Goal: Information Seeking & Learning: Compare options

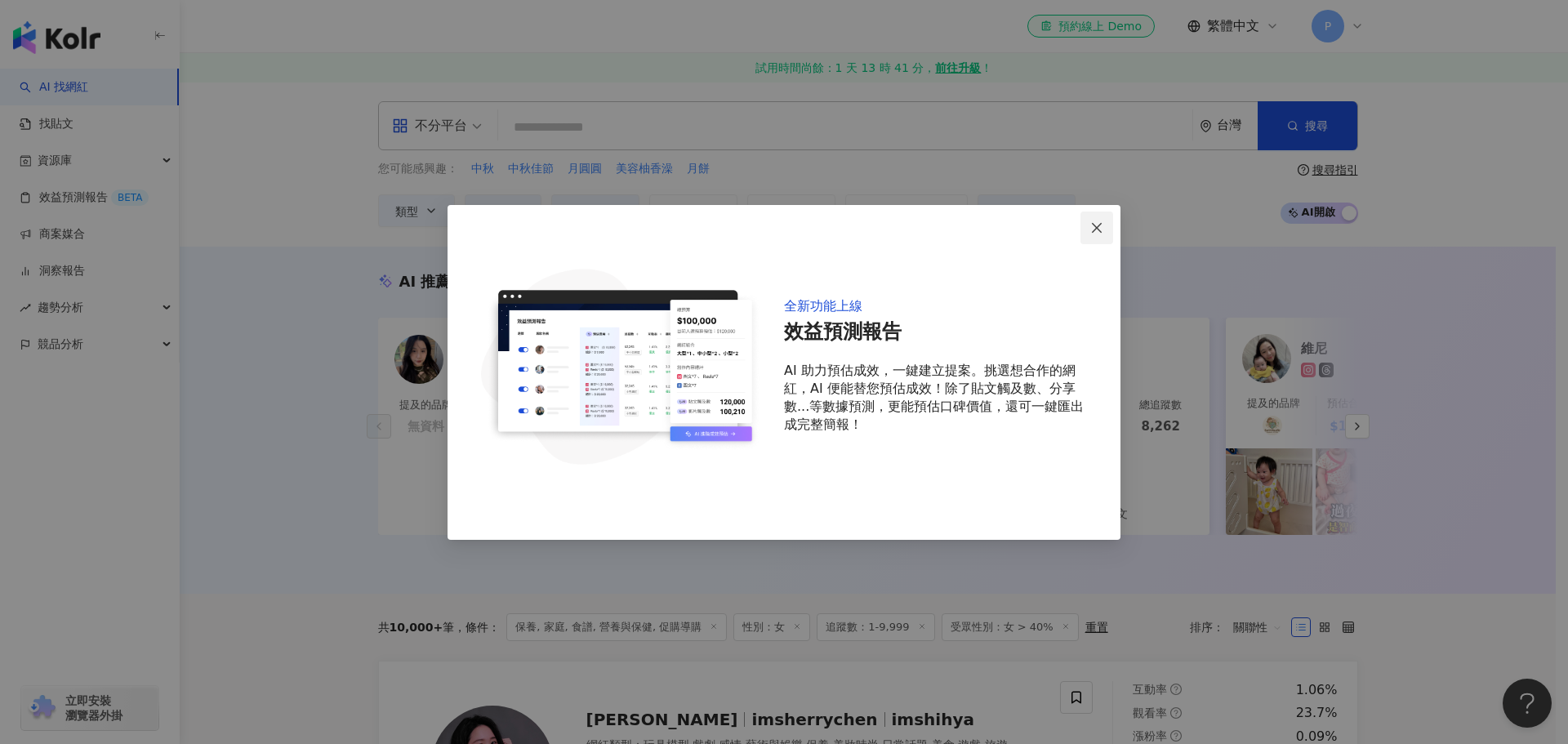
click at [1089, 226] on span "Close" at bounding box center [1096, 227] width 32 height 13
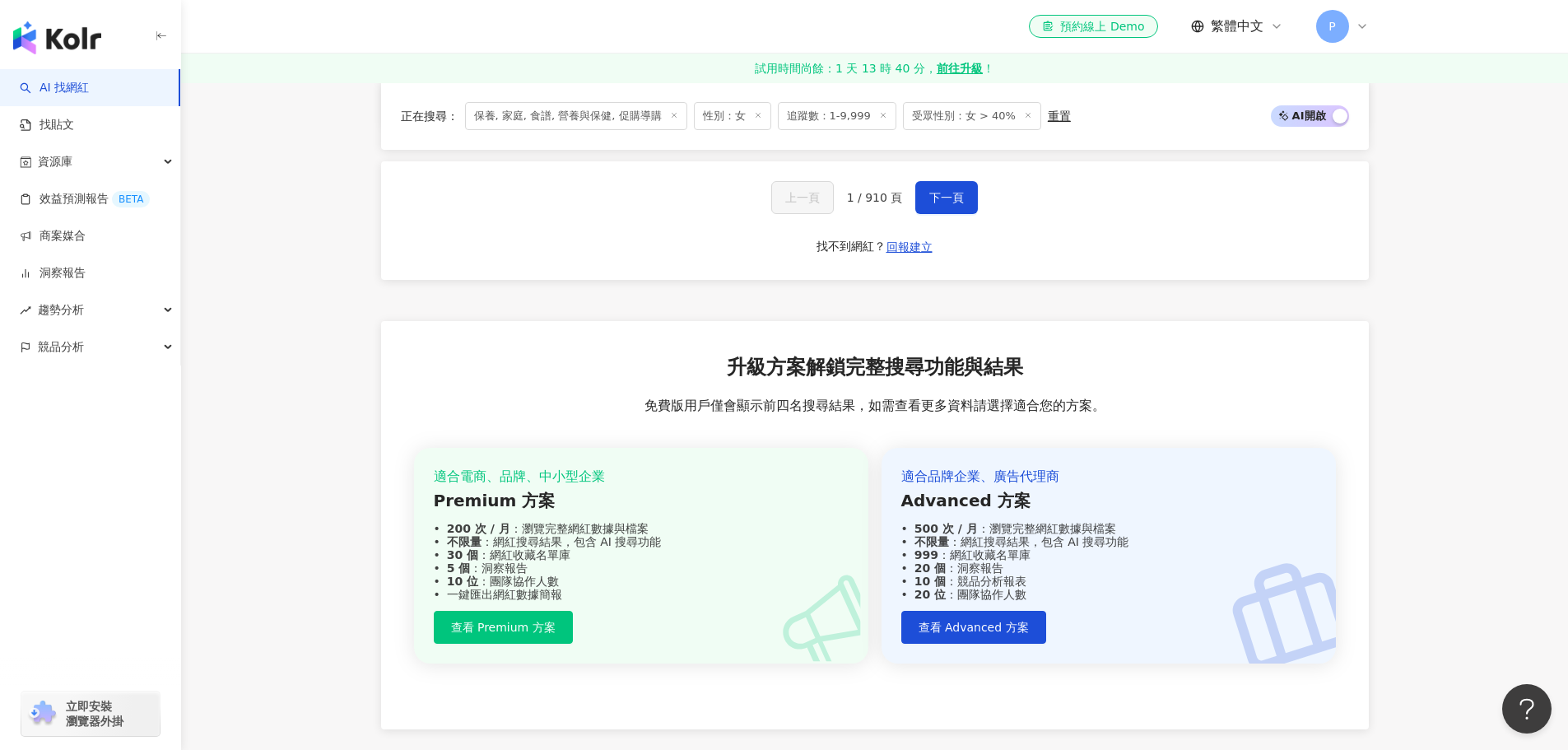
scroll to position [3170, 0]
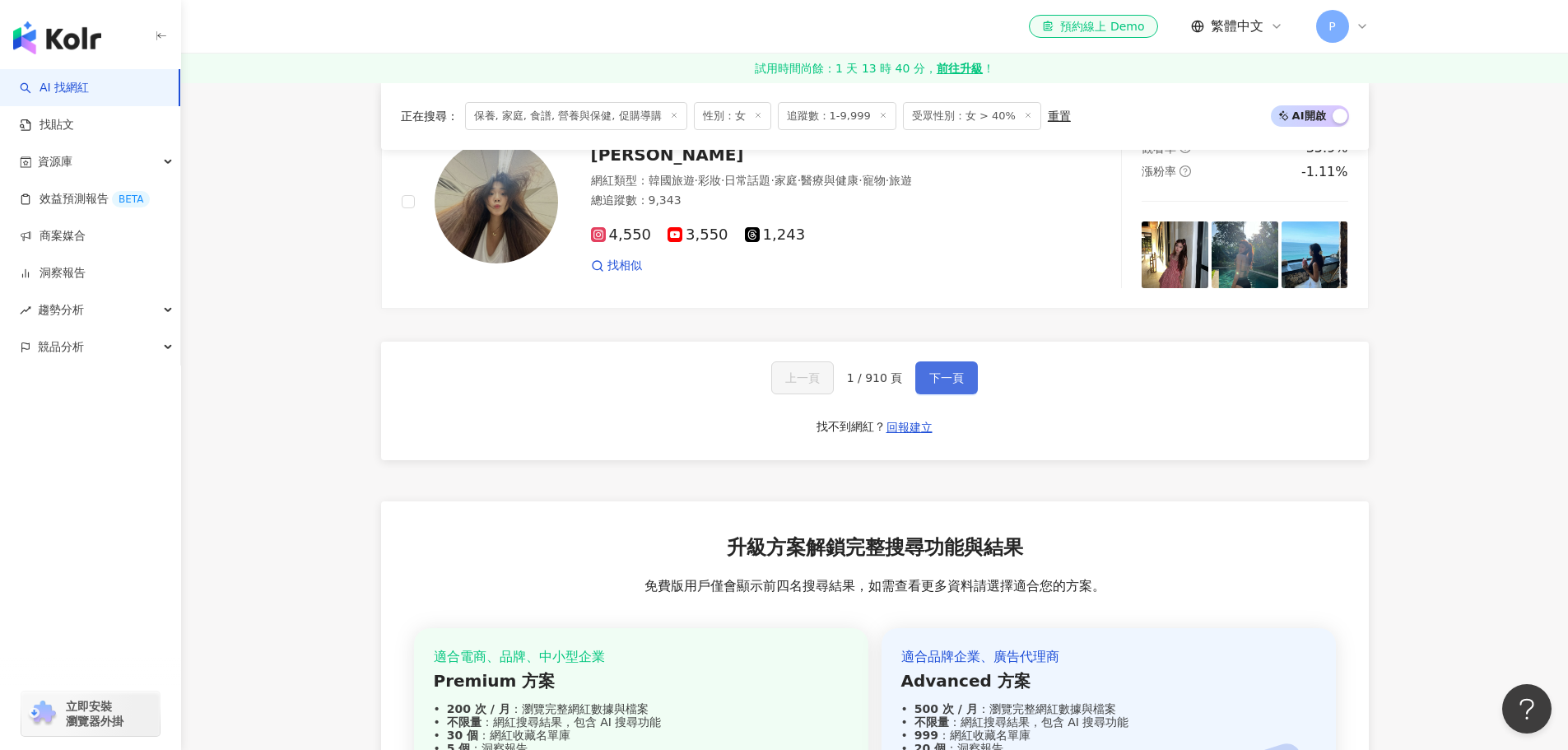
click at [952, 371] on span "下一頁" at bounding box center [947, 377] width 34 height 14
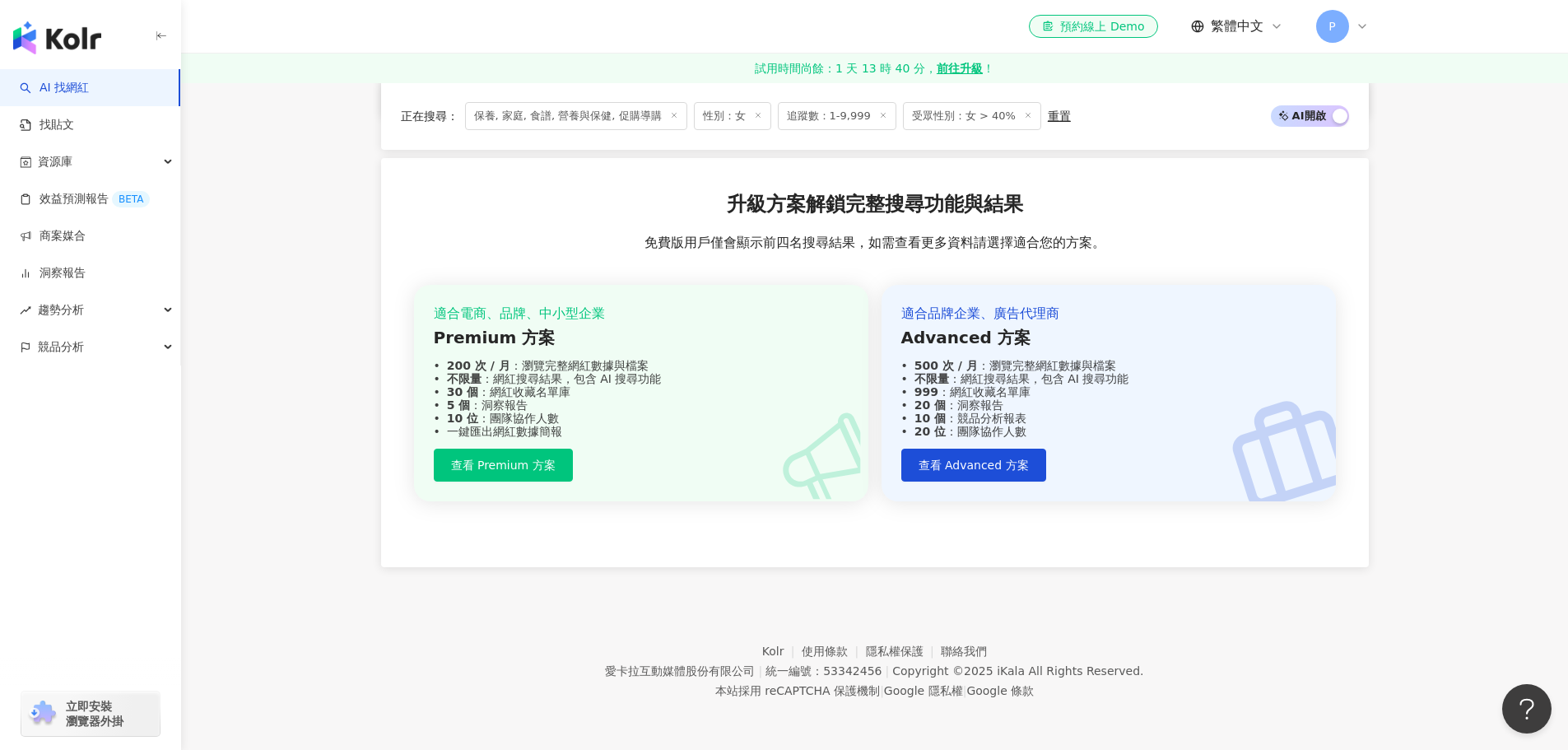
scroll to position [1361, 0]
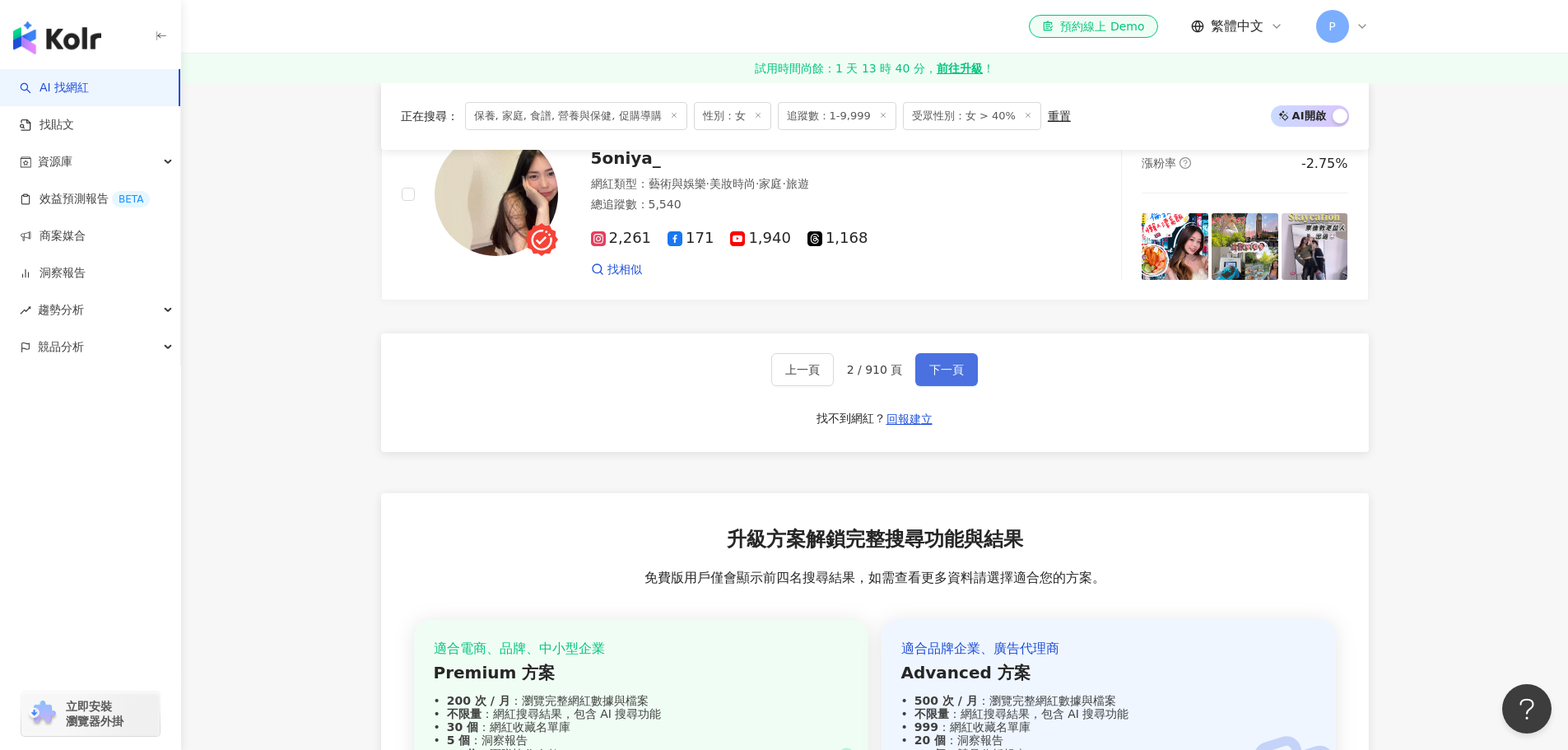
click at [952, 364] on span "下一頁" at bounding box center [947, 369] width 34 height 14
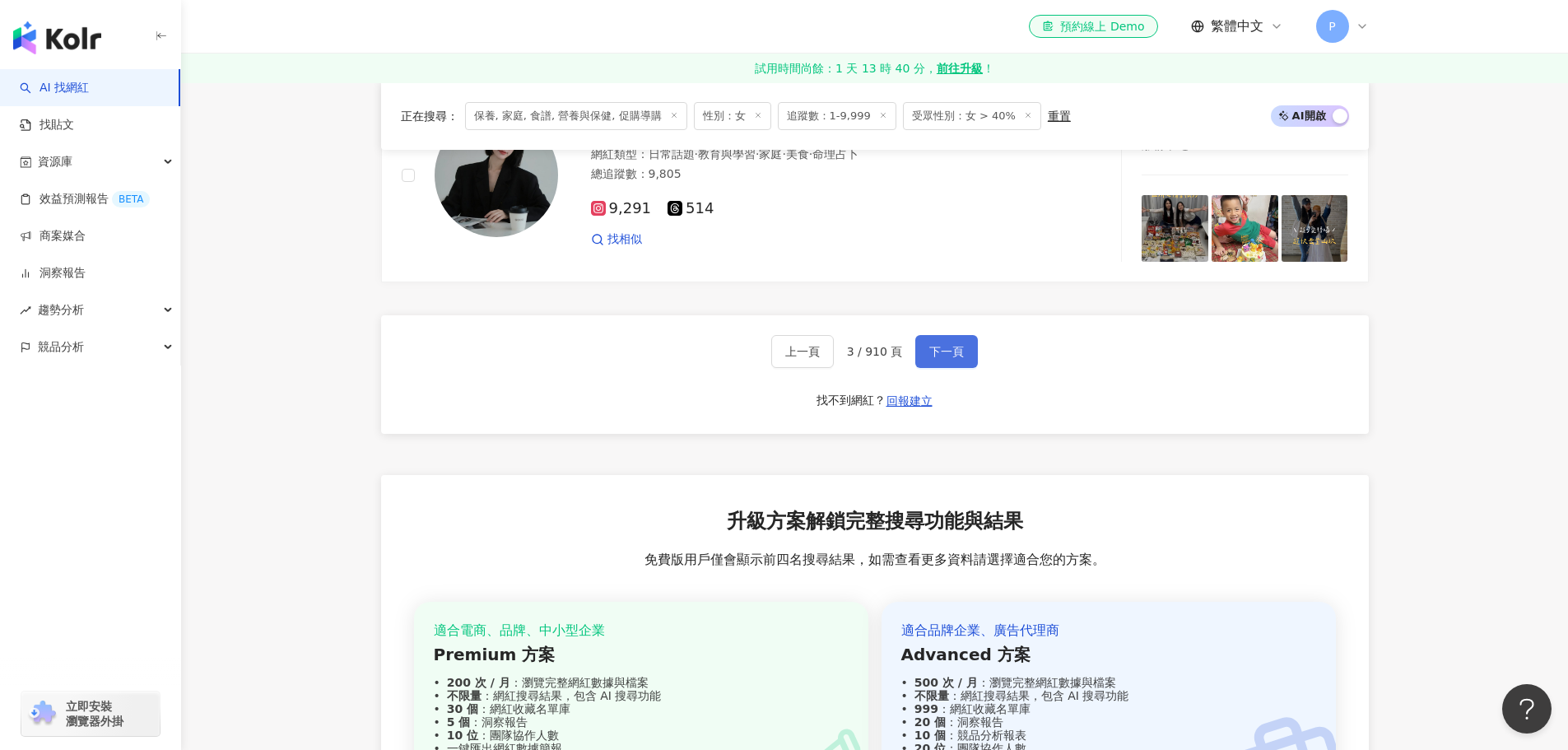
click at [952, 358] on span "下一頁" at bounding box center [947, 351] width 34 height 14
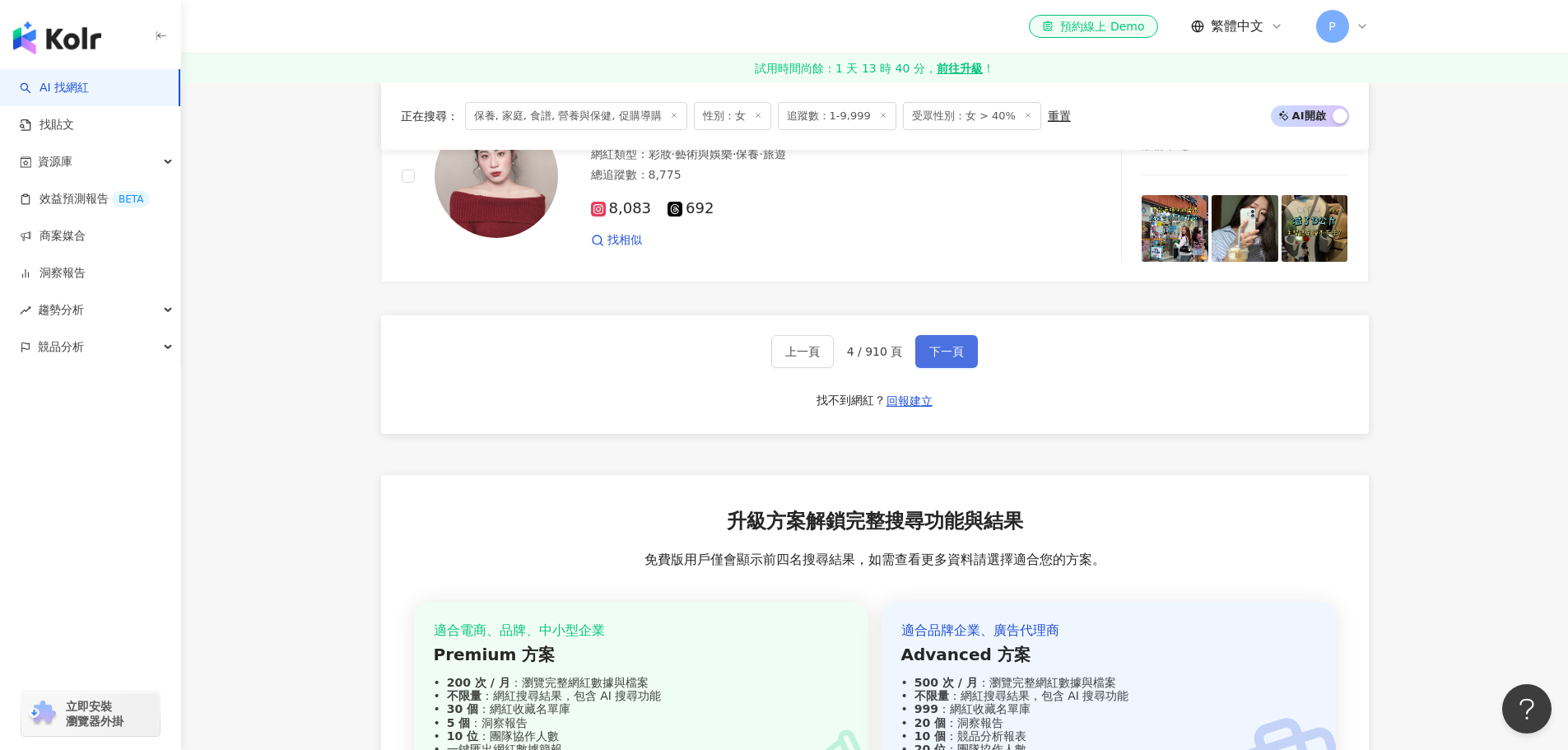
click at [952, 358] on span "下一頁" at bounding box center [947, 351] width 34 height 14
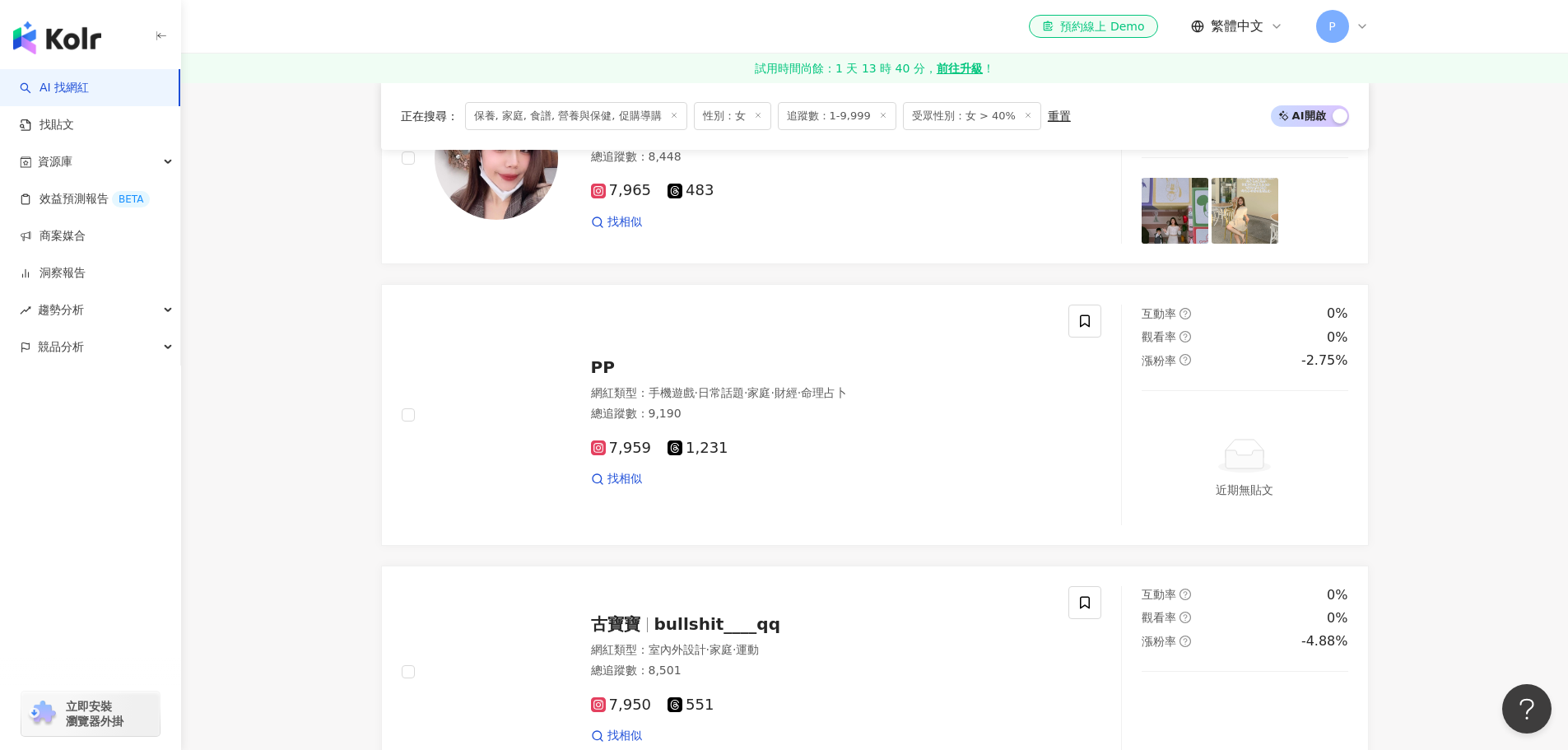
scroll to position [3290, 0]
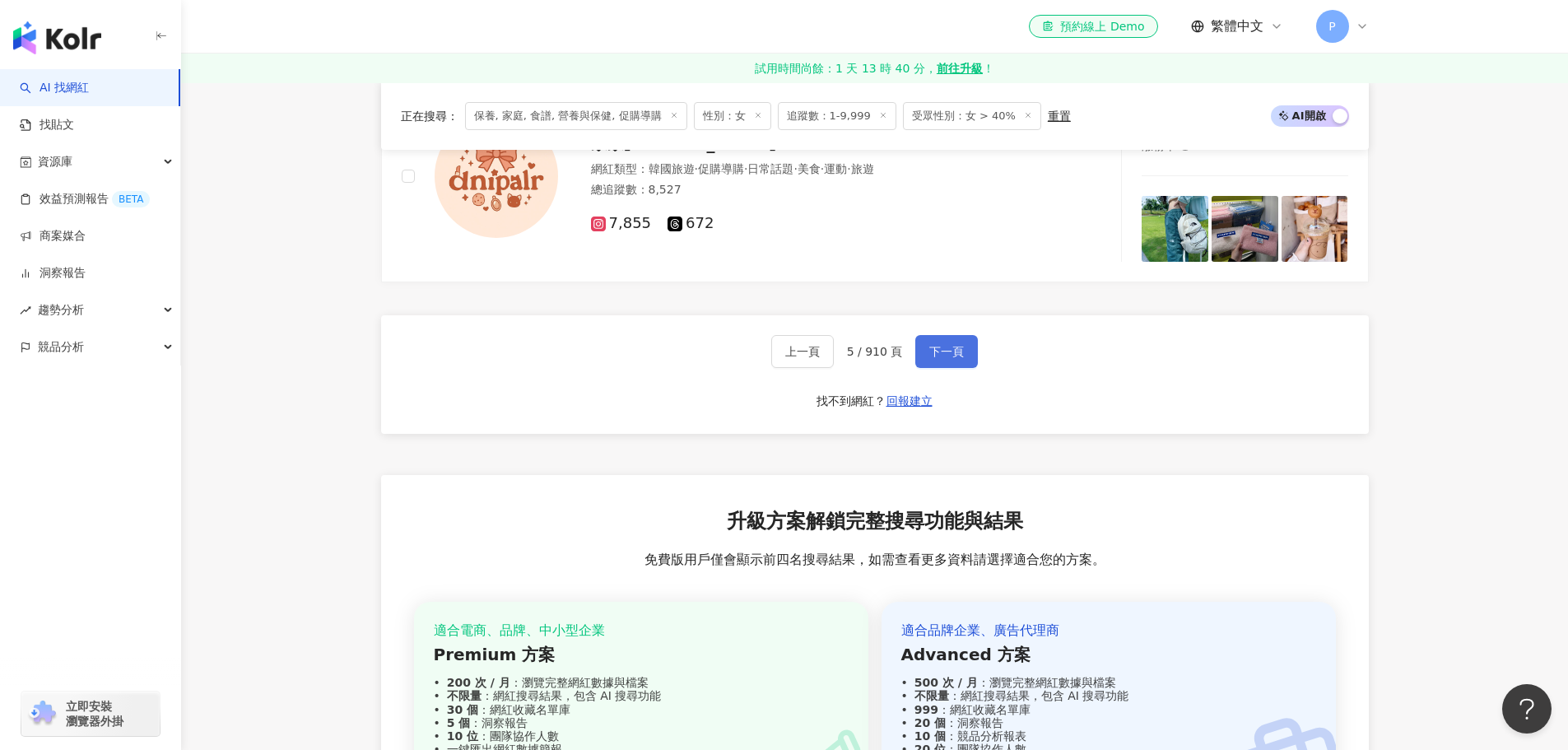
click at [952, 358] on span "下一頁" at bounding box center [947, 351] width 34 height 14
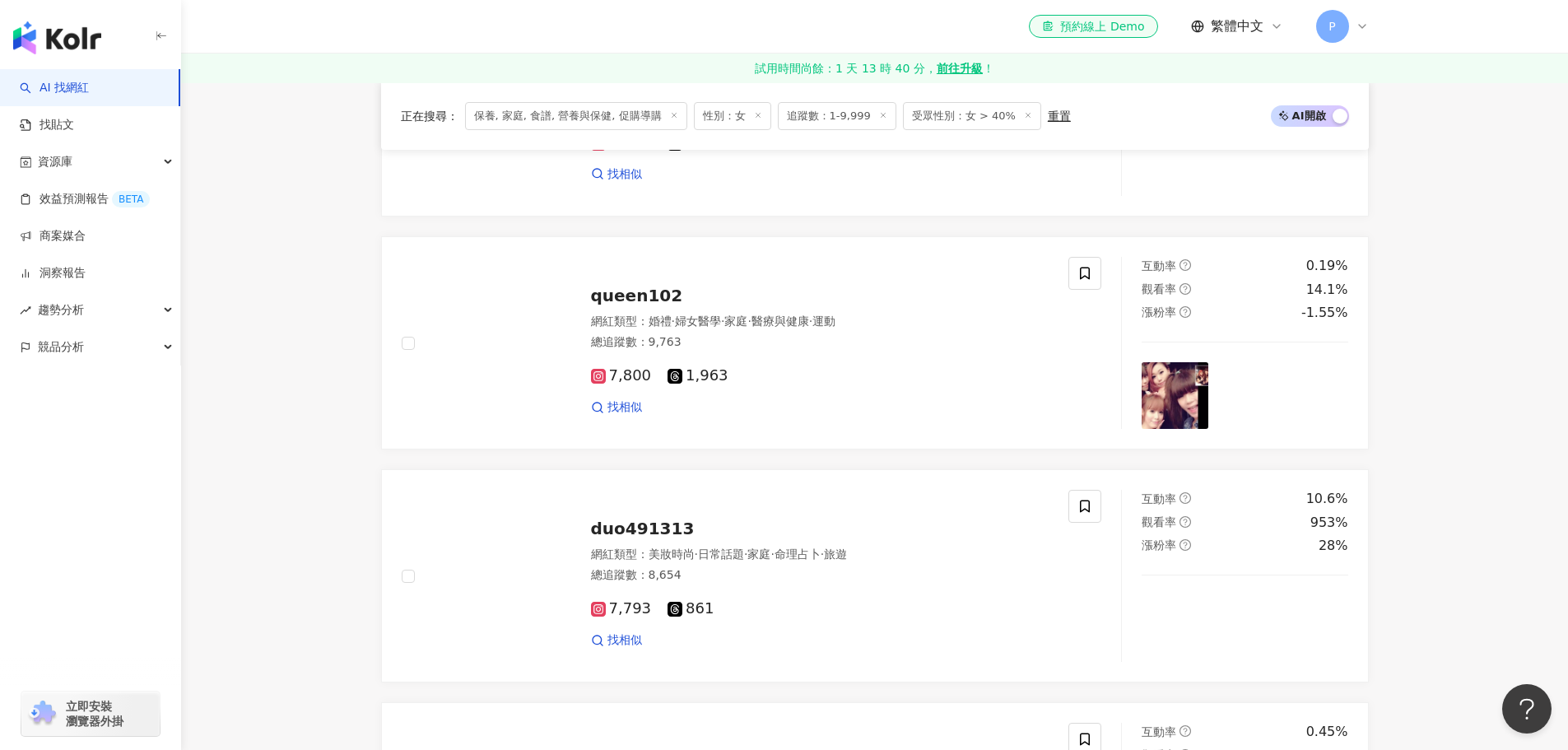
scroll to position [3160, 0]
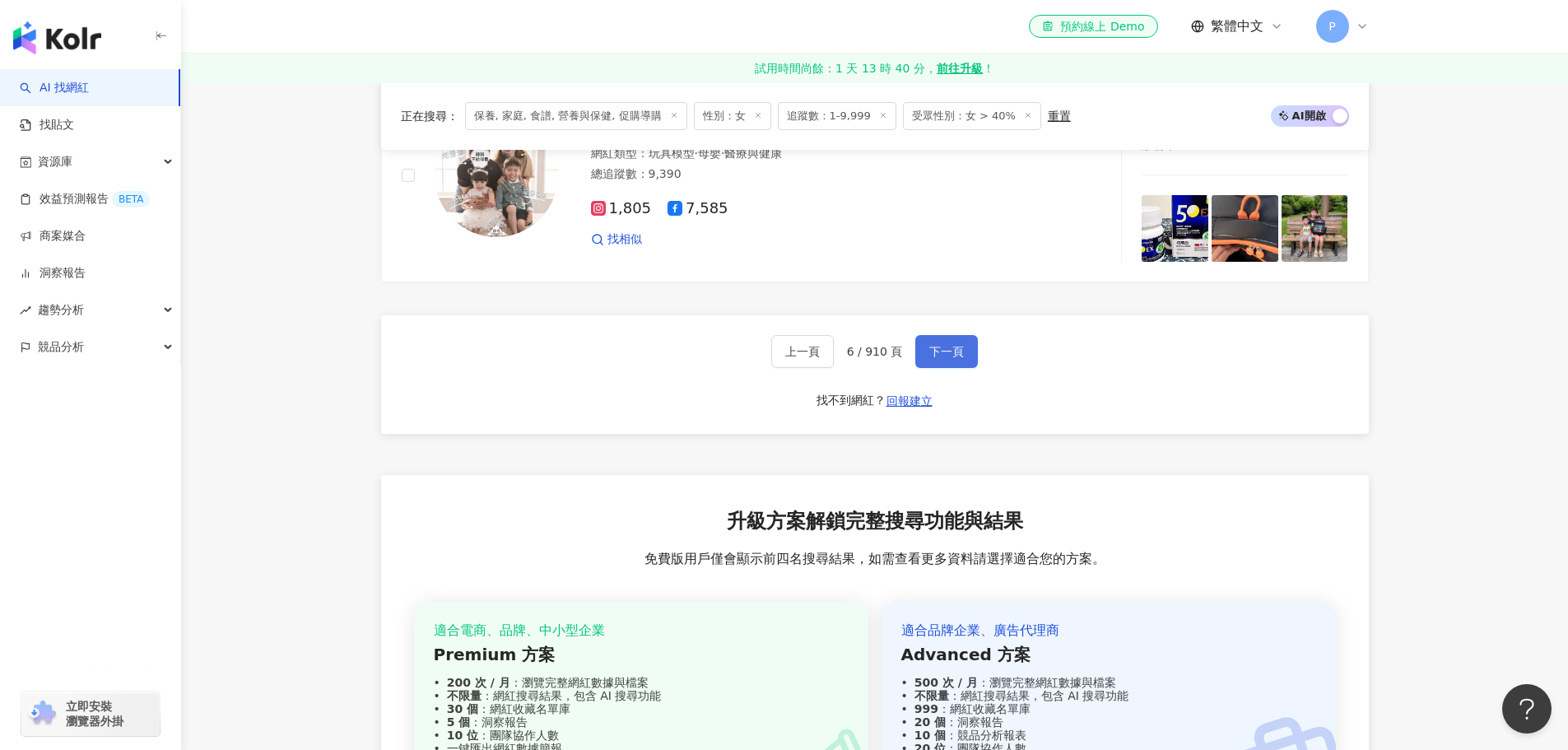
click at [952, 358] on span "下一頁" at bounding box center [947, 351] width 34 height 14
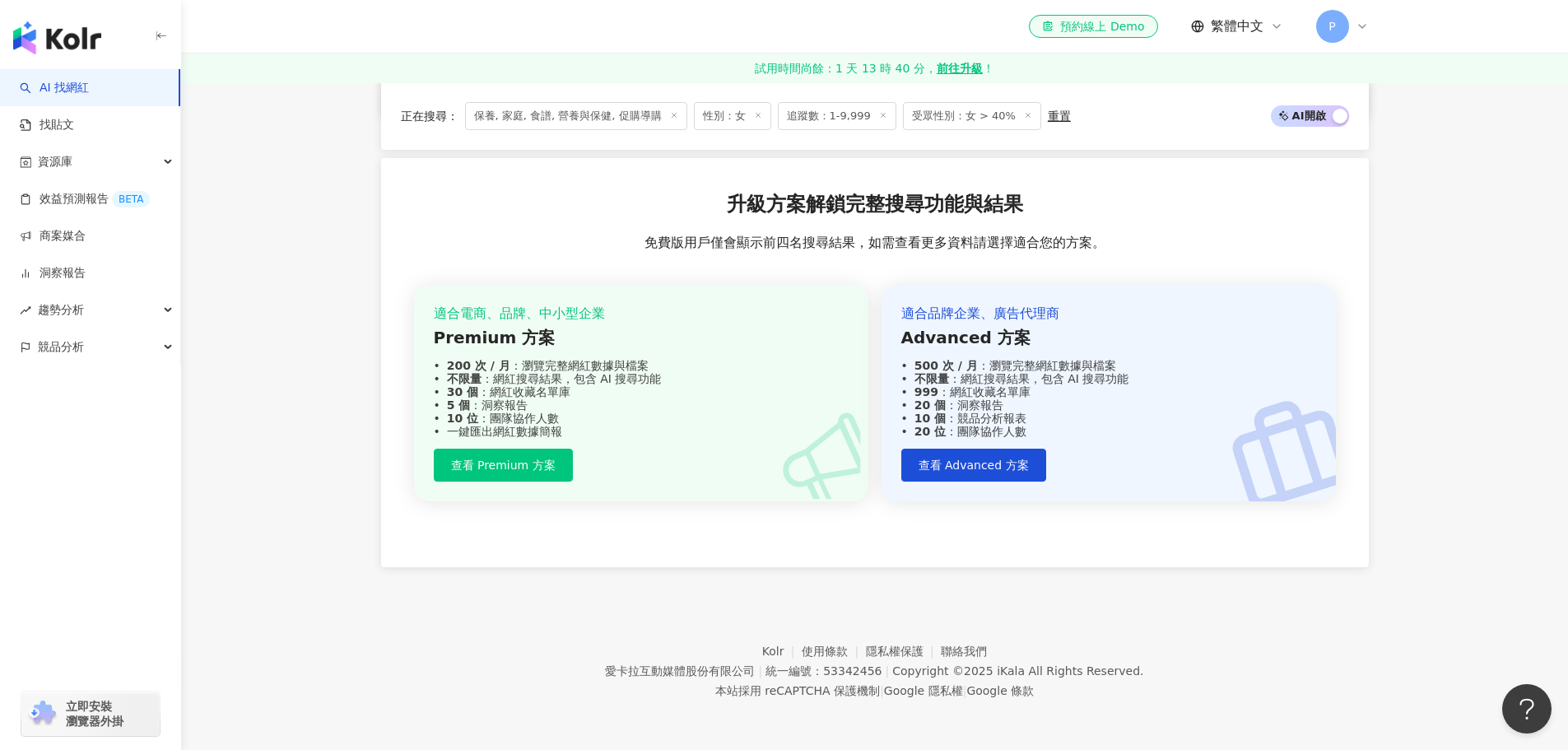
scroll to position [1361, 0]
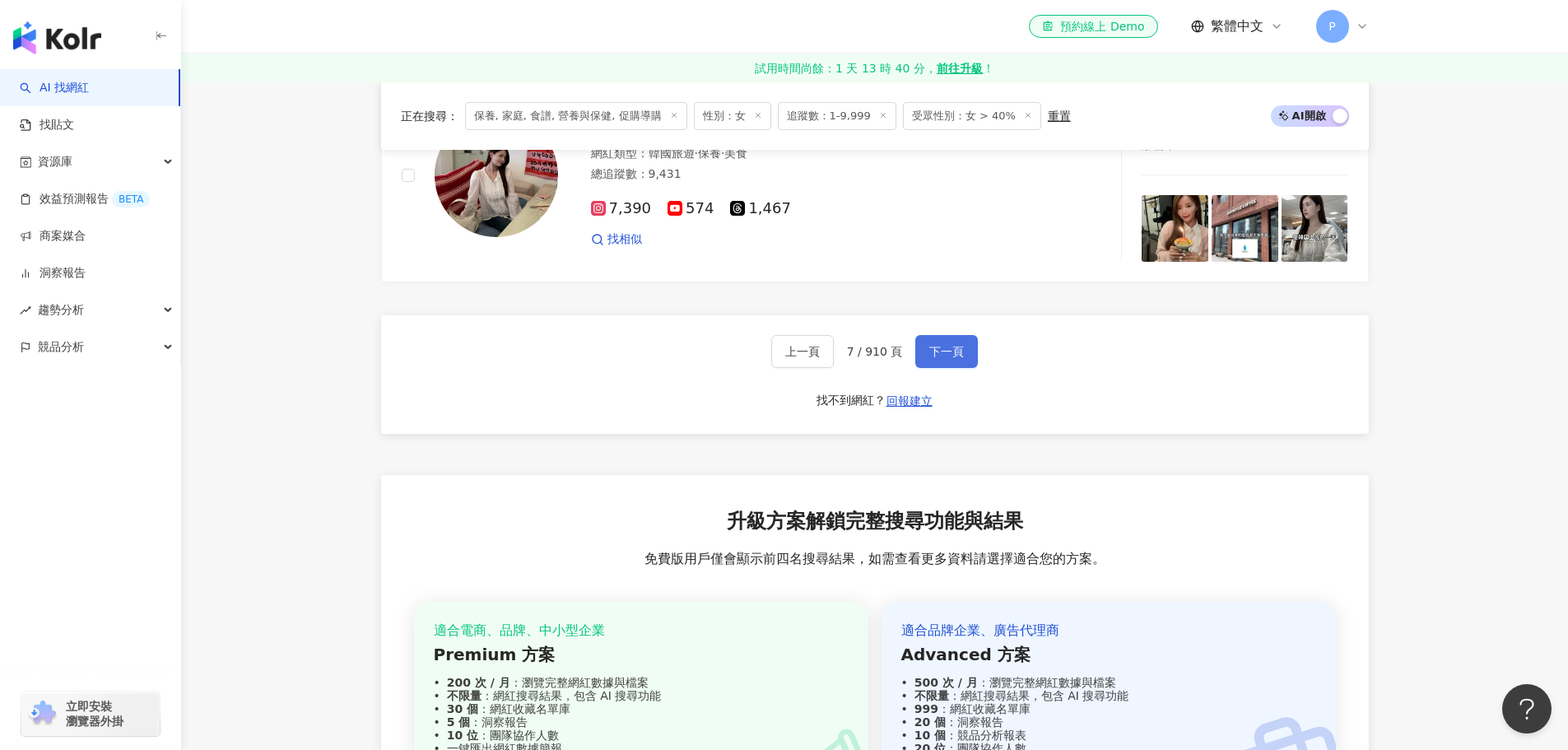
click at [952, 358] on span "下一頁" at bounding box center [947, 351] width 34 height 14
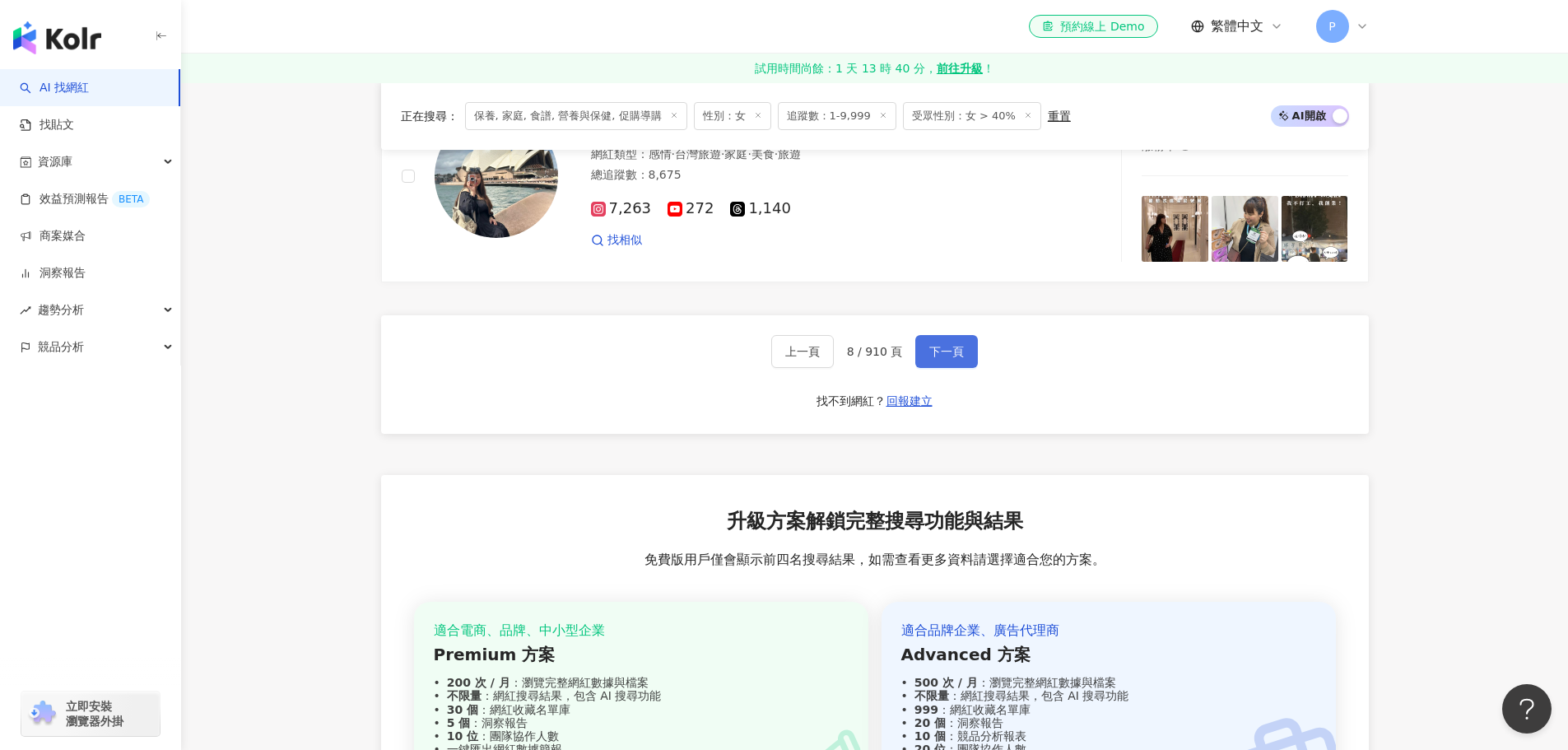
click at [952, 358] on span "下一頁" at bounding box center [947, 351] width 34 height 14
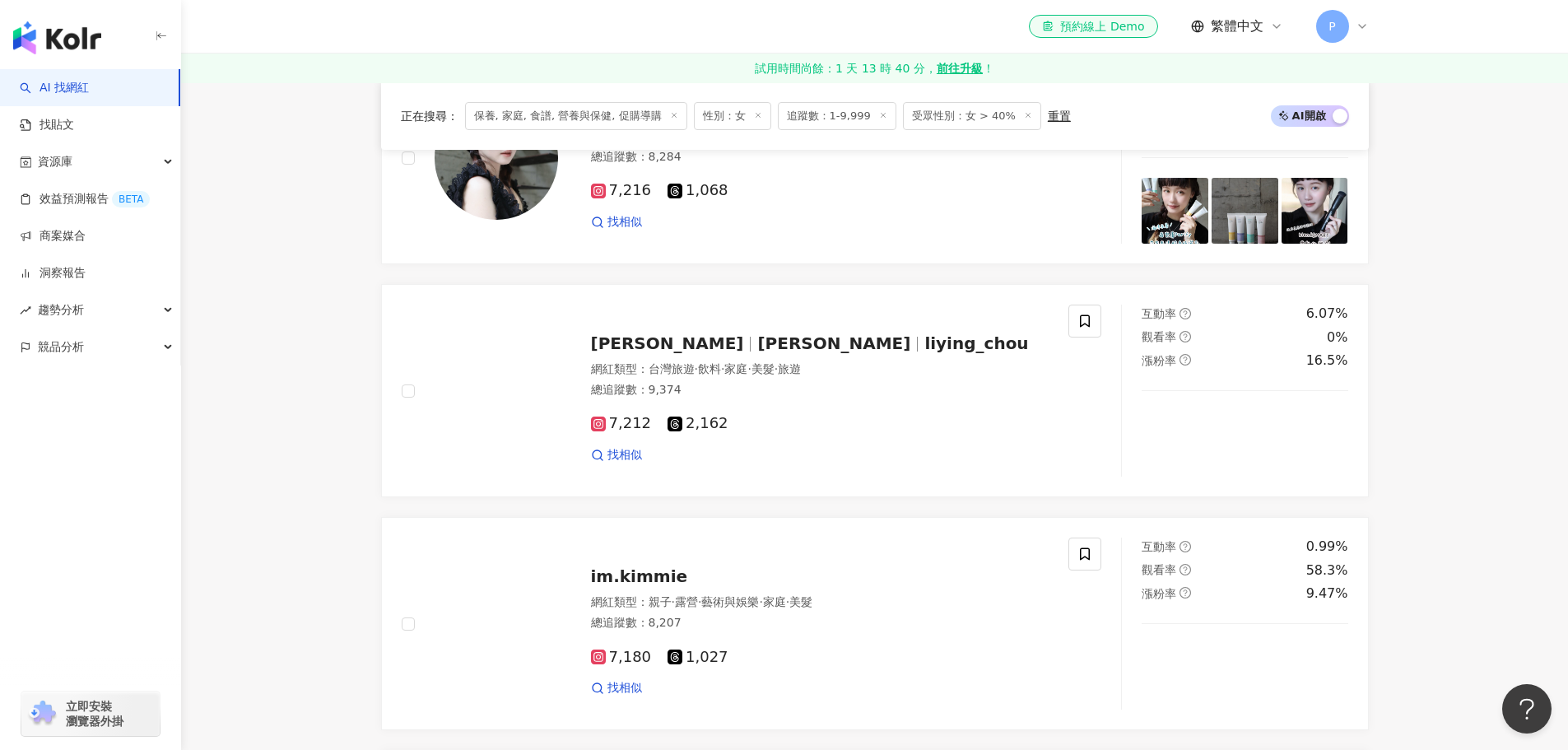
scroll to position [3208, 0]
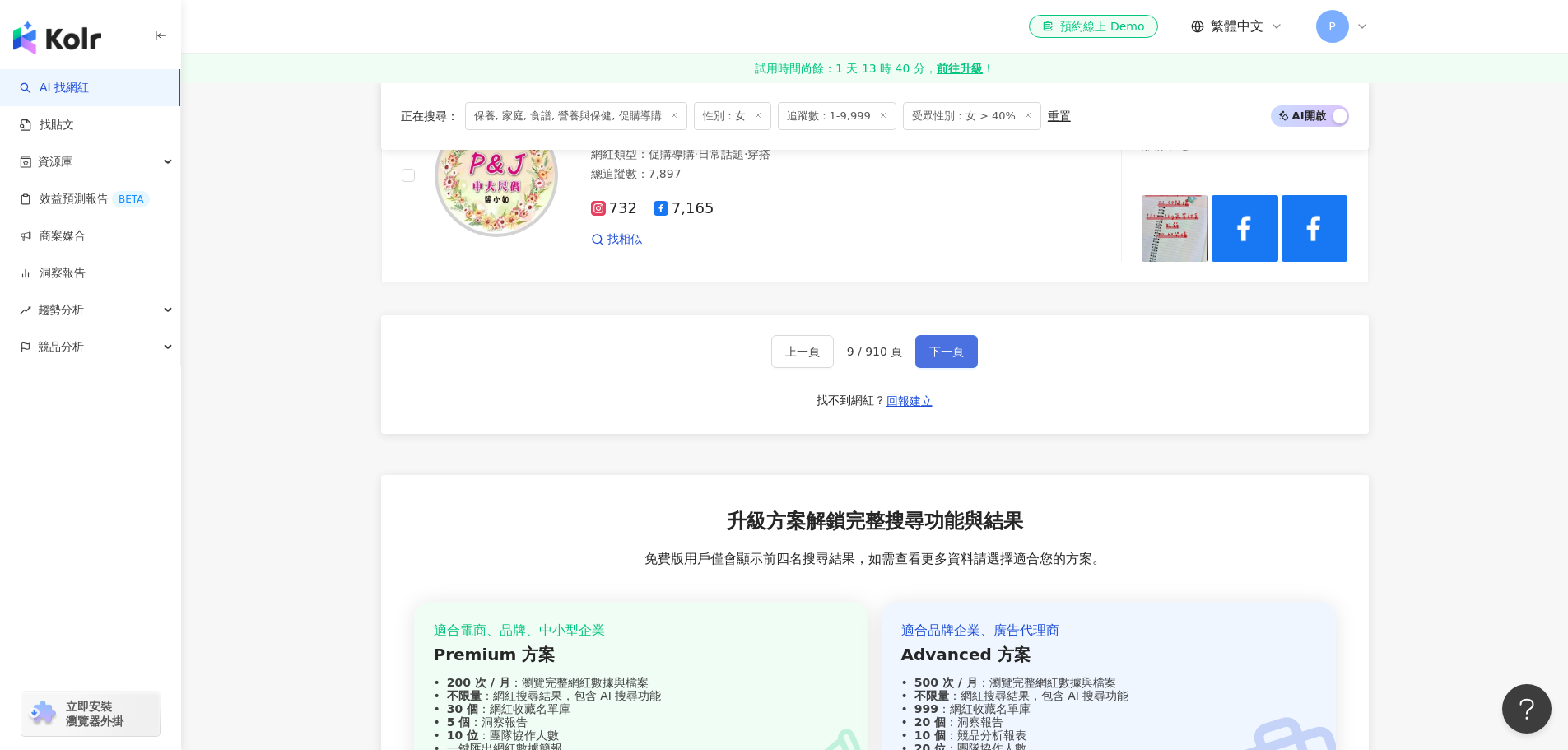
click at [952, 358] on span "下一頁" at bounding box center [947, 351] width 34 height 14
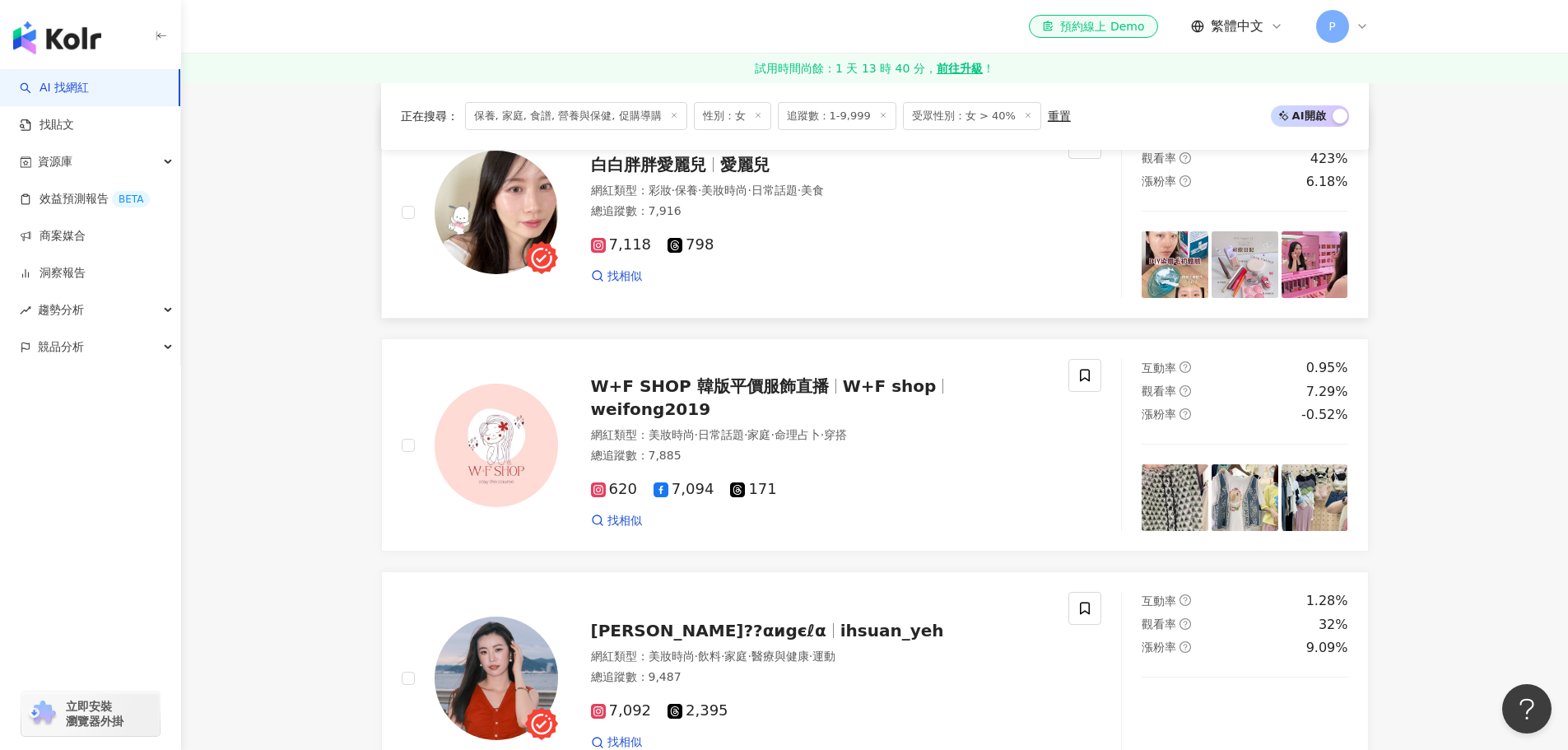
scroll to position [1266, 0]
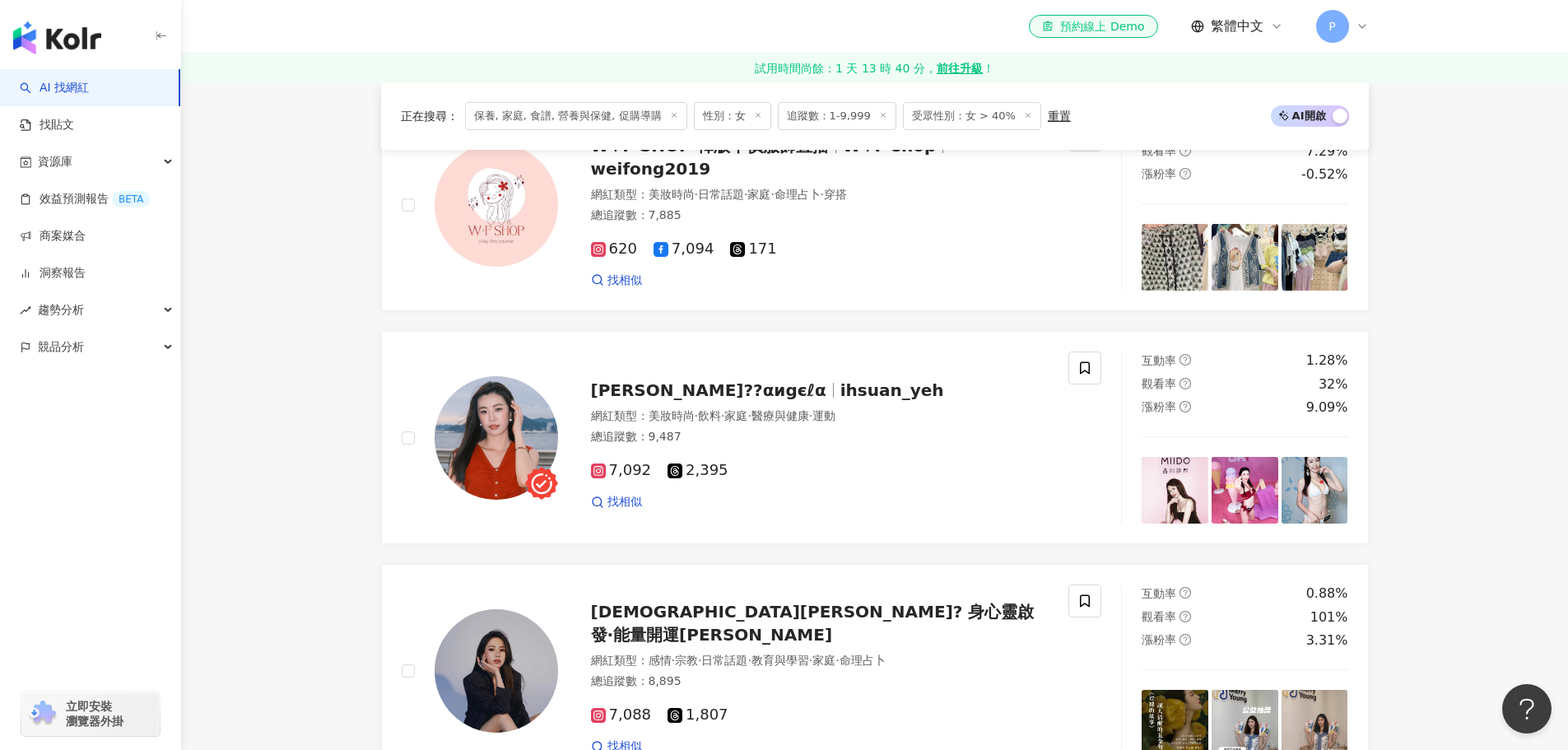
drag, startPoint x: 726, startPoint y: 182, endPoint x: 287, endPoint y: 326, distance: 462.0
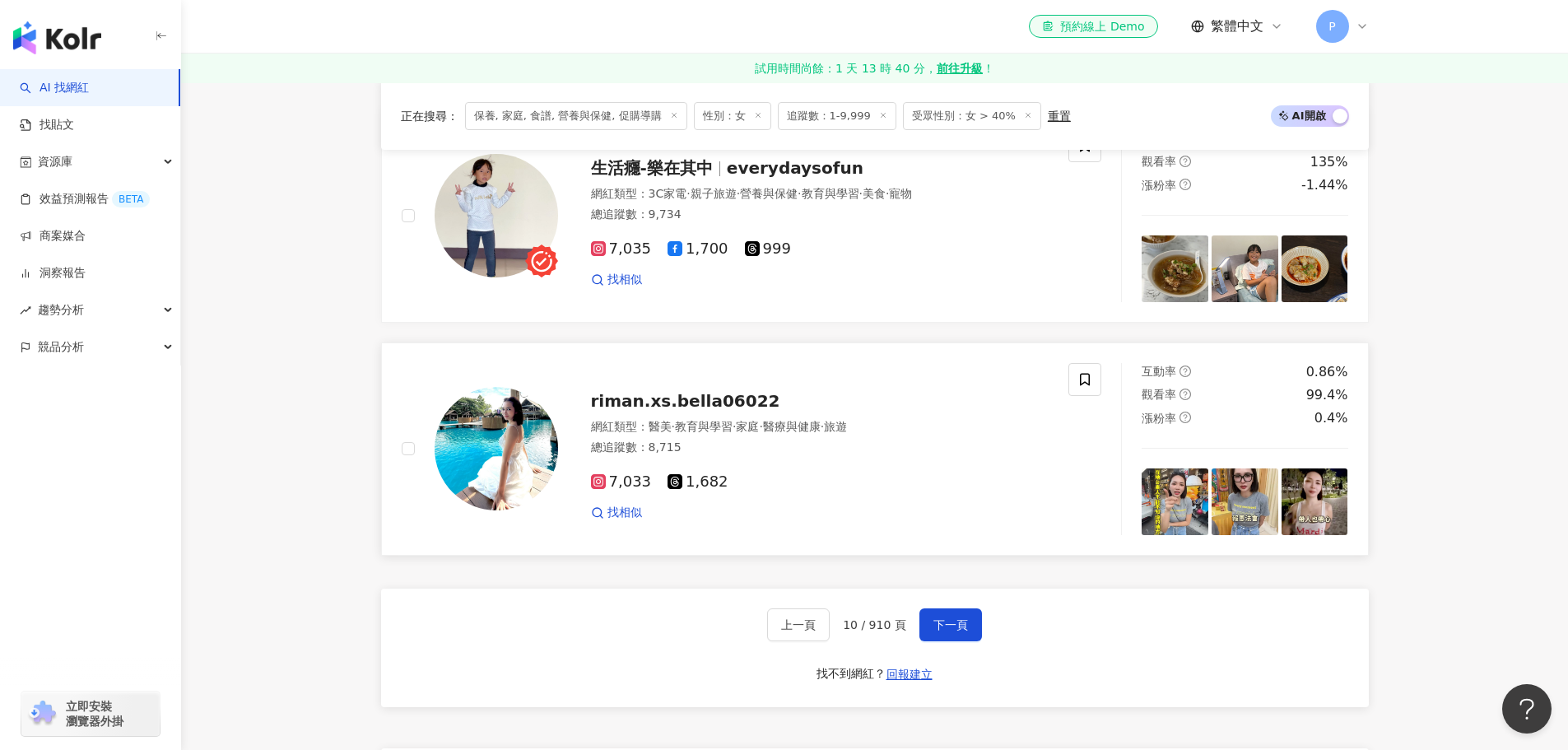
scroll to position [2912, 0]
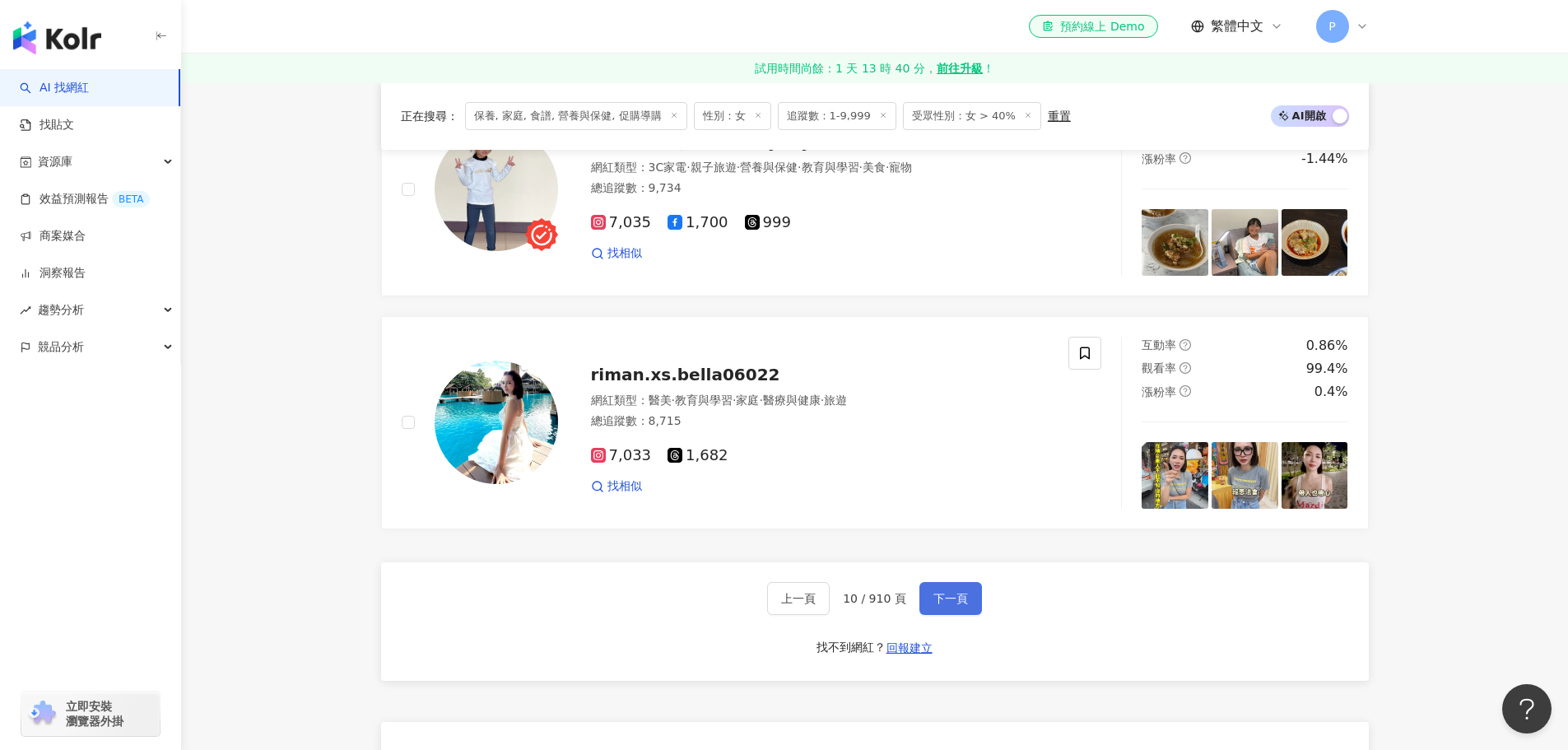
click at [937, 605] on span "下一頁" at bounding box center [951, 598] width 34 height 14
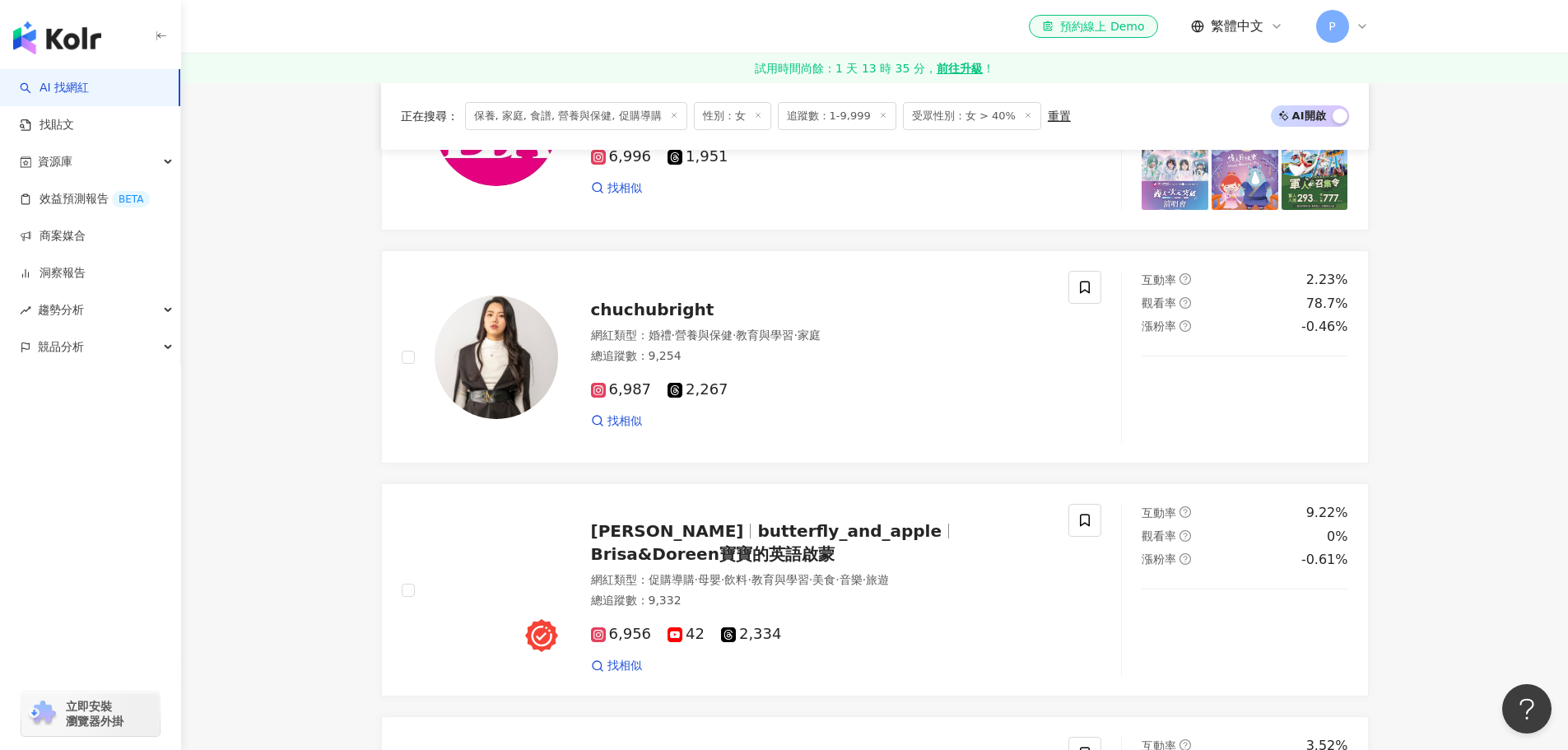
scroll to position [2947, 0]
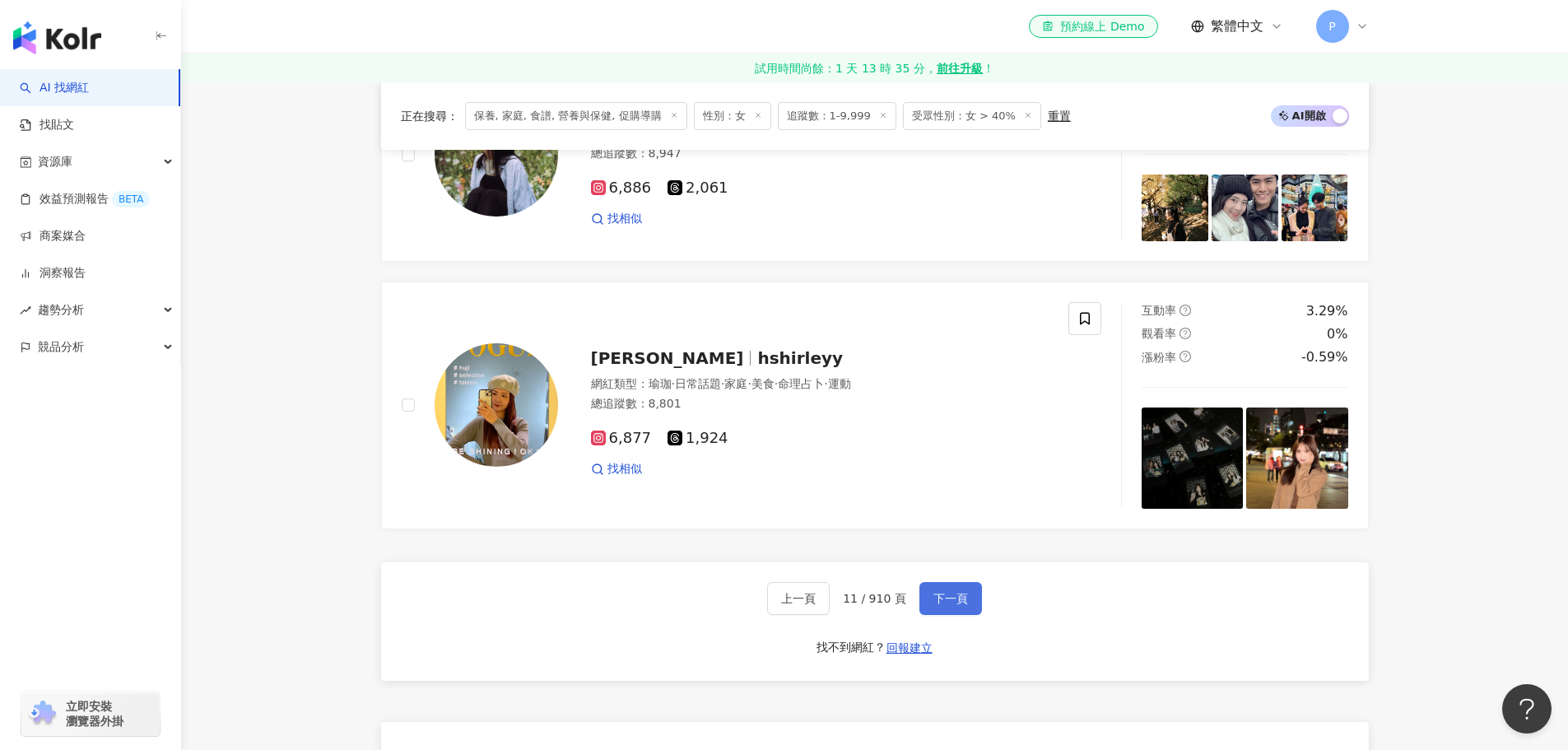
click at [948, 605] on span "下一頁" at bounding box center [951, 598] width 34 height 14
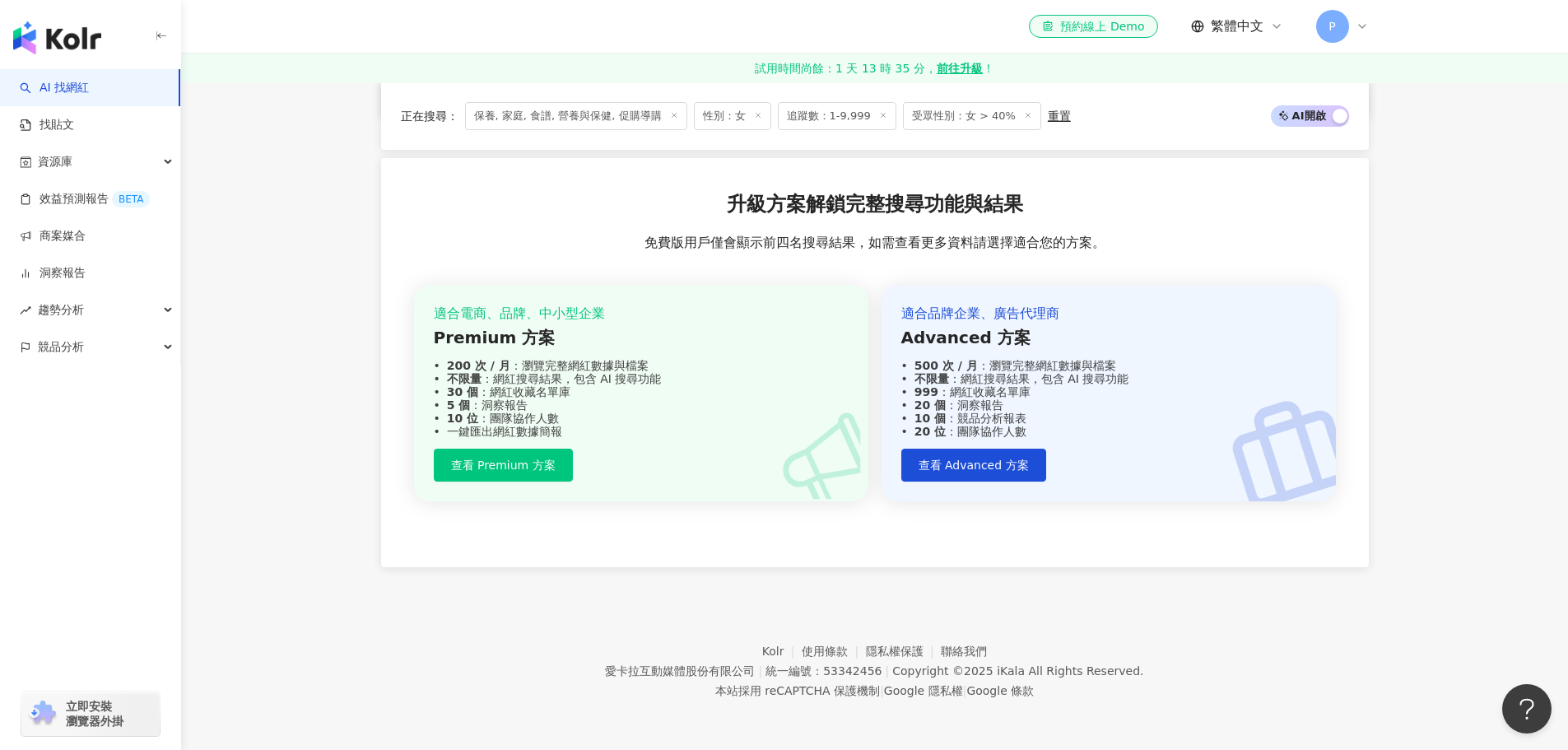
scroll to position [1115, 0]
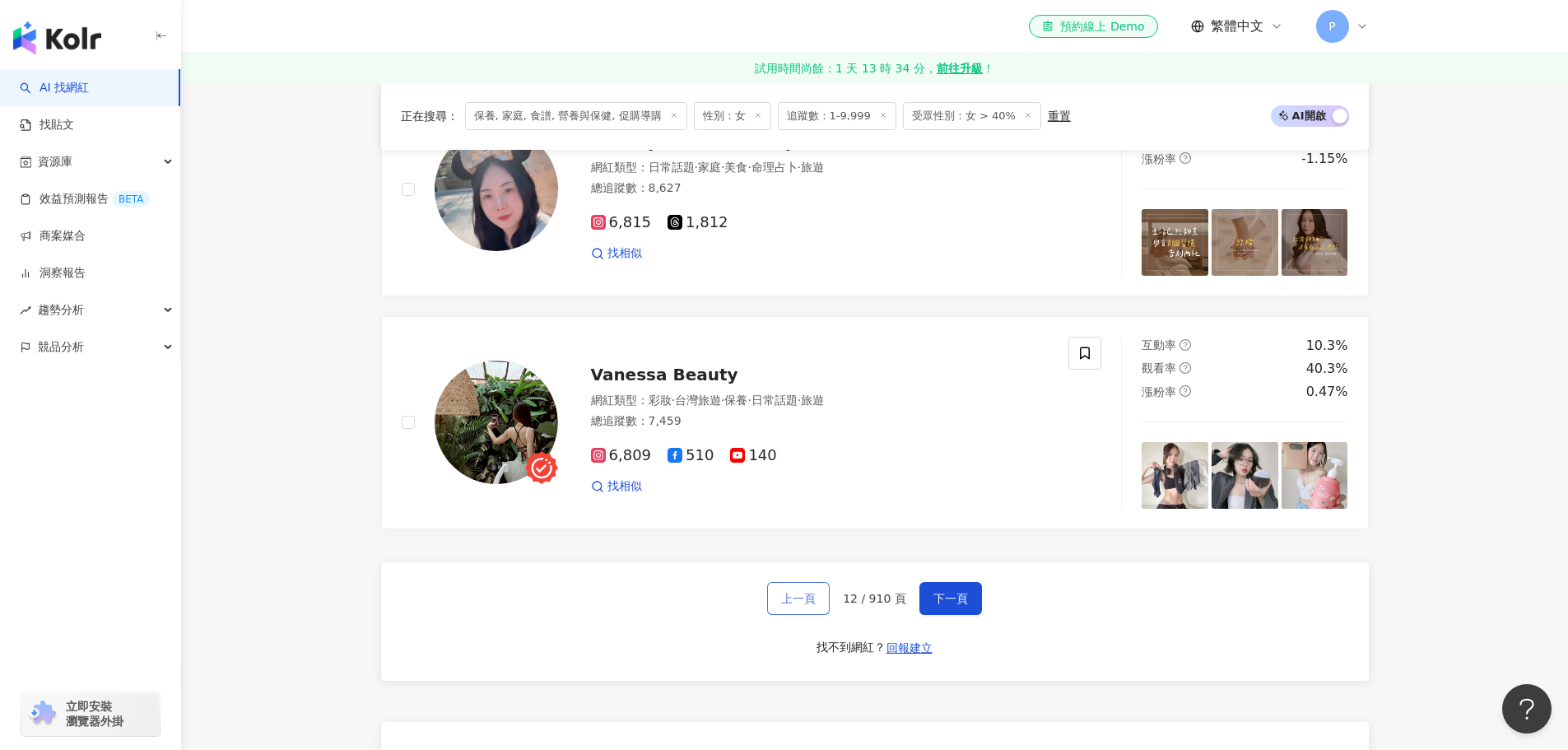
click at [797, 605] on span "上一頁" at bounding box center [798, 598] width 34 height 14
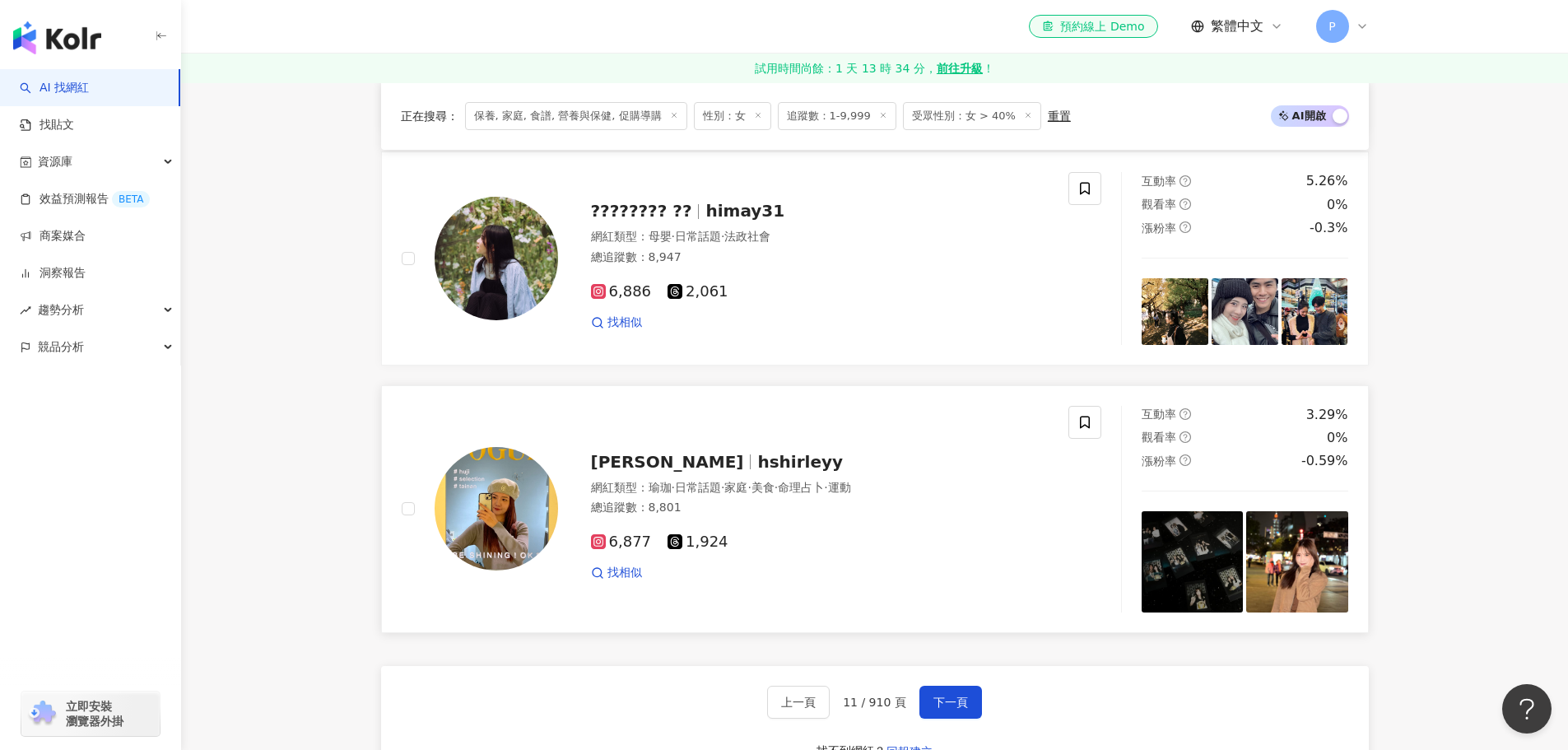
scroll to position [3045, 0]
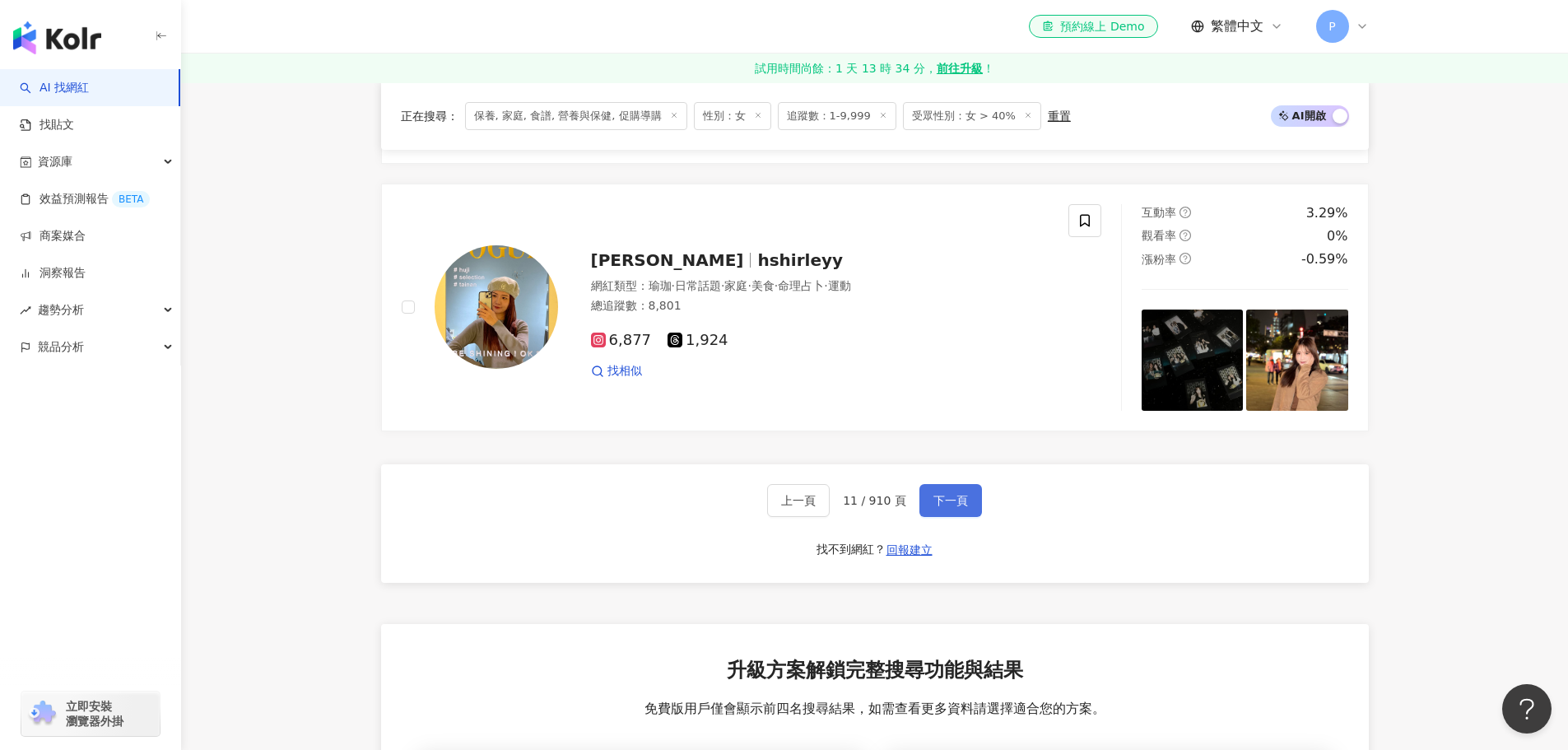
click at [941, 502] on button "下一頁" at bounding box center [951, 500] width 62 height 32
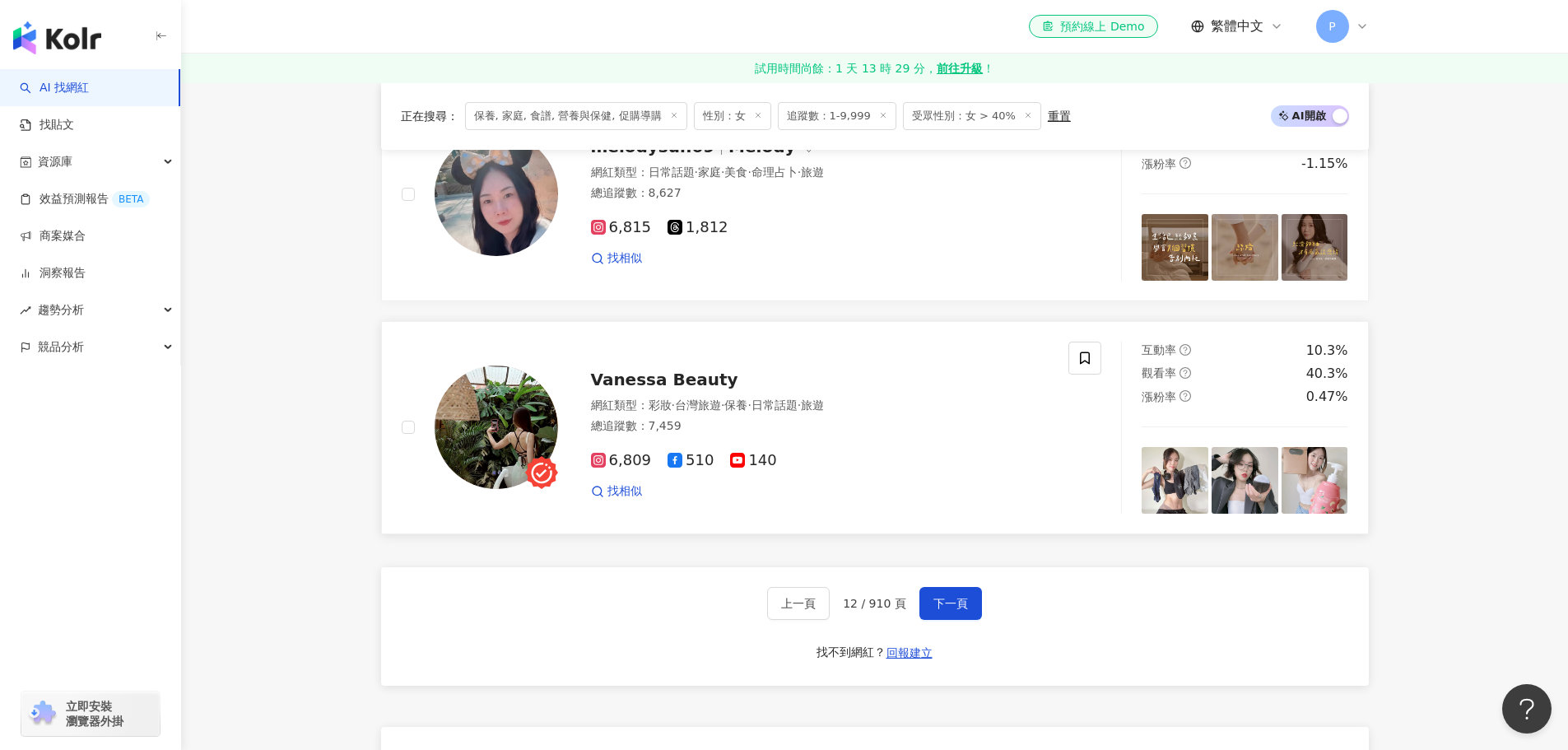
scroll to position [2963, 0]
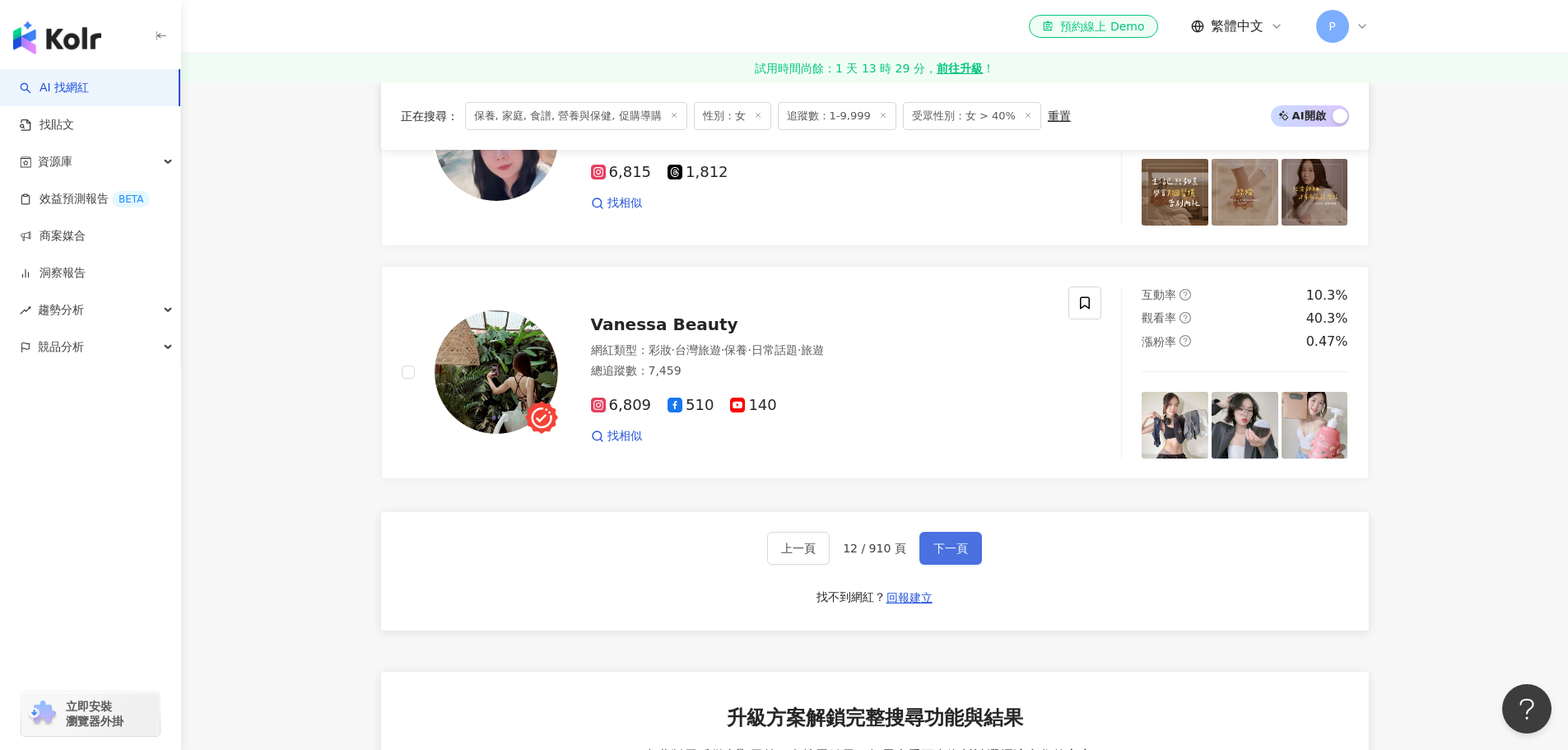
click at [945, 555] on span "下一頁" at bounding box center [951, 548] width 34 height 14
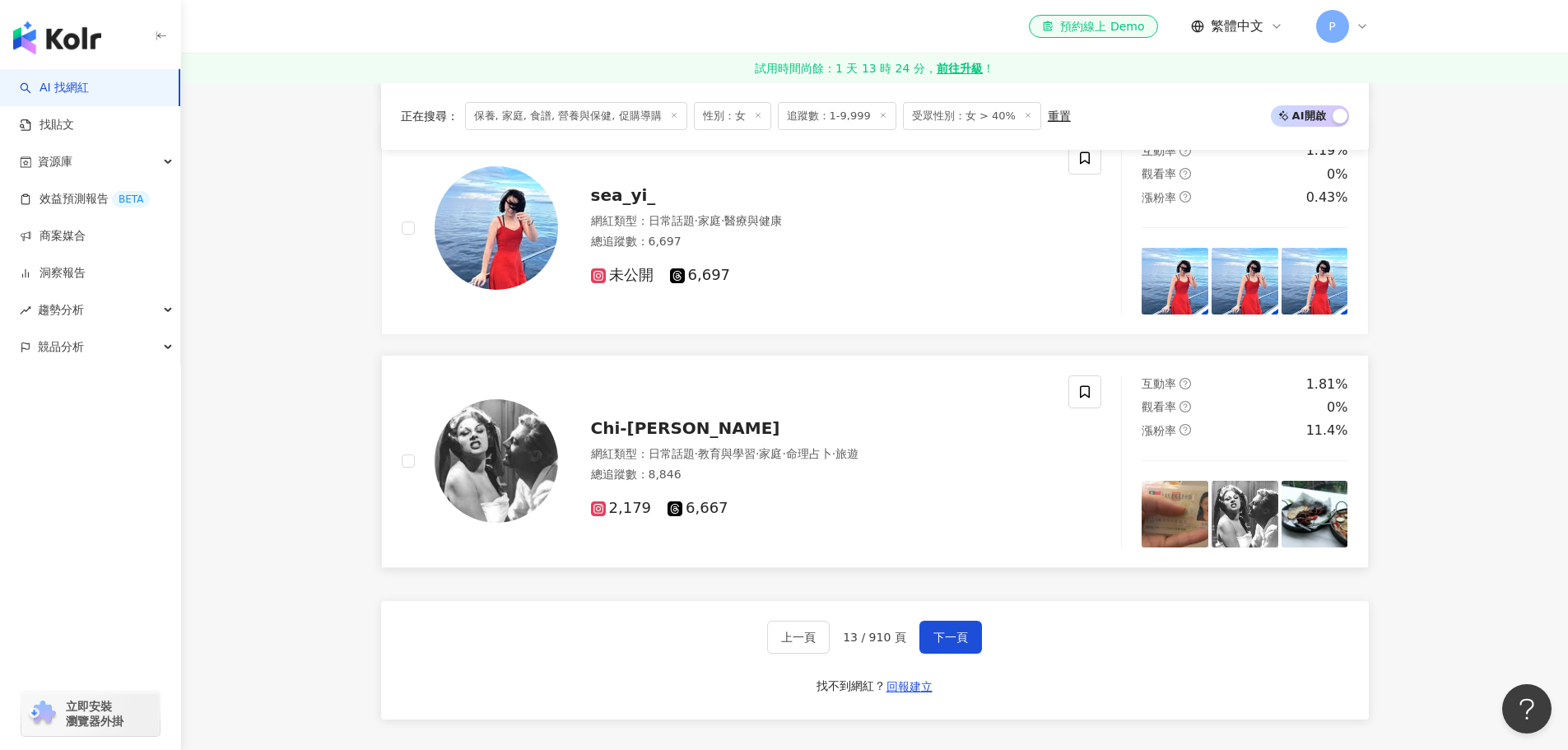
scroll to position [3045, 0]
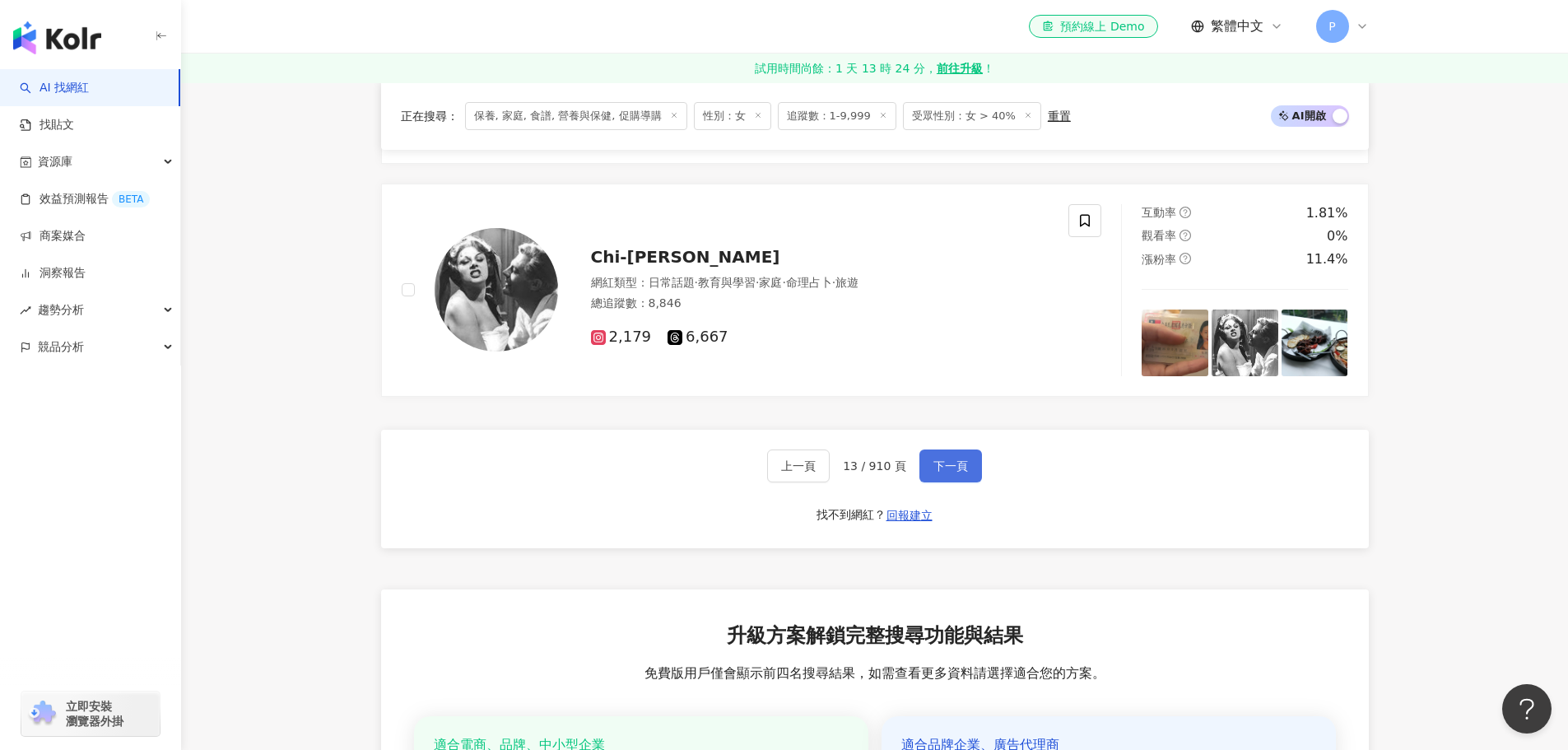
click at [933, 472] on span "下一頁" at bounding box center [951, 466] width 34 height 14
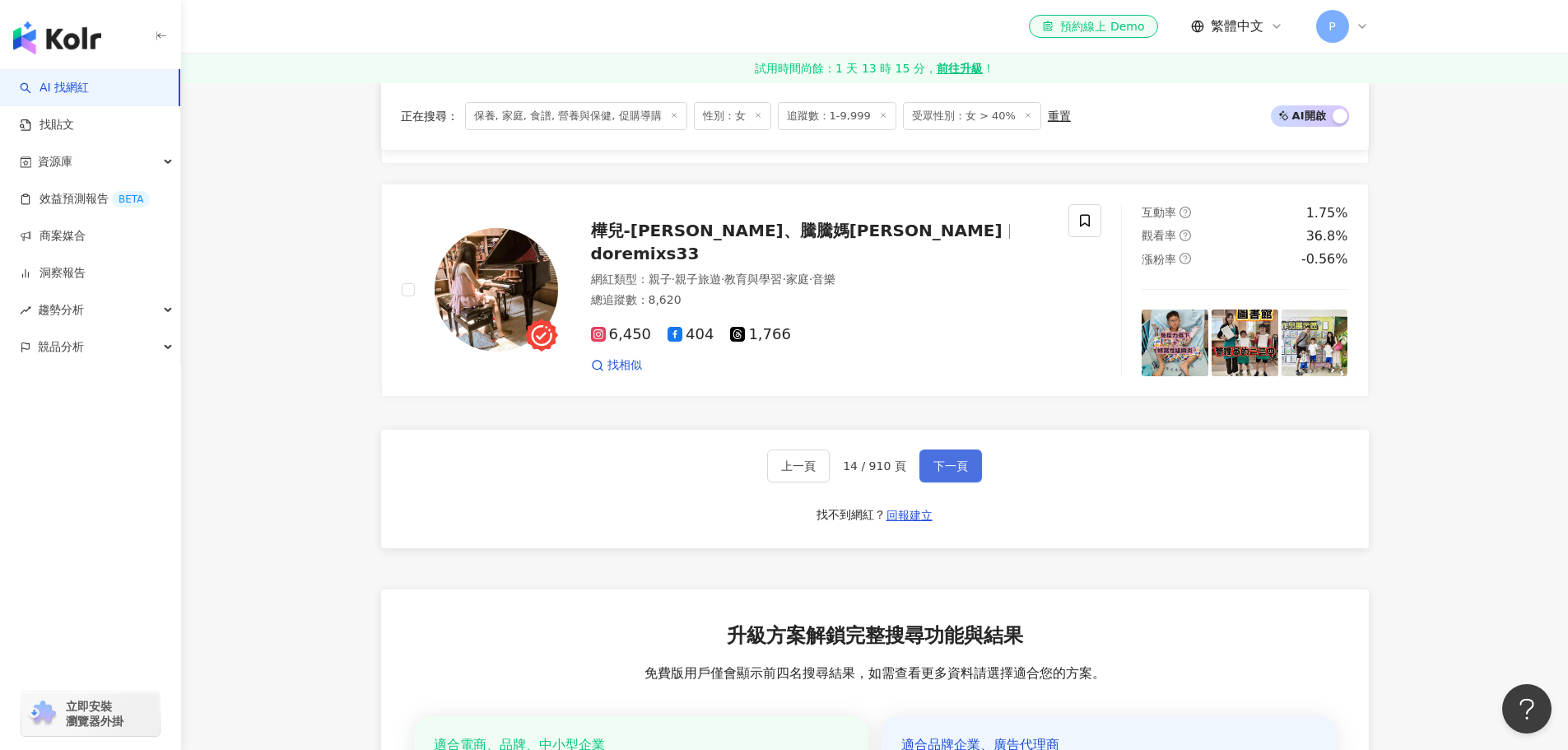
click at [942, 472] on span "下一頁" at bounding box center [951, 466] width 34 height 14
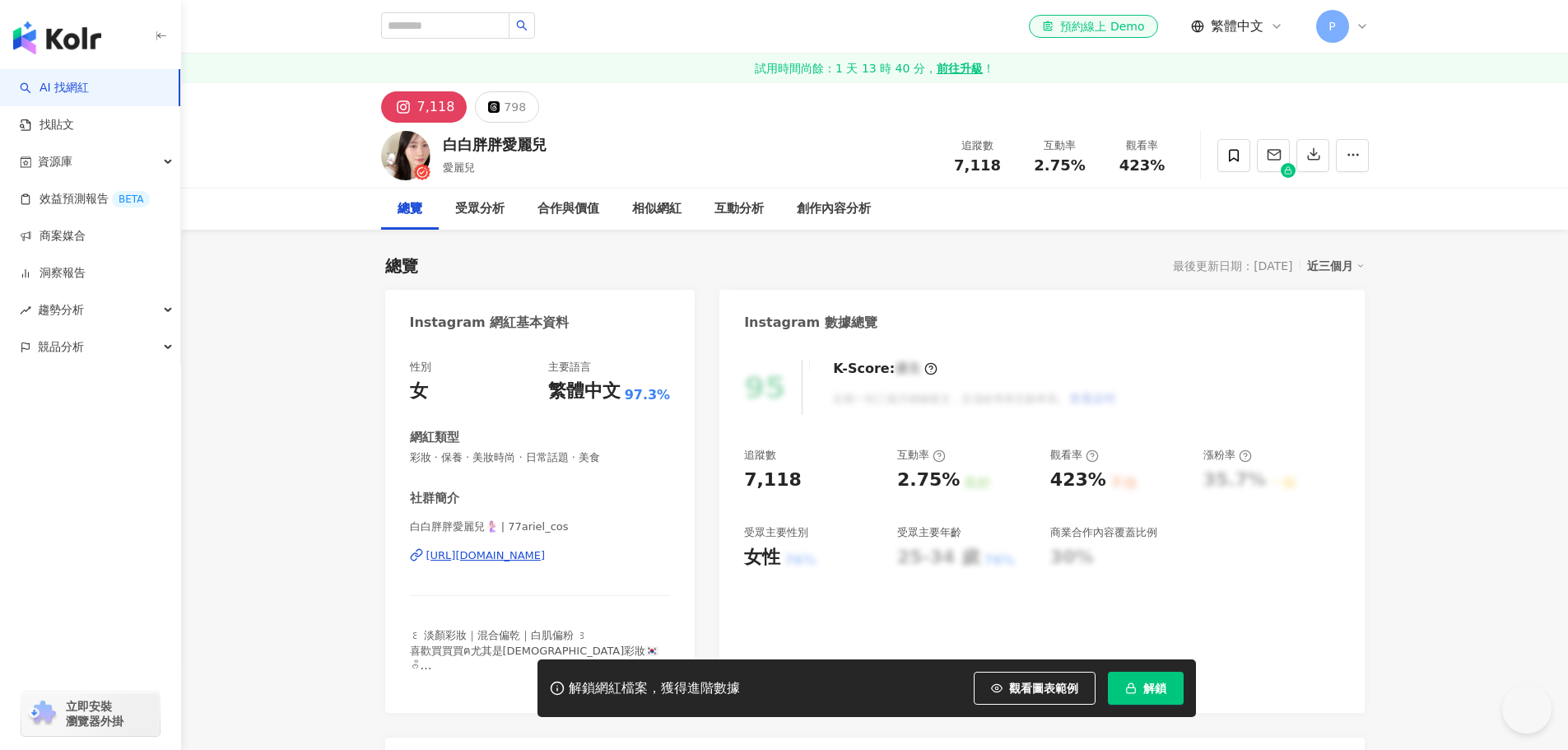
click at [546, 556] on div "https://www.instagram.com/77ariel_cos/" at bounding box center [486, 555] width 119 height 14
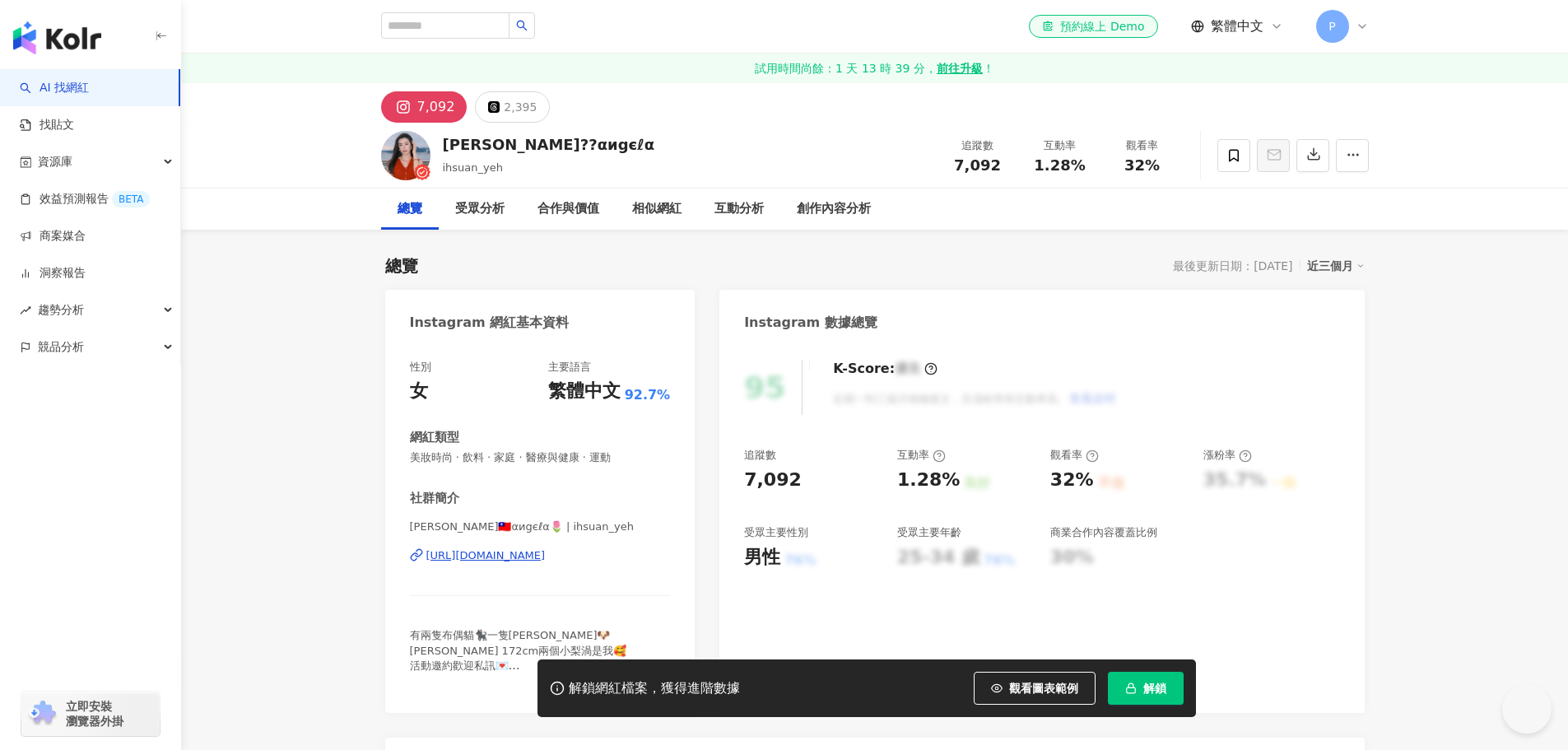
click at [535, 553] on div "https://www.instagram.com/ihsuan_yeh/" at bounding box center [486, 555] width 119 height 14
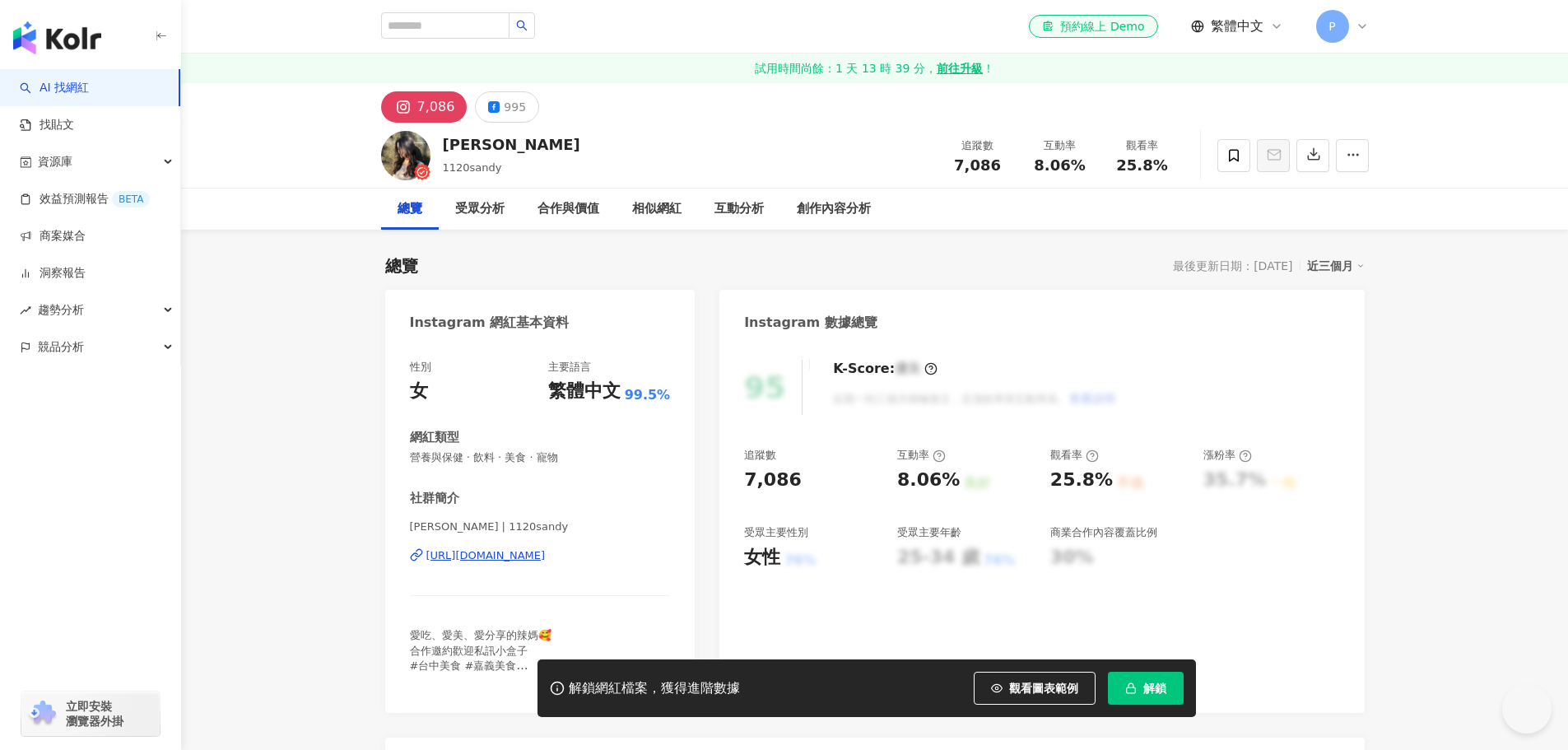
click at [518, 554] on div "[URL][DOMAIN_NAME]" at bounding box center [486, 555] width 119 height 14
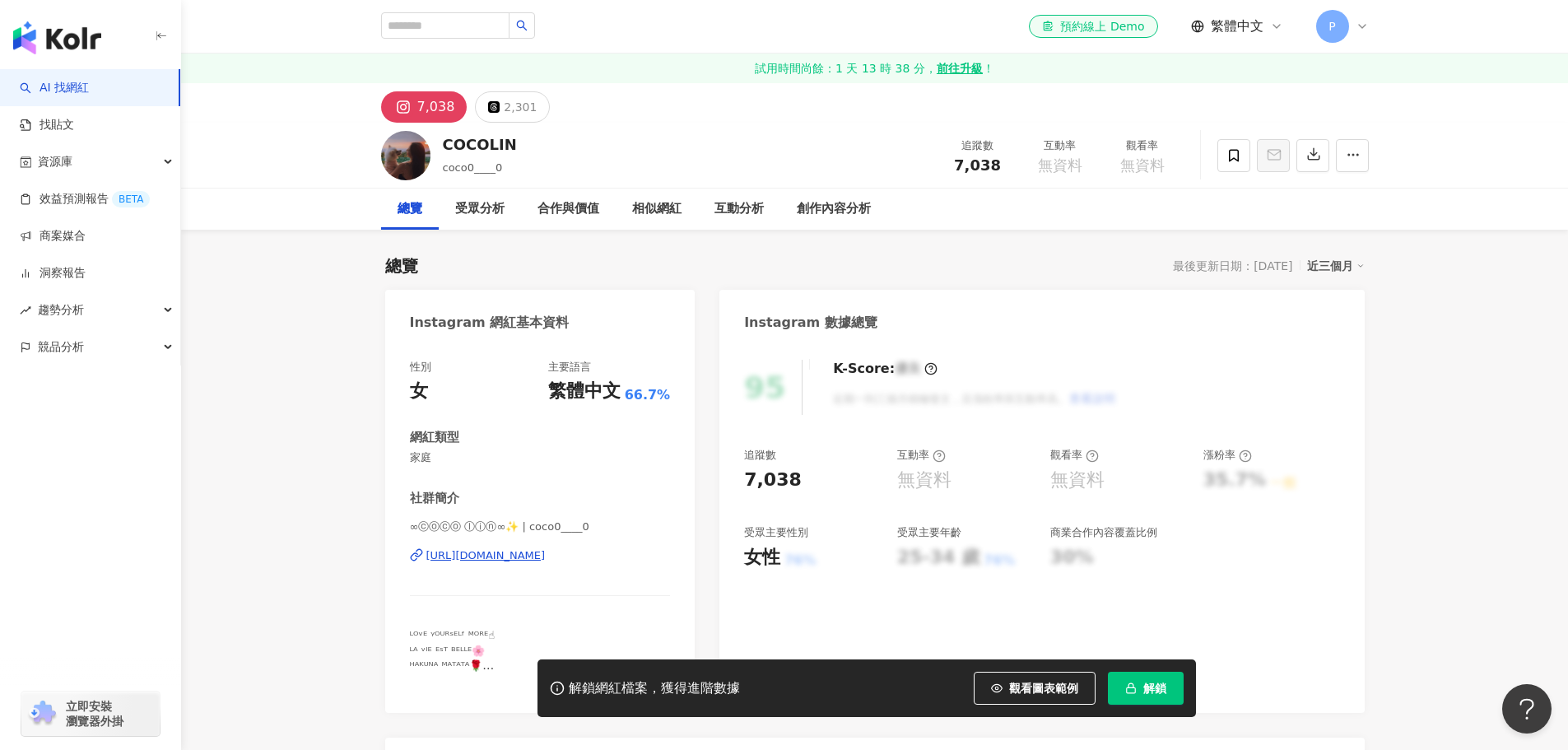
click at [501, 550] on div "[URL][DOMAIN_NAME]" at bounding box center [486, 555] width 119 height 14
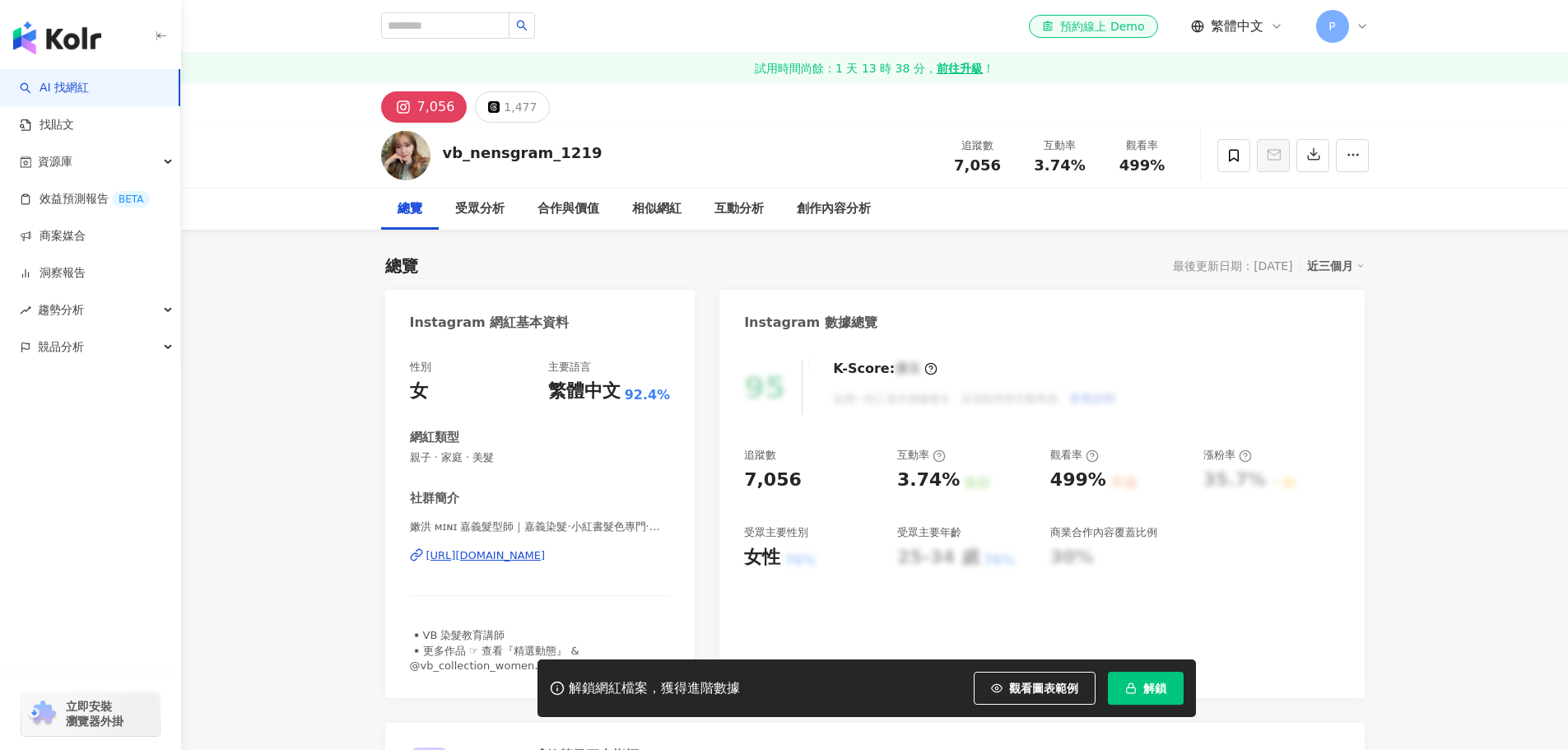
click at [546, 556] on div "https://www.instagram.com/vb_nensgram_1219/" at bounding box center [486, 555] width 119 height 14
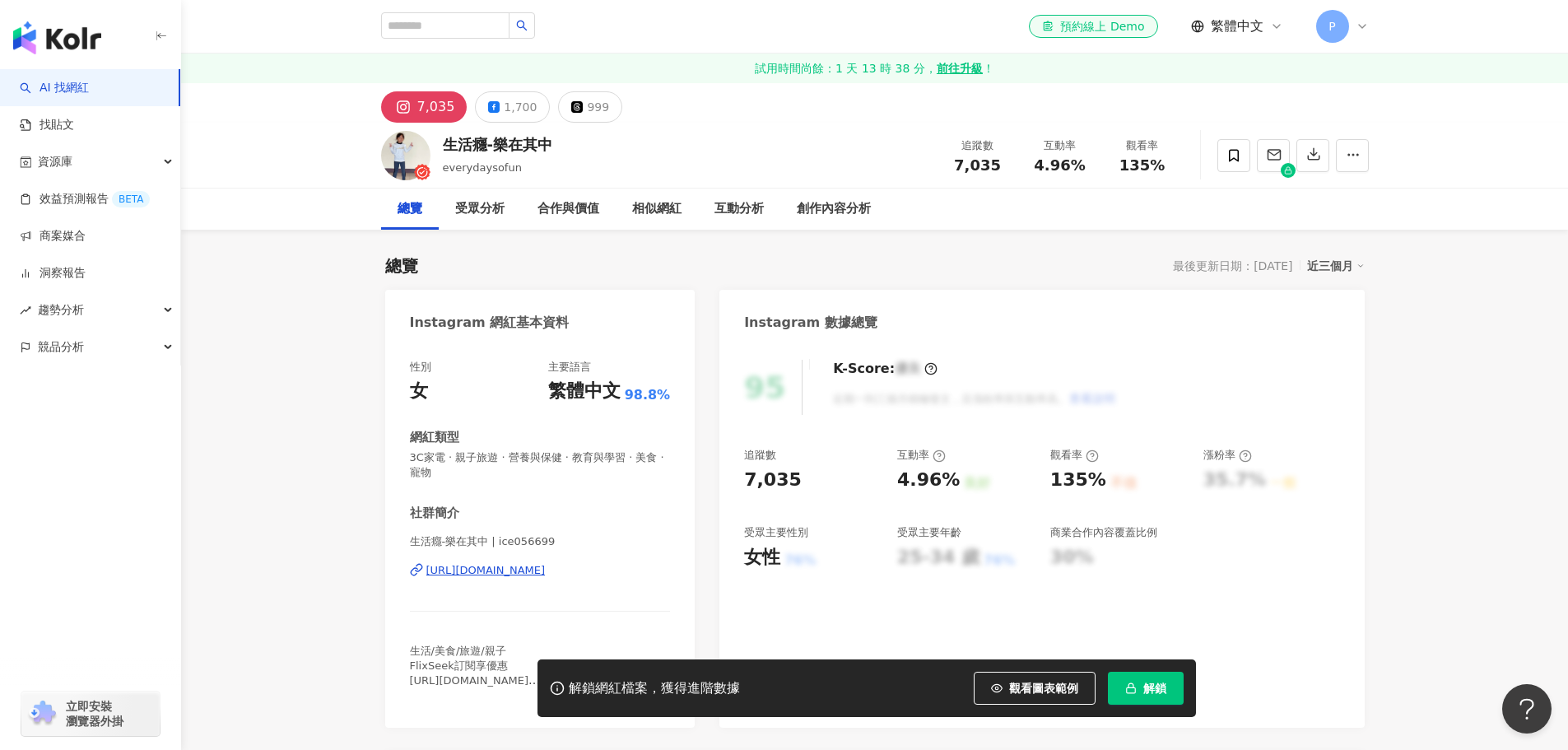
click at [529, 574] on div "[URL][DOMAIN_NAME]" at bounding box center [486, 570] width 119 height 14
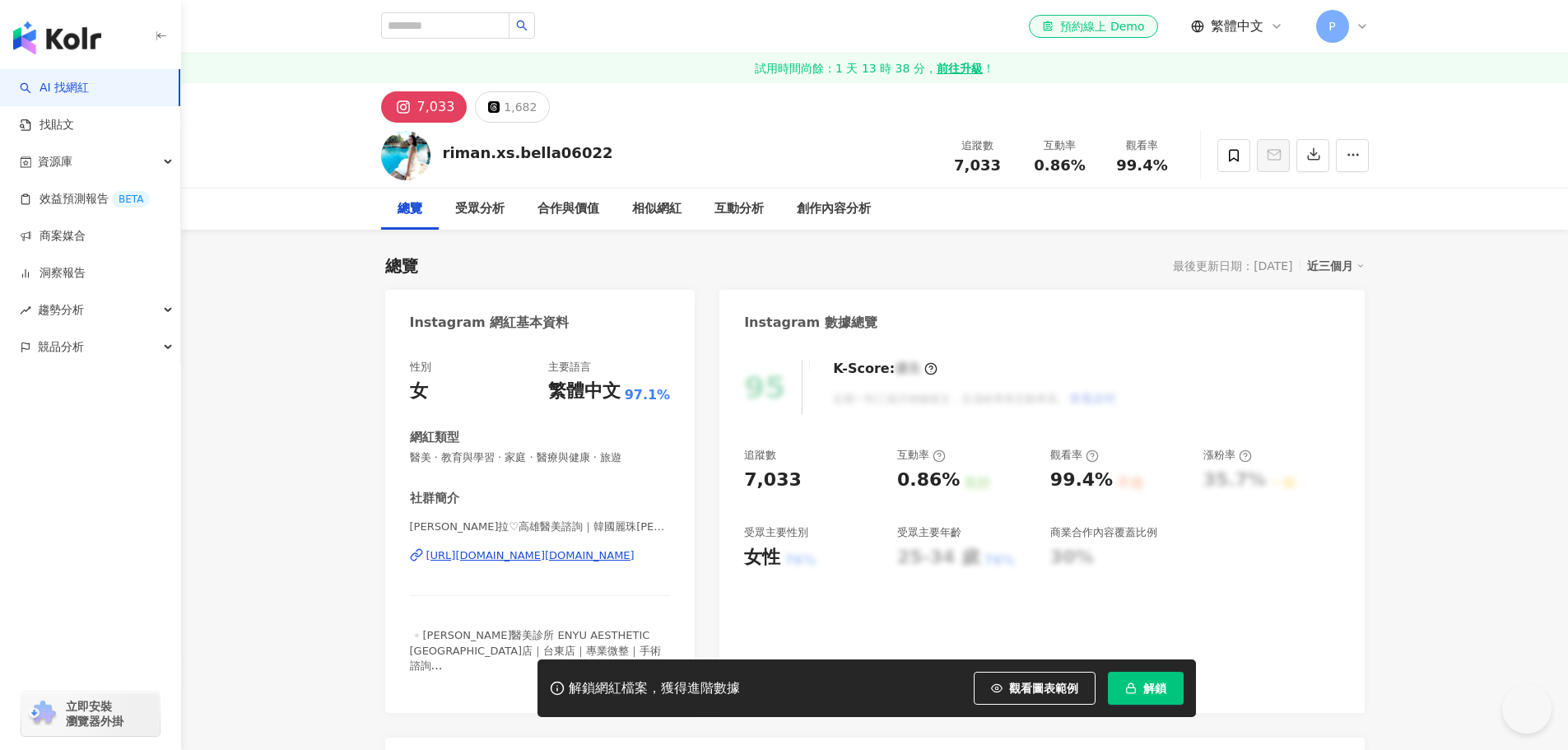
click at [593, 556] on div "[URL][DOMAIN_NAME][DOMAIN_NAME]" at bounding box center [530, 555] width 209 height 14
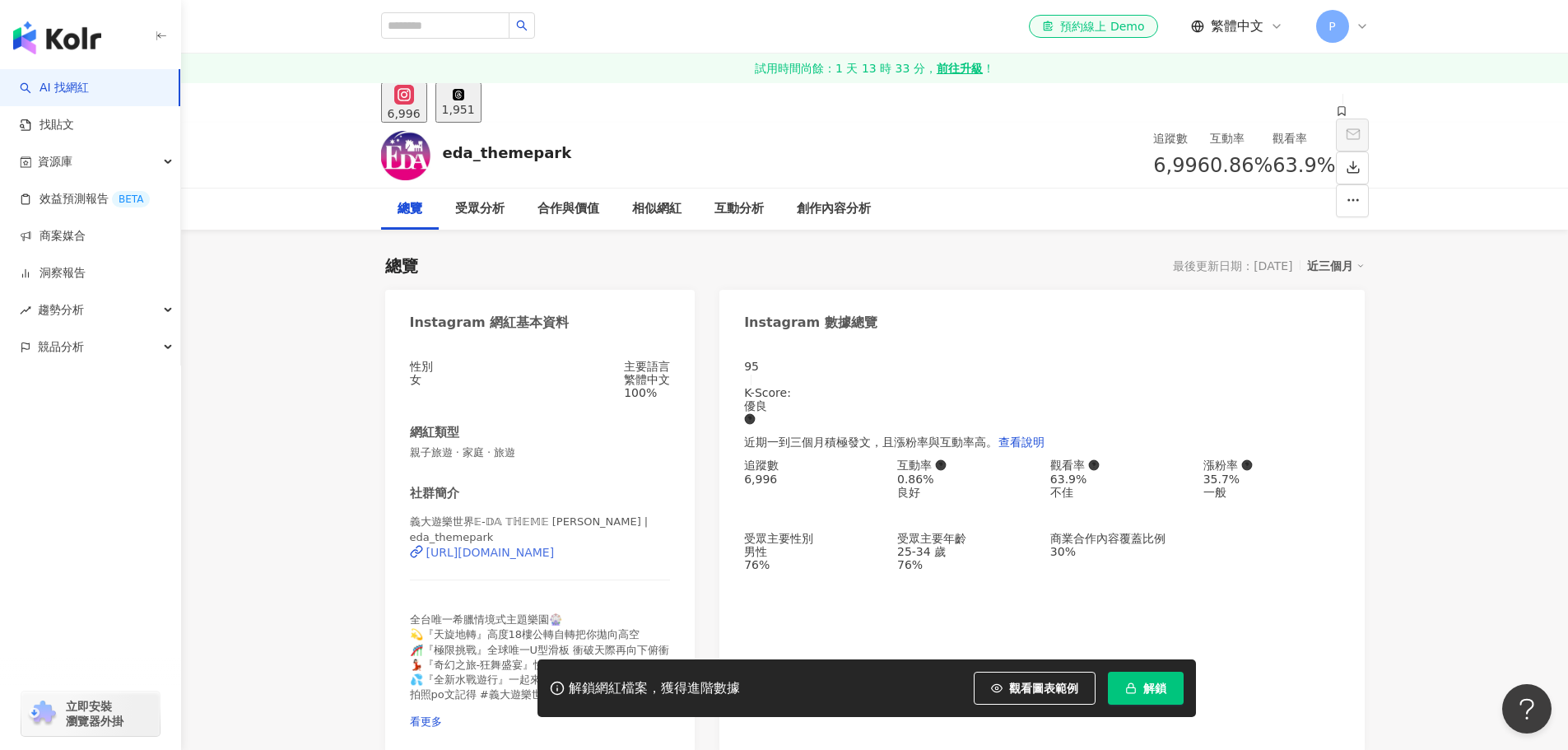
click at [522, 557] on div "https://www.instagram.com/eda_themepark/" at bounding box center [490, 552] width 128 height 14
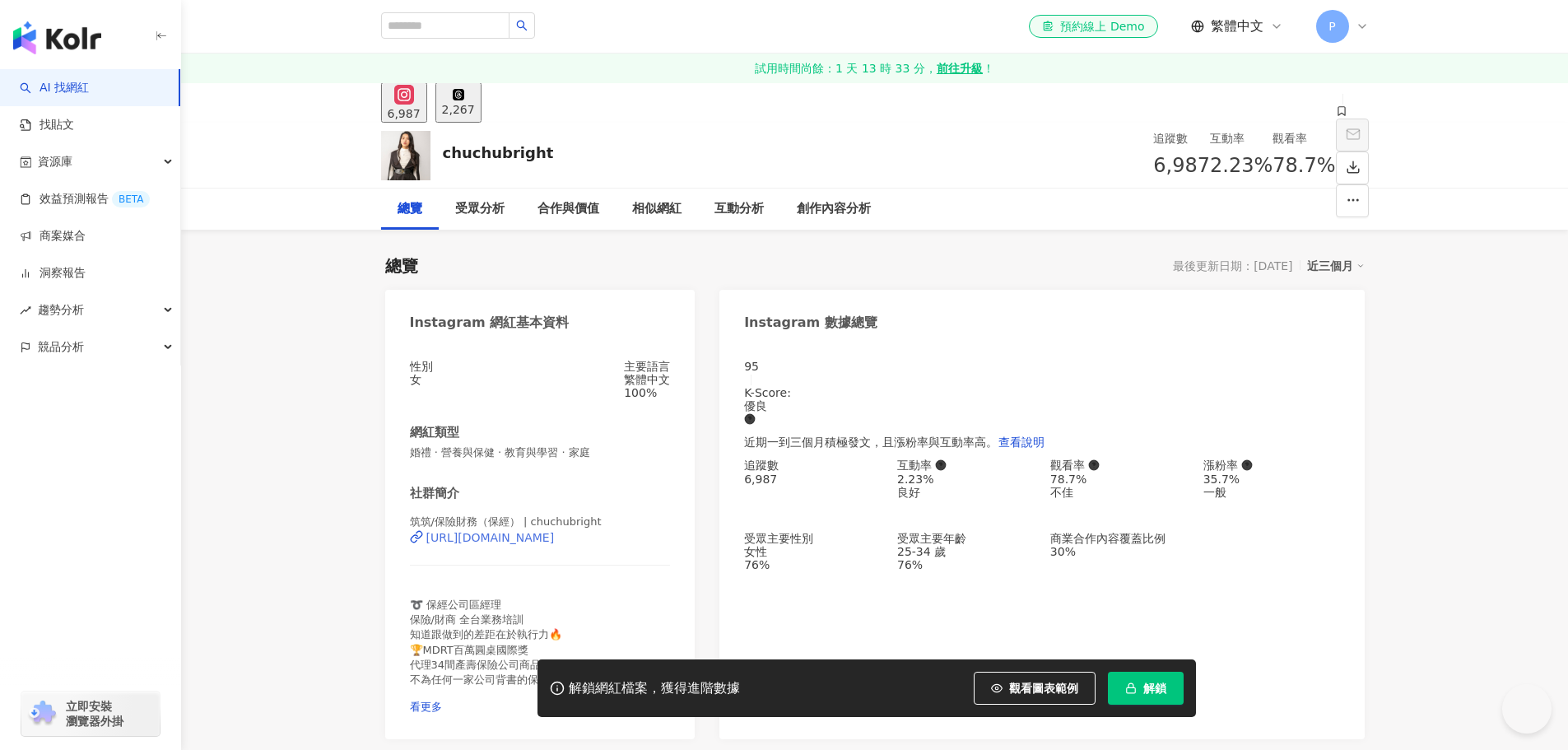
click at [552, 544] on div "https://www.instagram.com/chuchubright/" at bounding box center [490, 537] width 128 height 14
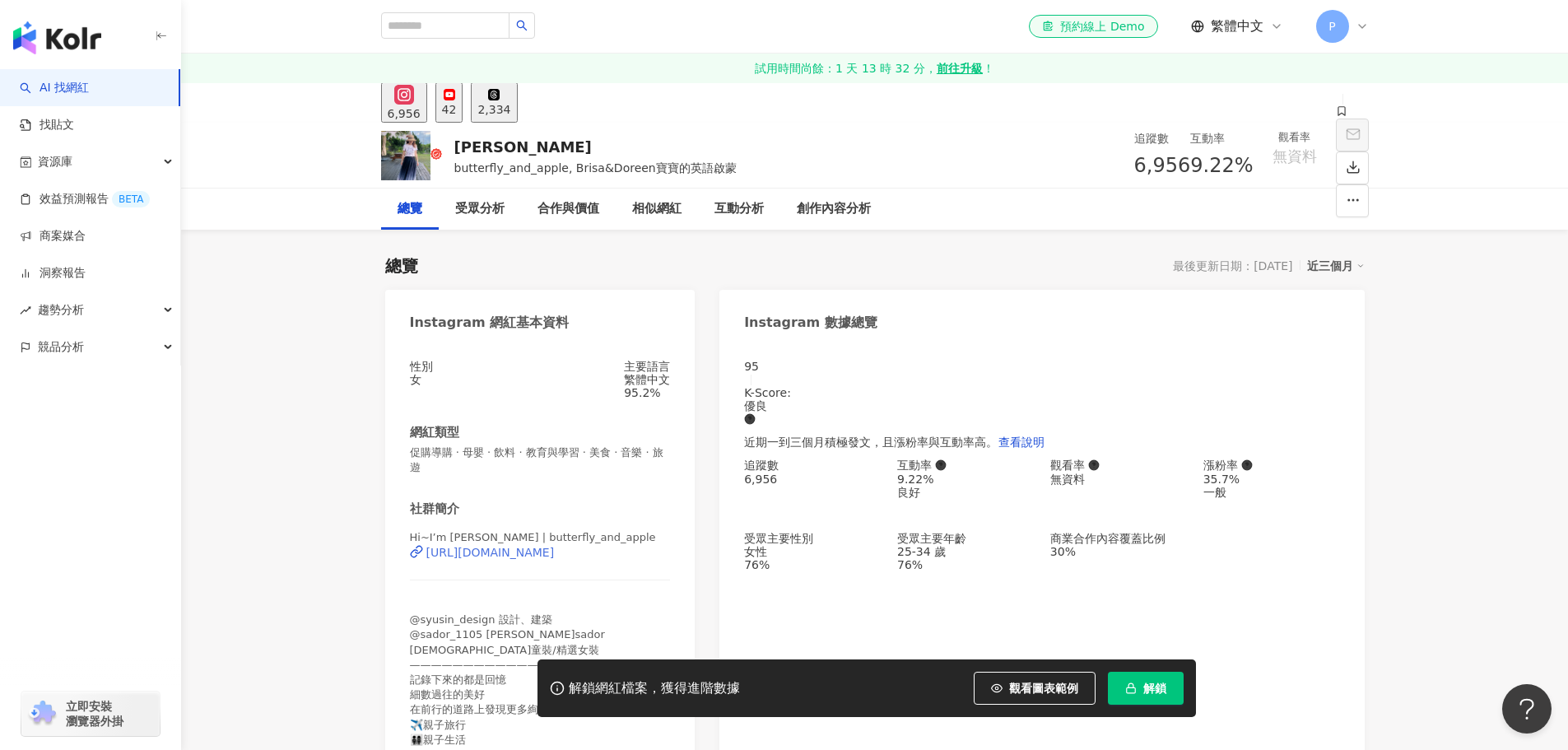
click at [555, 559] on div "https://www.instagram.com/butterfly_and_apple/" at bounding box center [490, 552] width 128 height 14
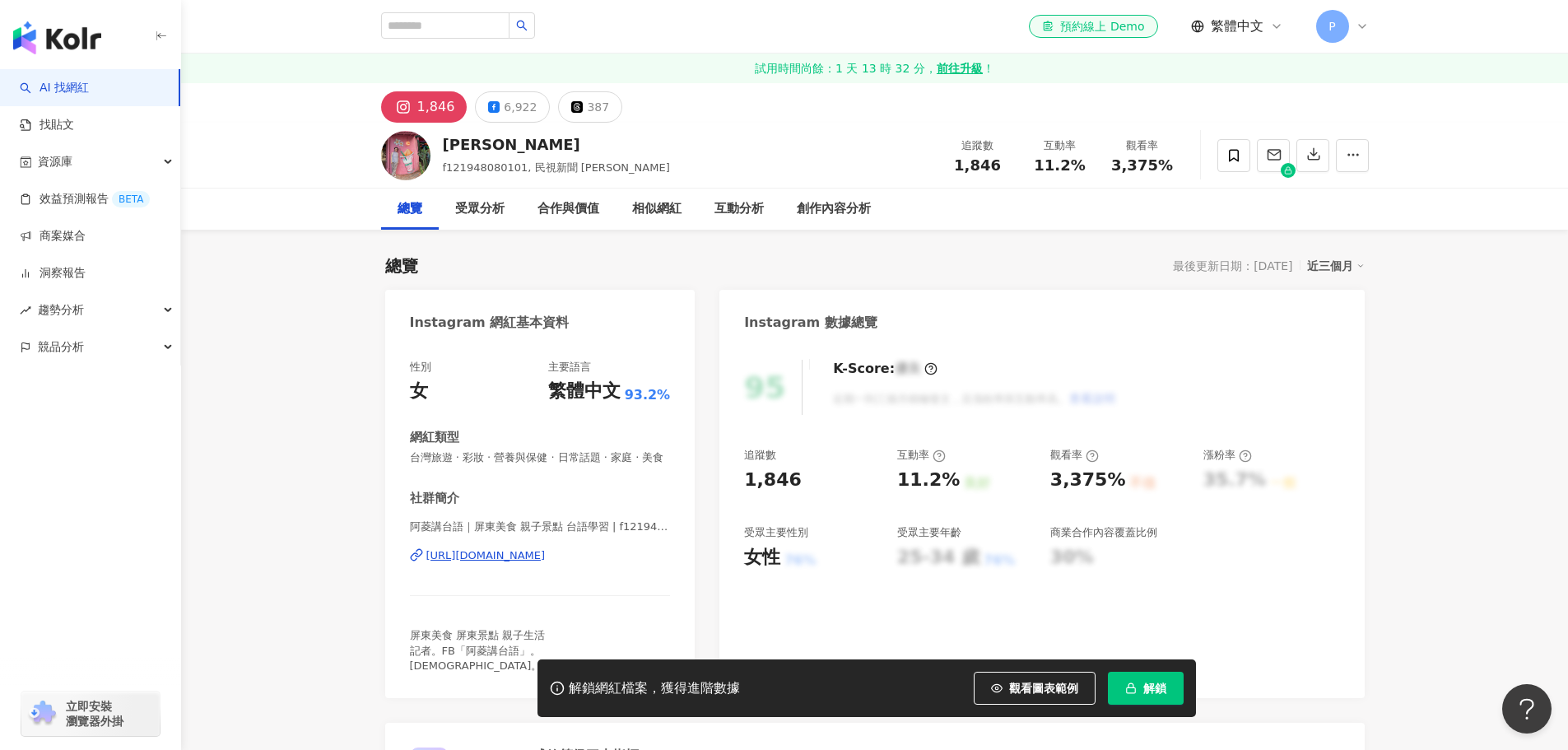
click at [546, 563] on div "[URL][DOMAIN_NAME]" at bounding box center [486, 555] width 119 height 14
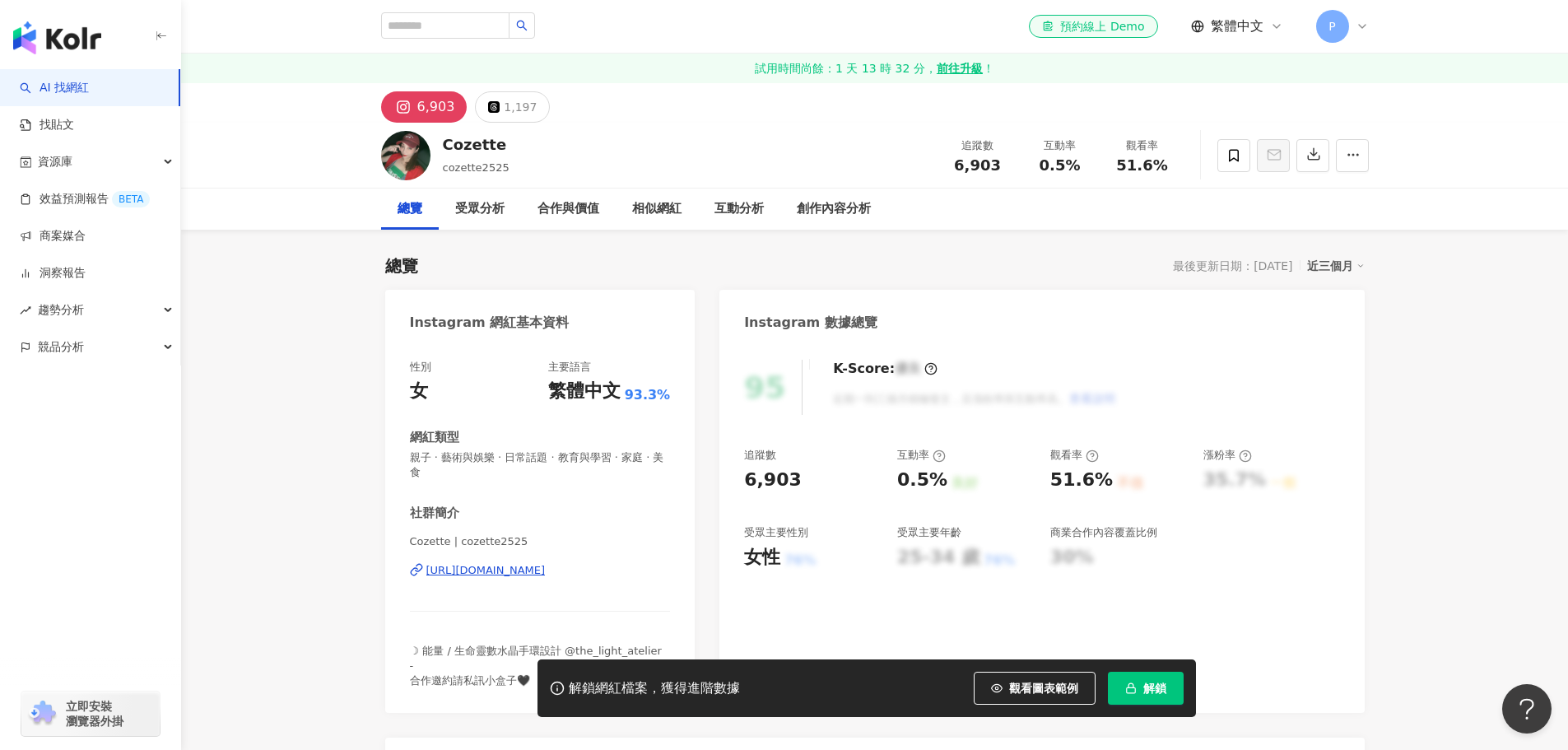
click at [546, 575] on div "[URL][DOMAIN_NAME]" at bounding box center [486, 570] width 119 height 14
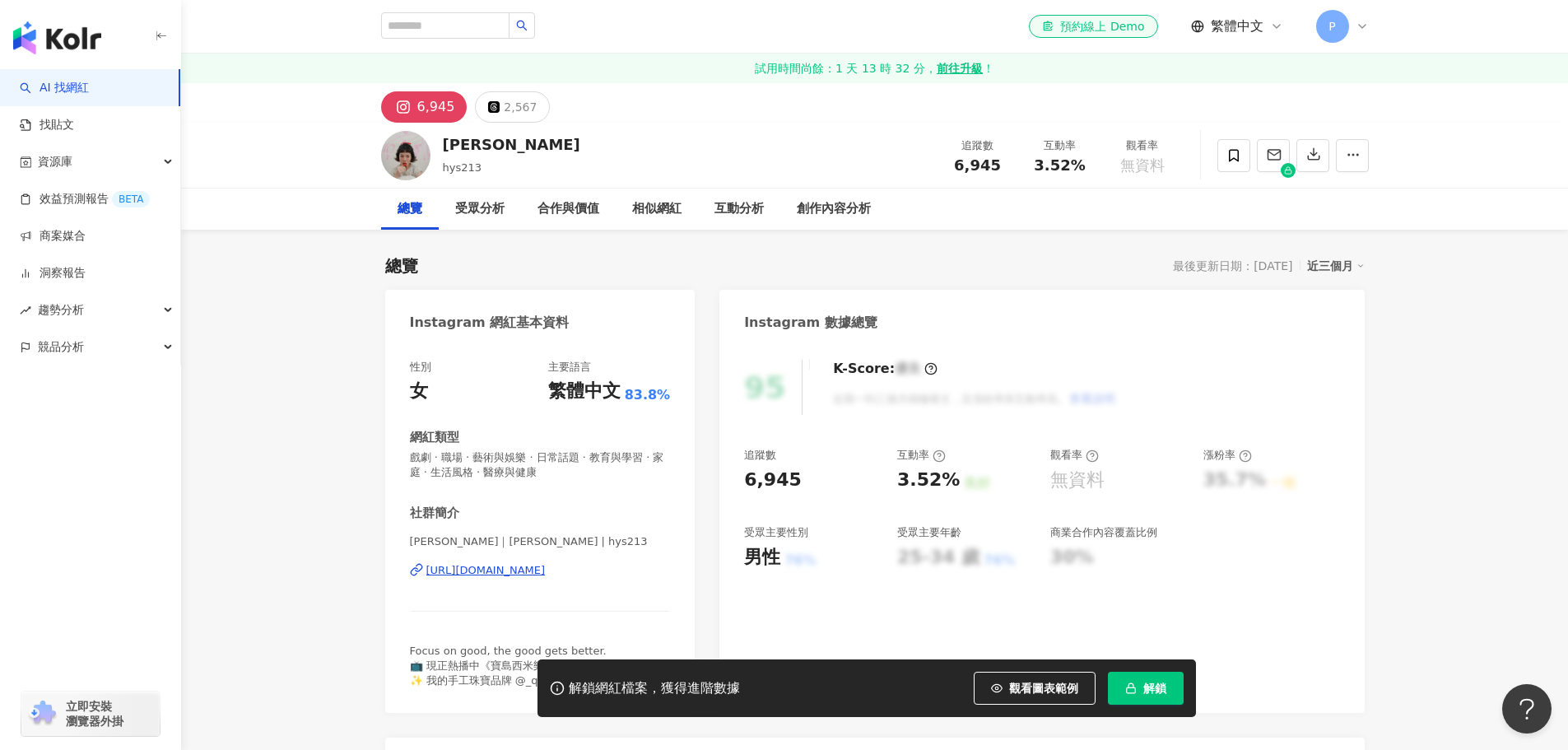
click at [546, 571] on div "https://www.instagram.com/hys213/" at bounding box center [486, 570] width 119 height 14
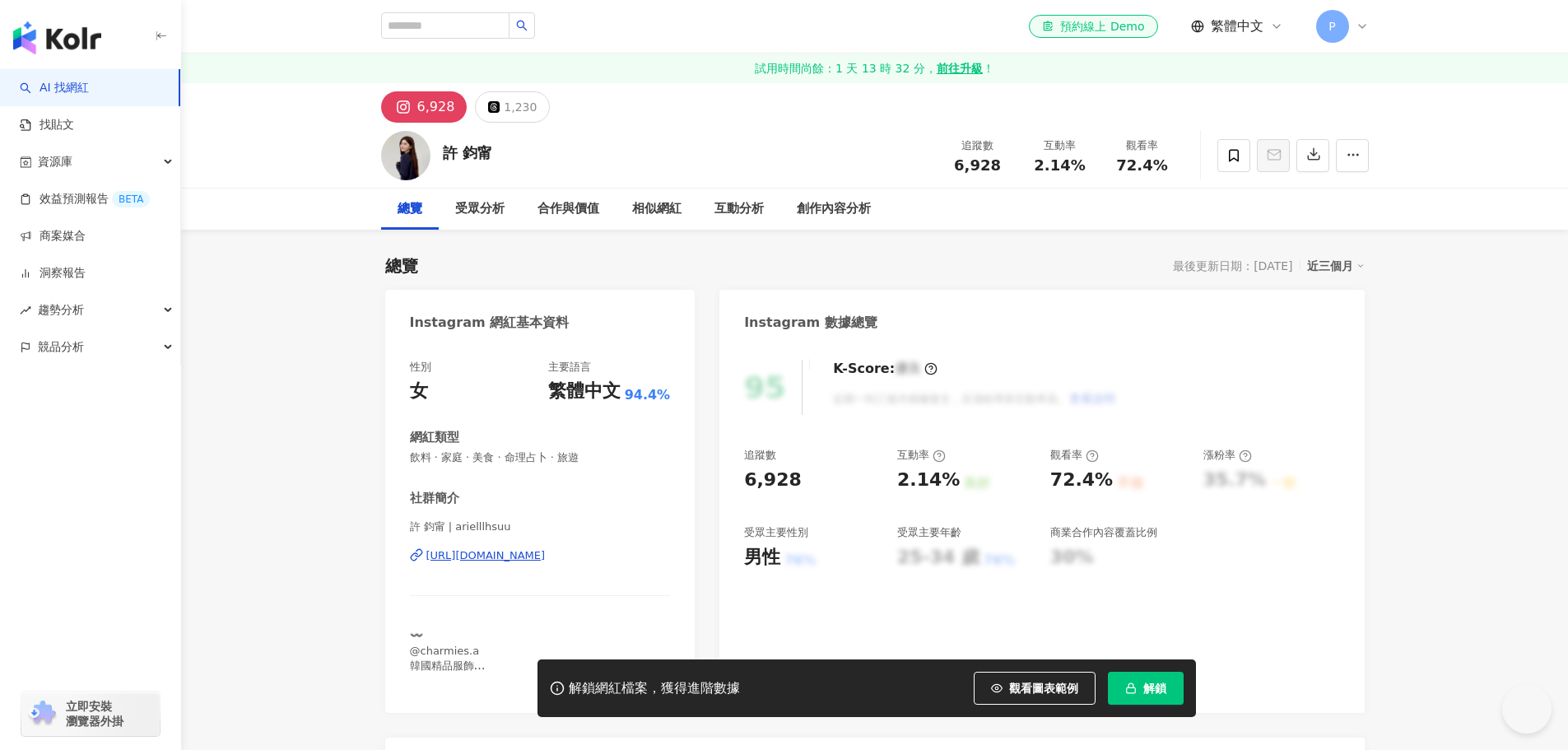
click at [546, 557] on div "https://www.instagram.com/arielllhsuu/" at bounding box center [486, 555] width 119 height 14
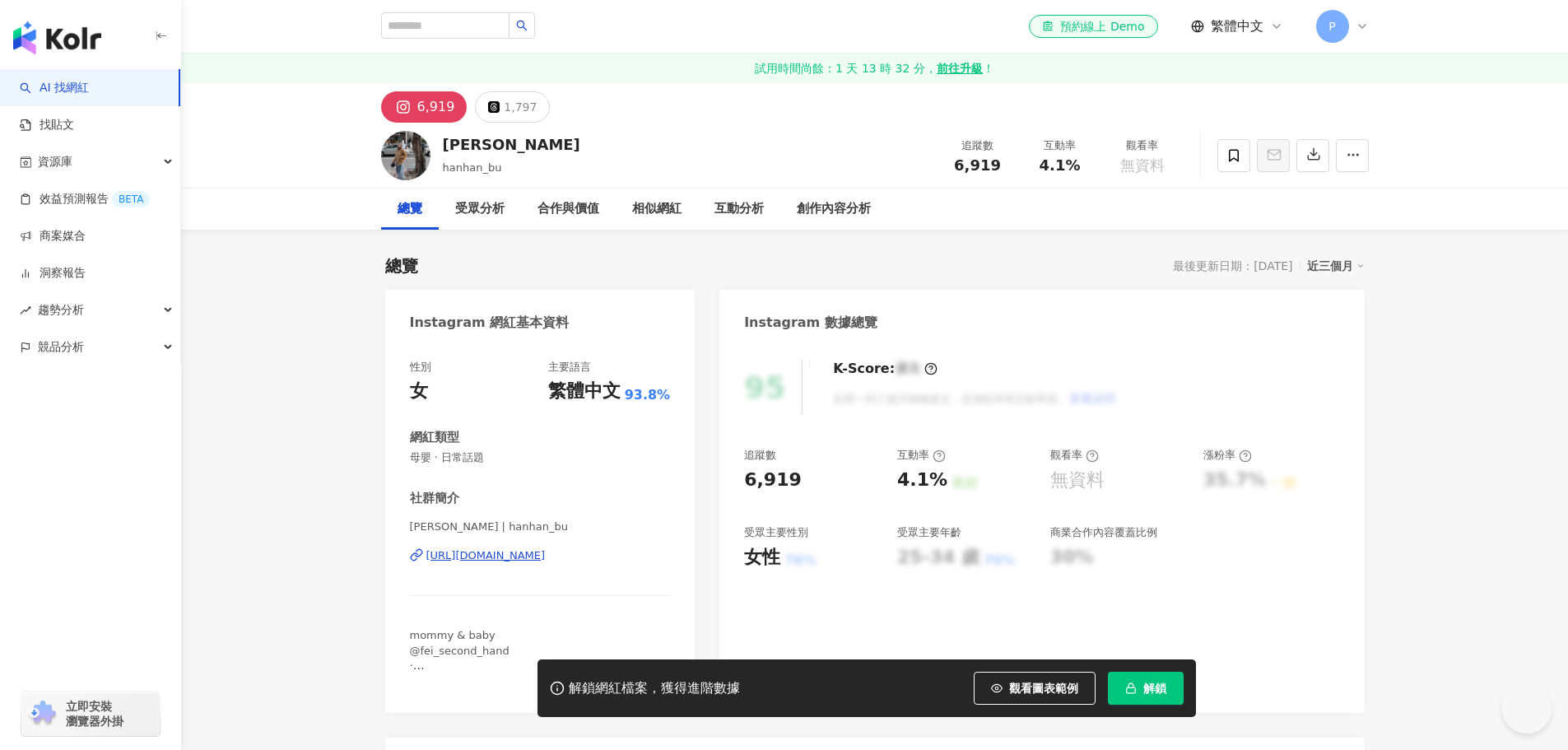
drag, startPoint x: 571, startPoint y: 556, endPoint x: 584, endPoint y: 558, distance: 13.2
click at [546, 556] on div "https://www.instagram.com/hanhan_bu/" at bounding box center [486, 555] width 119 height 14
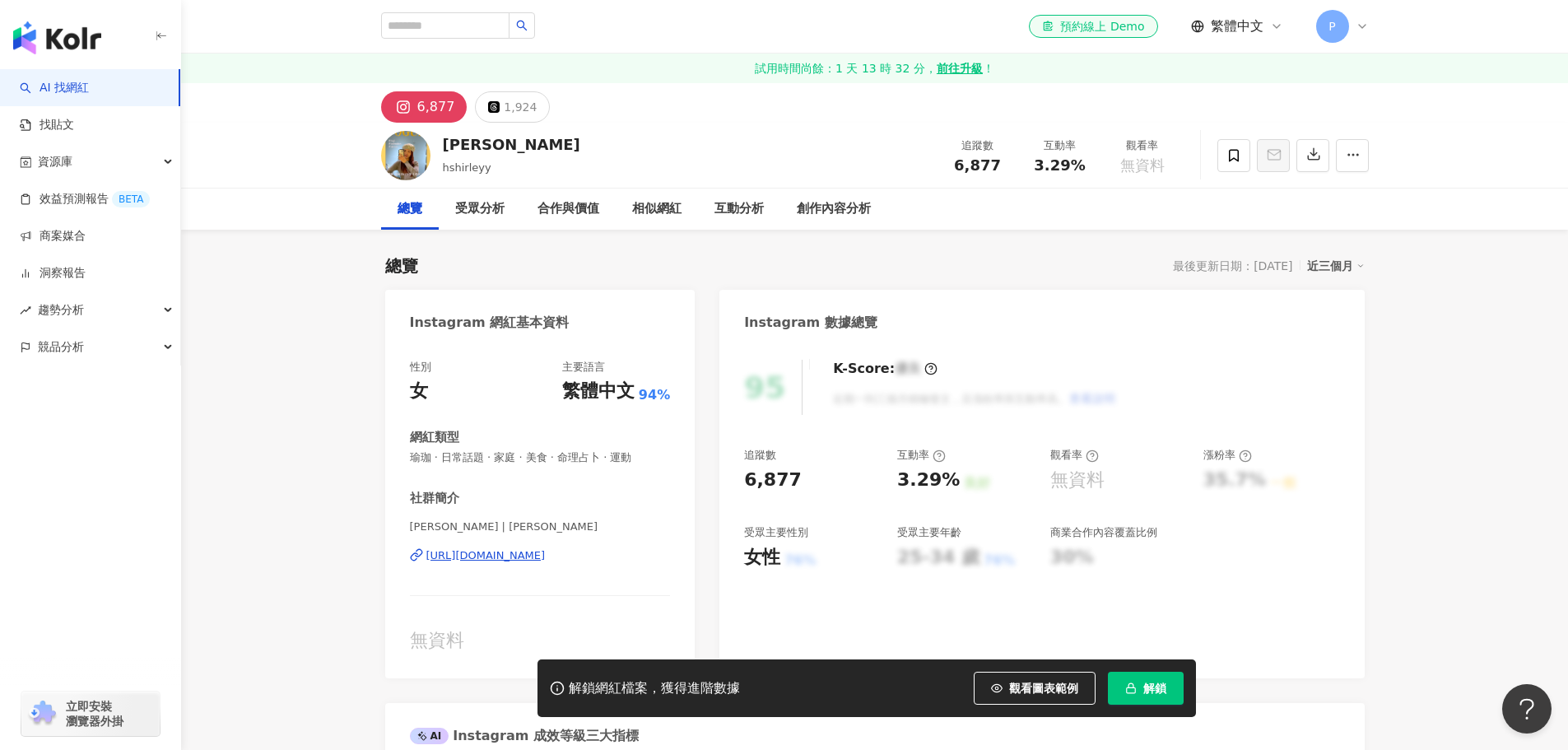
click at [546, 558] on div "https://www.instagram.com/hshirleyy/" at bounding box center [486, 555] width 119 height 14
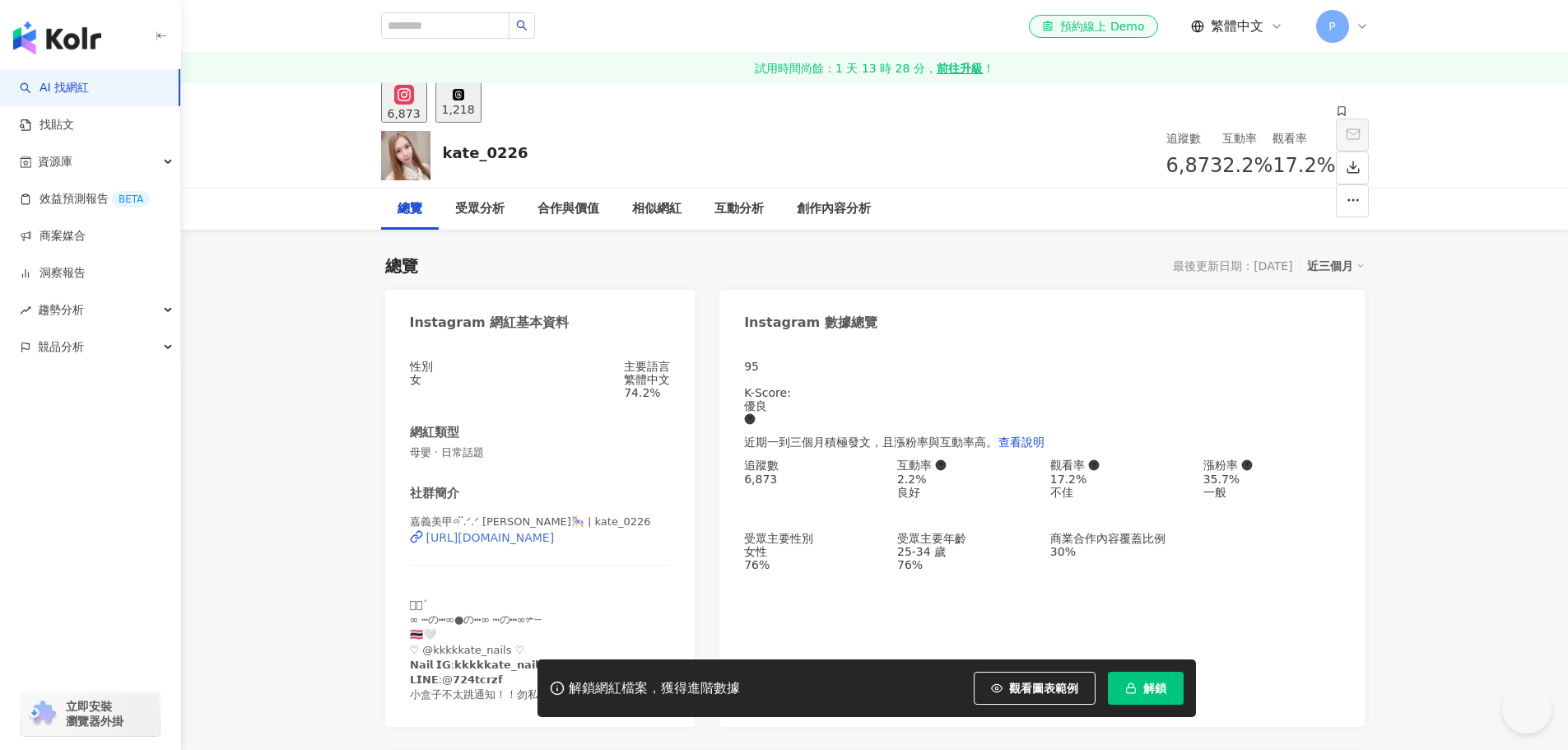
scroll to position [247, 0]
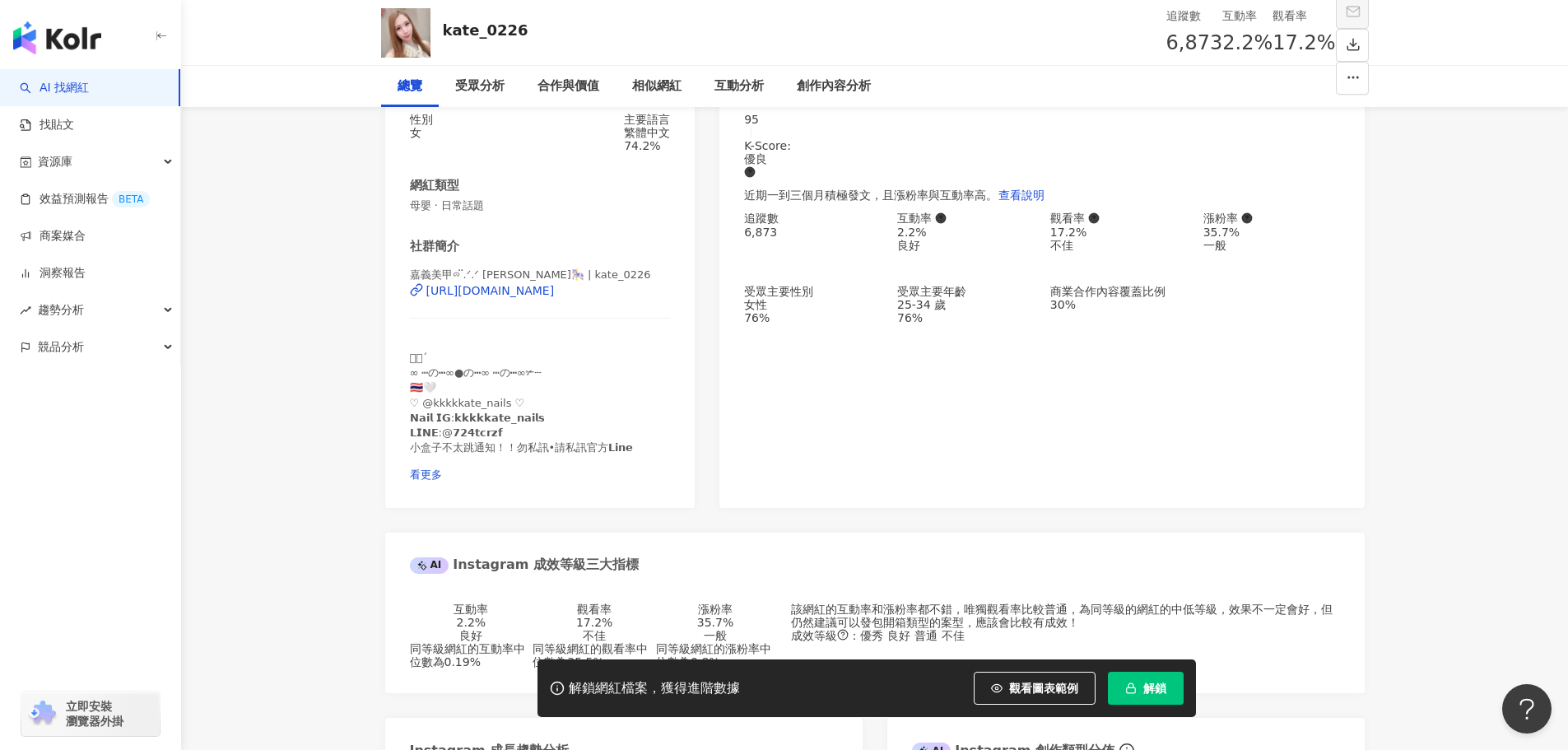
click at [521, 297] on div "https://www.instagram.com/kate_0226/" at bounding box center [490, 291] width 128 height 14
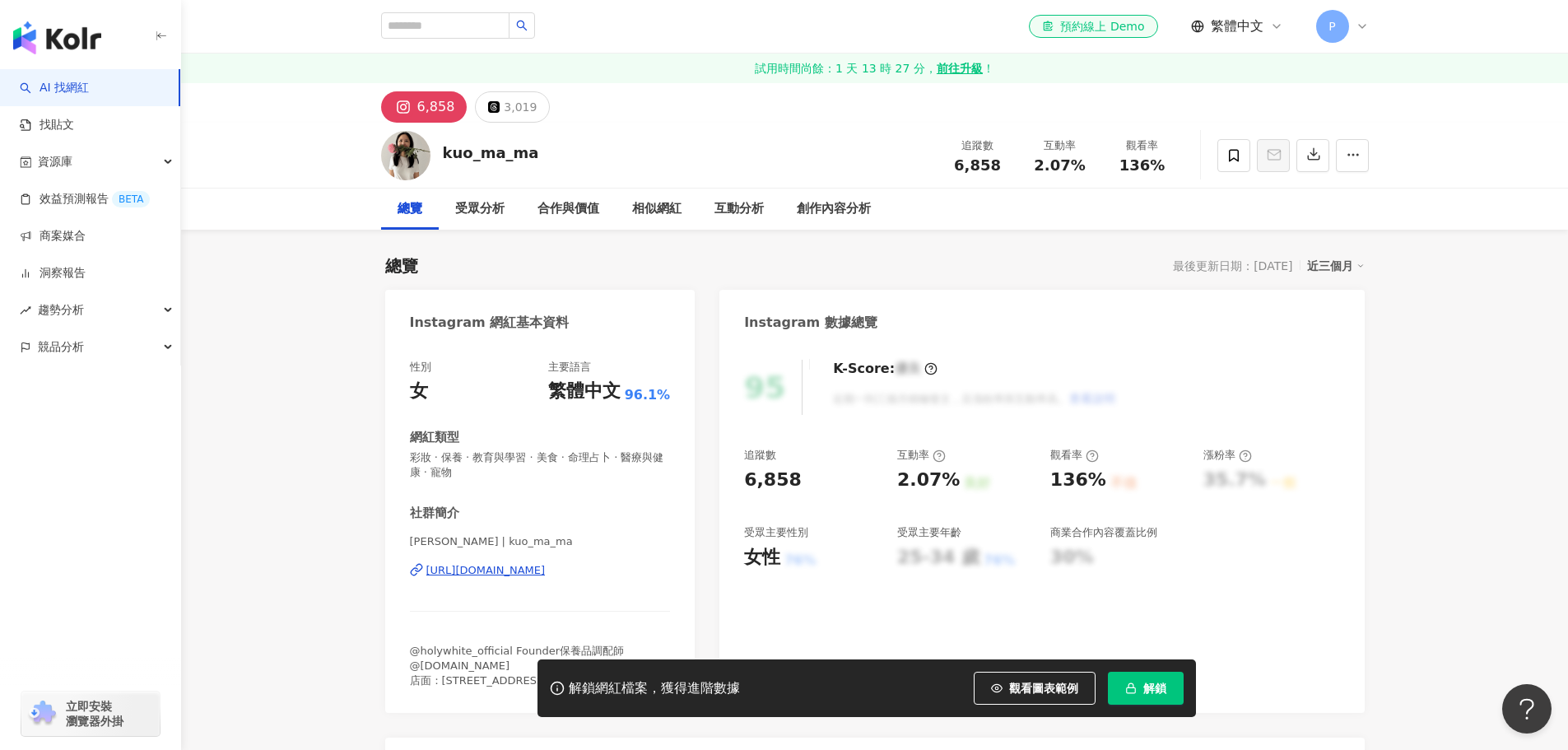
click at [543, 571] on div "https://www.instagram.com/kuo_ma_ma/" at bounding box center [486, 570] width 119 height 14
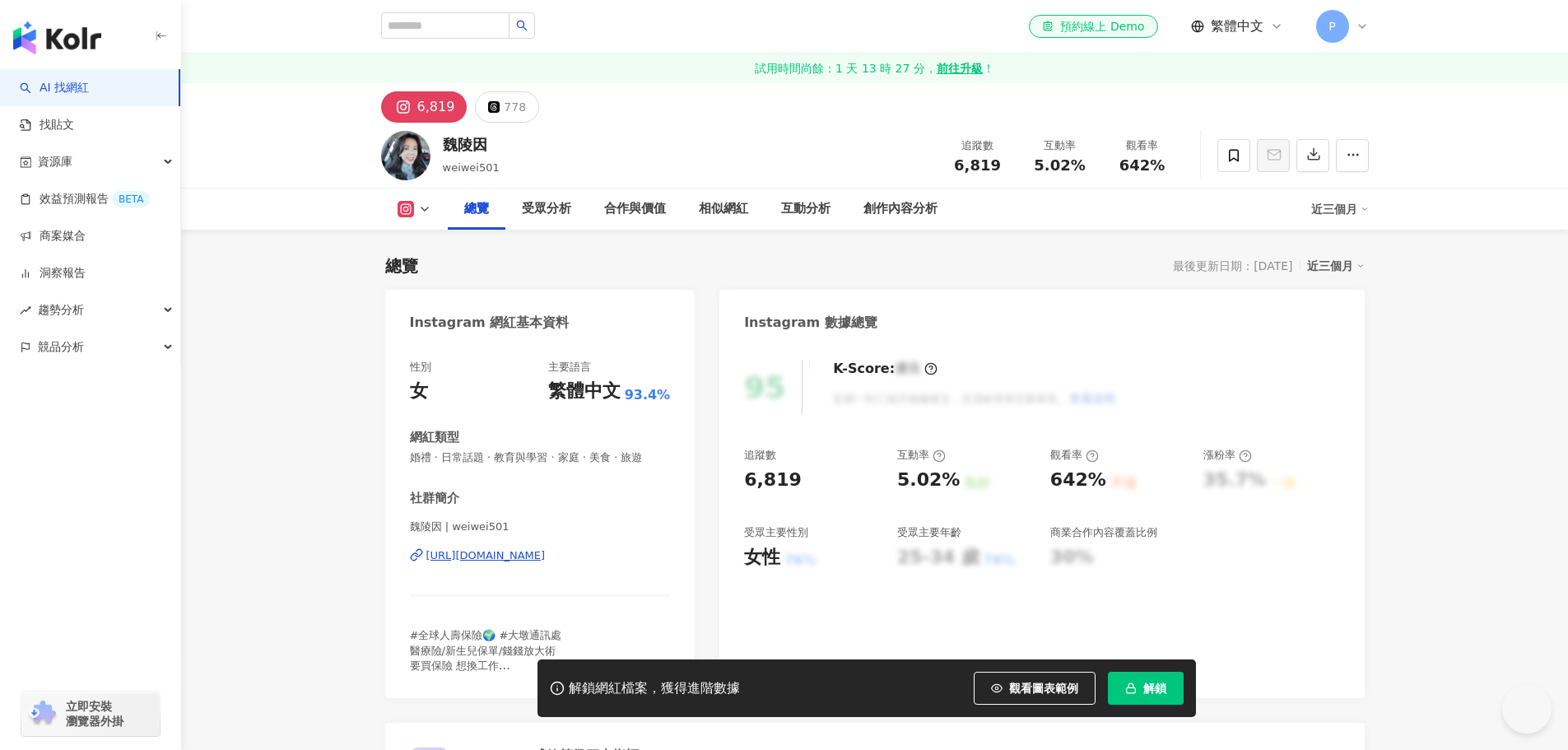
click at [504, 560] on div "[URL][DOMAIN_NAME]" at bounding box center [486, 555] width 119 height 14
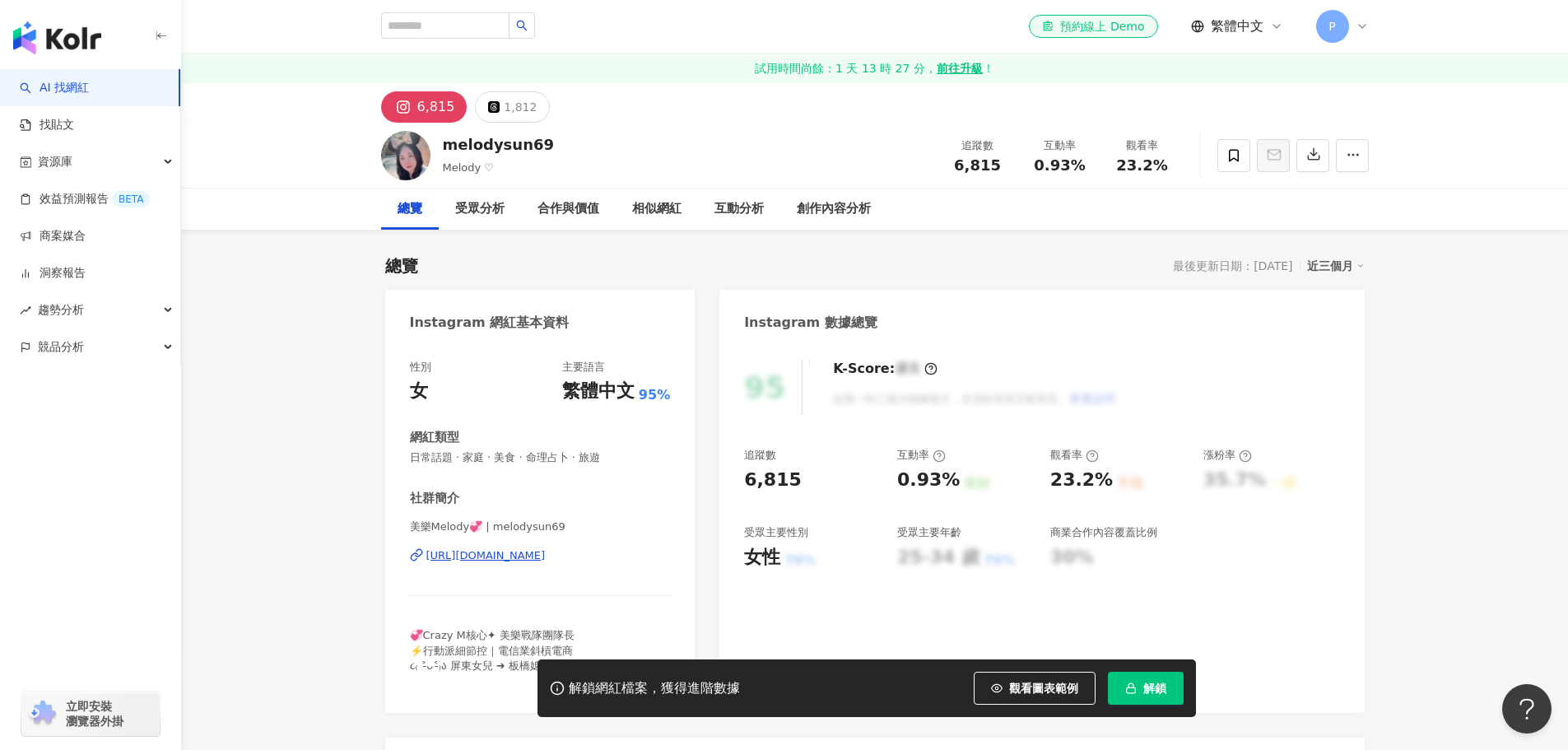
click at [492, 560] on div "https://www.instagram.com/melodysun69/" at bounding box center [486, 555] width 119 height 14
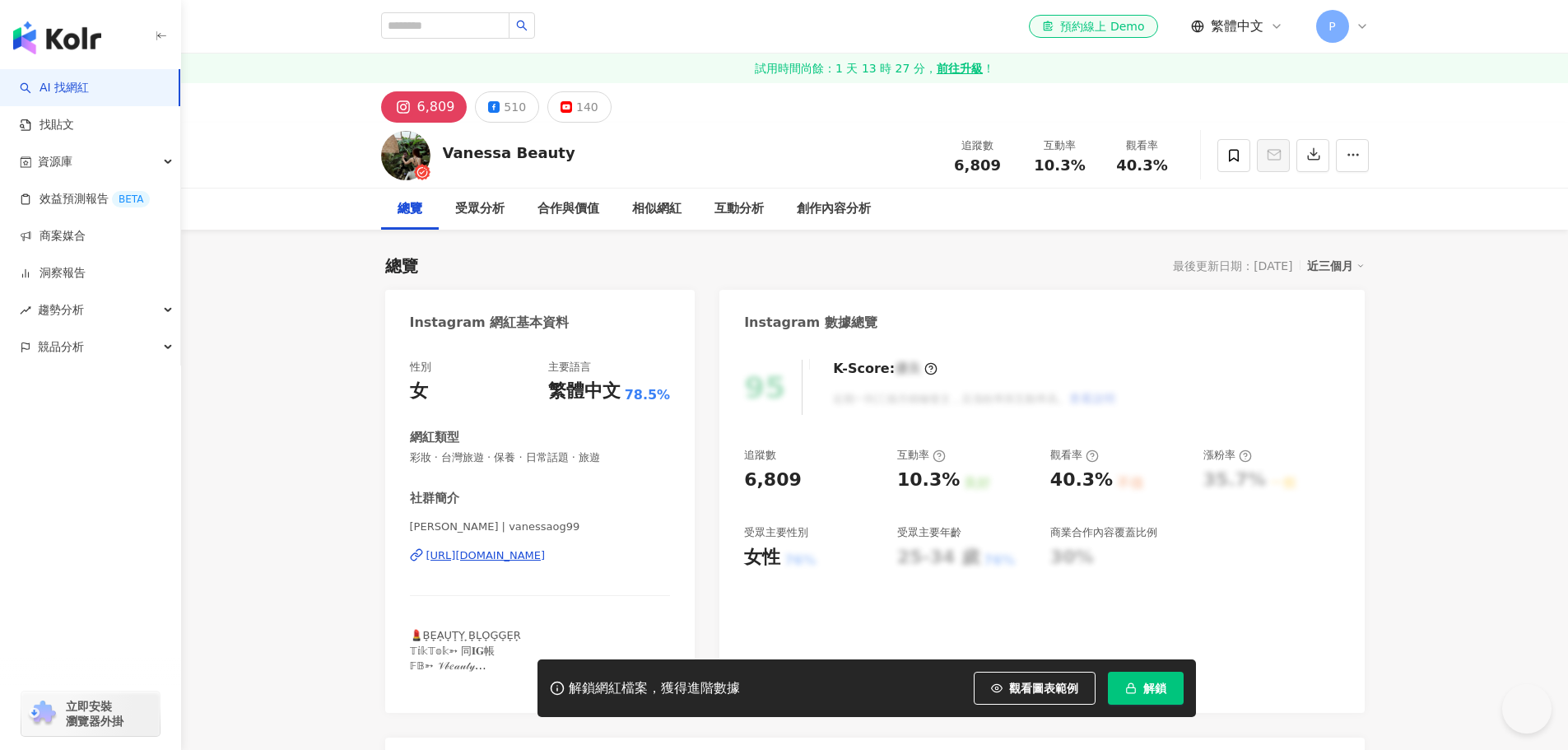
click at [546, 554] on div "https://www.instagram.com/vanessaog99/" at bounding box center [486, 555] width 119 height 14
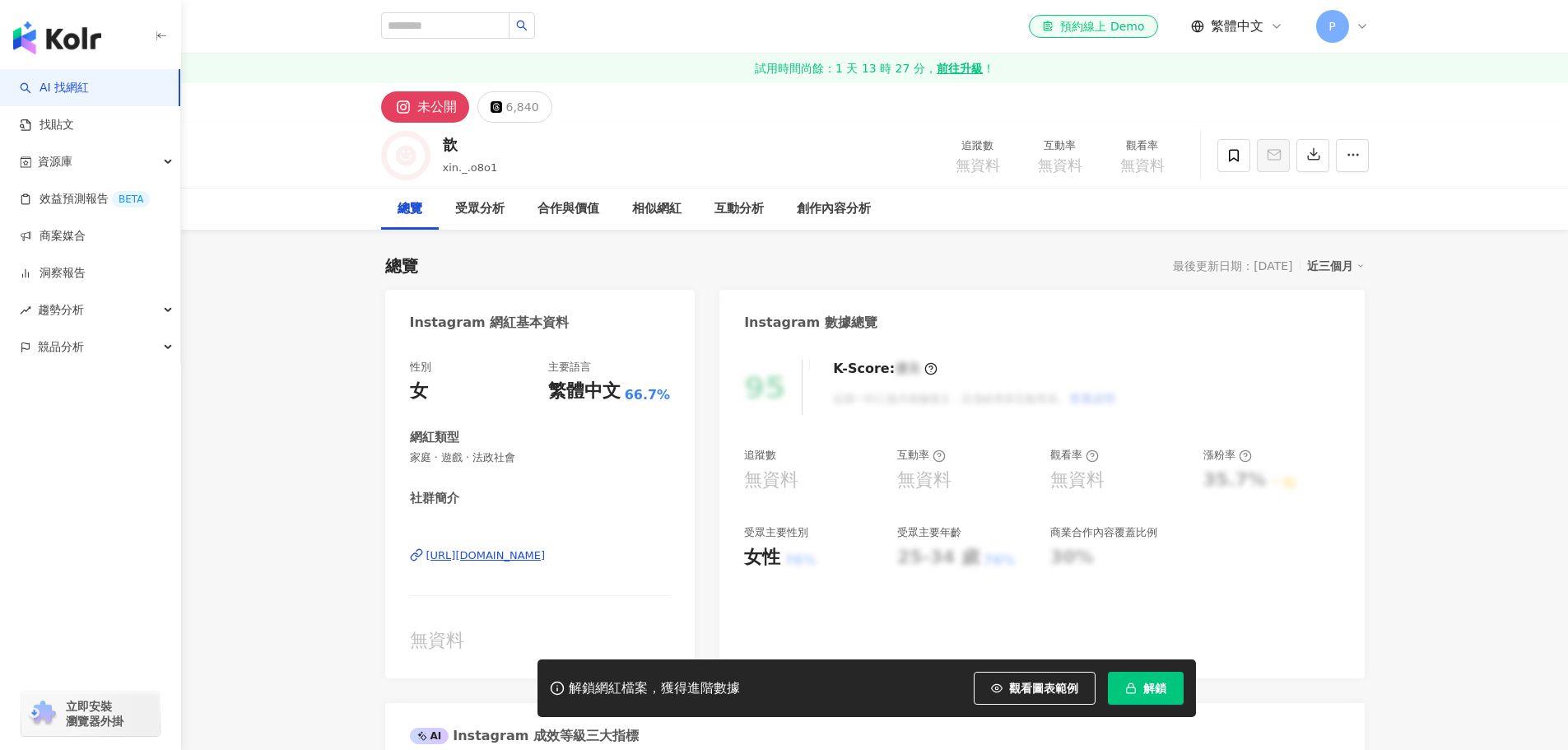
click at [546, 558] on div "https://www.instagram.com/o8o1._.cco/" at bounding box center [486, 555] width 119 height 14
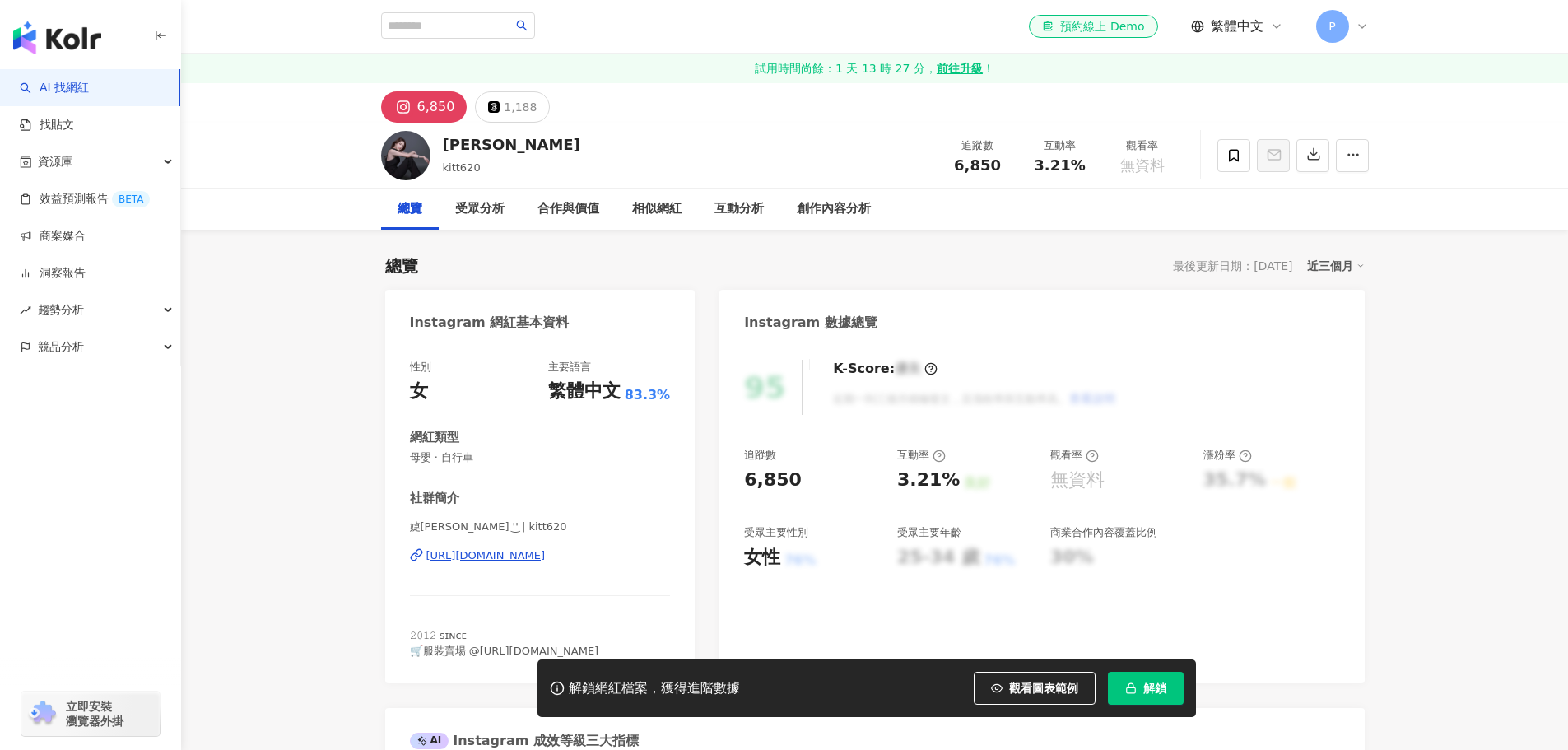
drag, startPoint x: 565, startPoint y: 555, endPoint x: 653, endPoint y: 6, distance: 556.0
click at [546, 555] on div "https://www.instagram.com/kitt620/" at bounding box center [486, 555] width 119 height 14
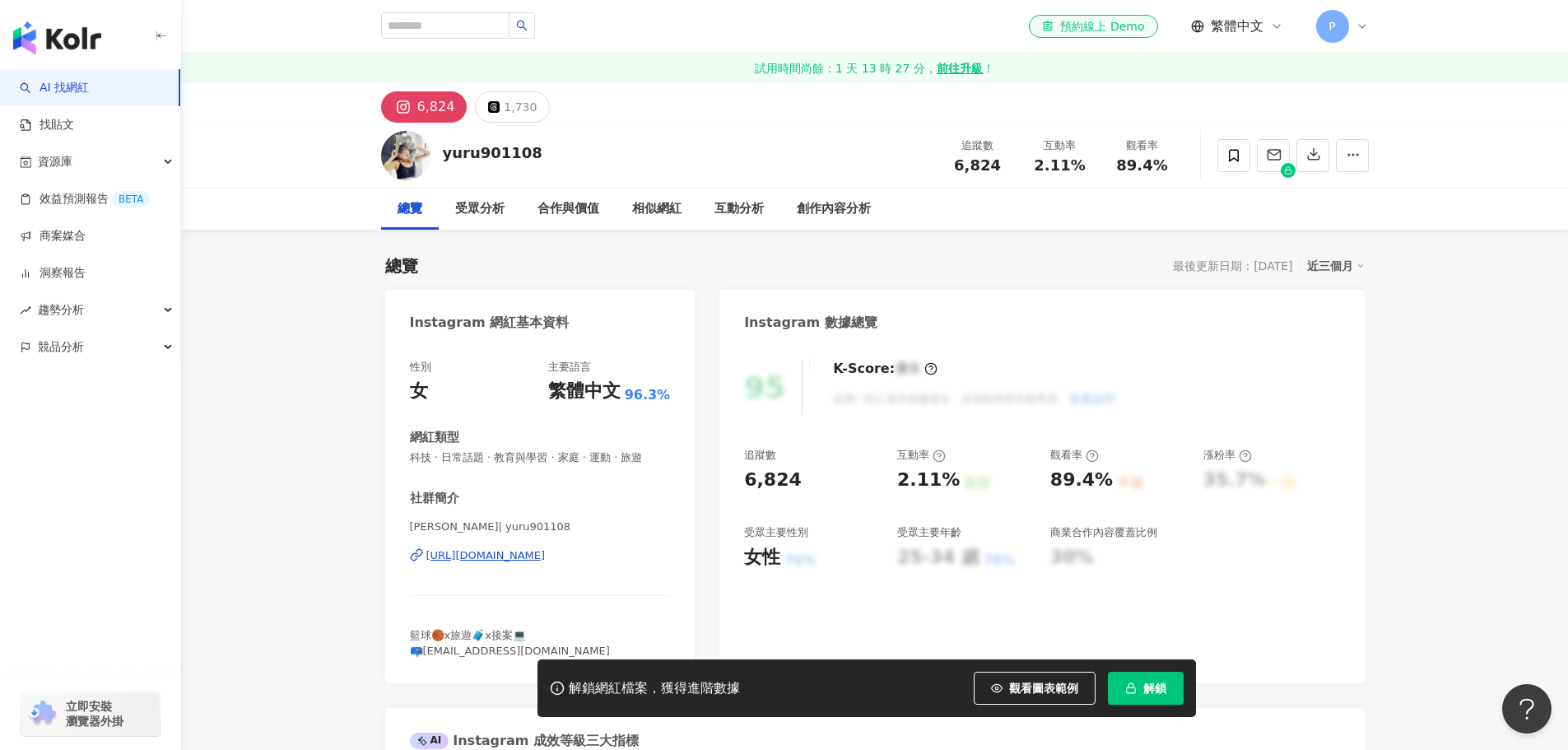
click at [546, 560] on div "https://www.instagram.com/yuru901108/" at bounding box center [486, 555] width 119 height 14
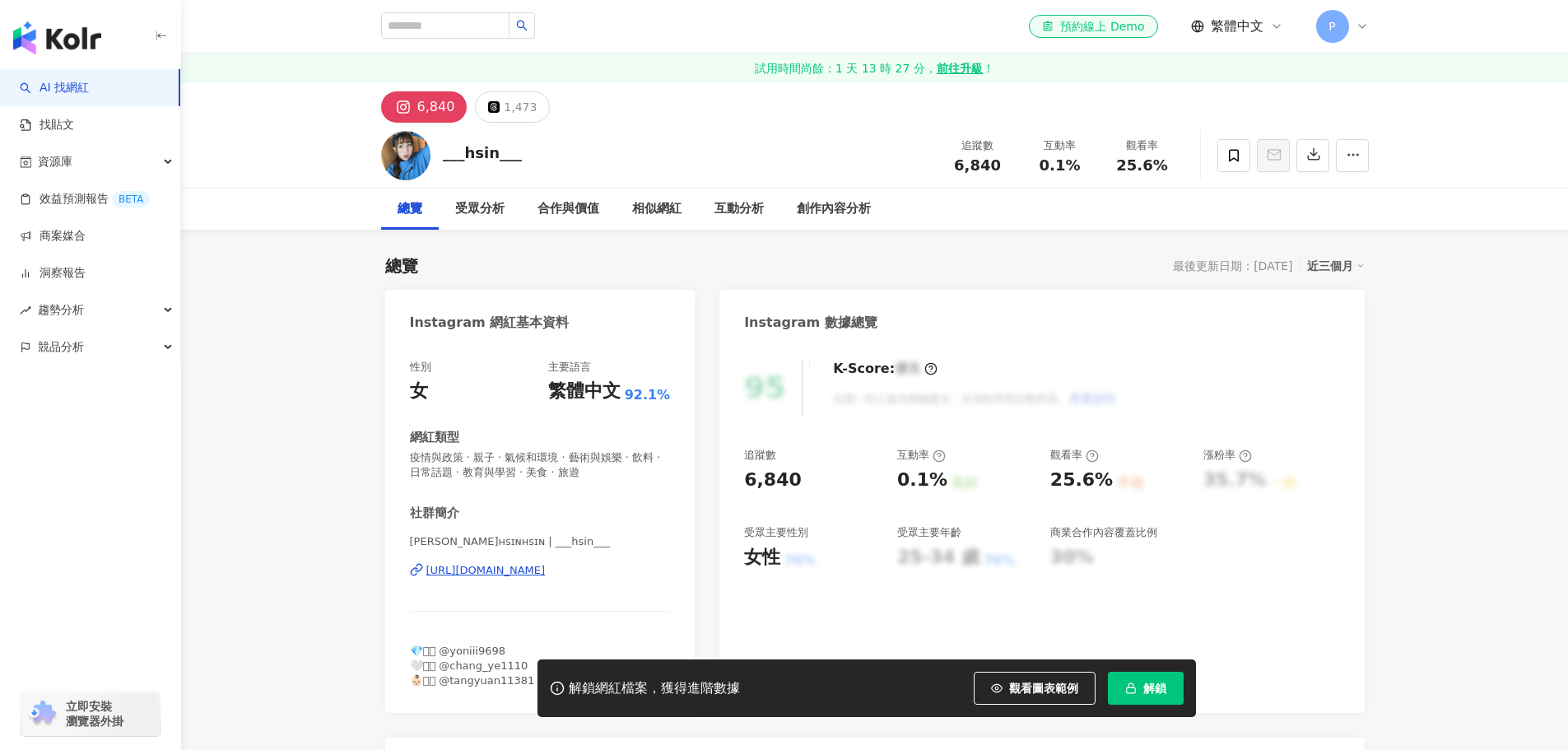
drag, startPoint x: 555, startPoint y: 569, endPoint x: 630, endPoint y: 30, distance: 544.2
click at [546, 569] on div "https://www.instagram.com/___hsin___/" at bounding box center [486, 570] width 119 height 14
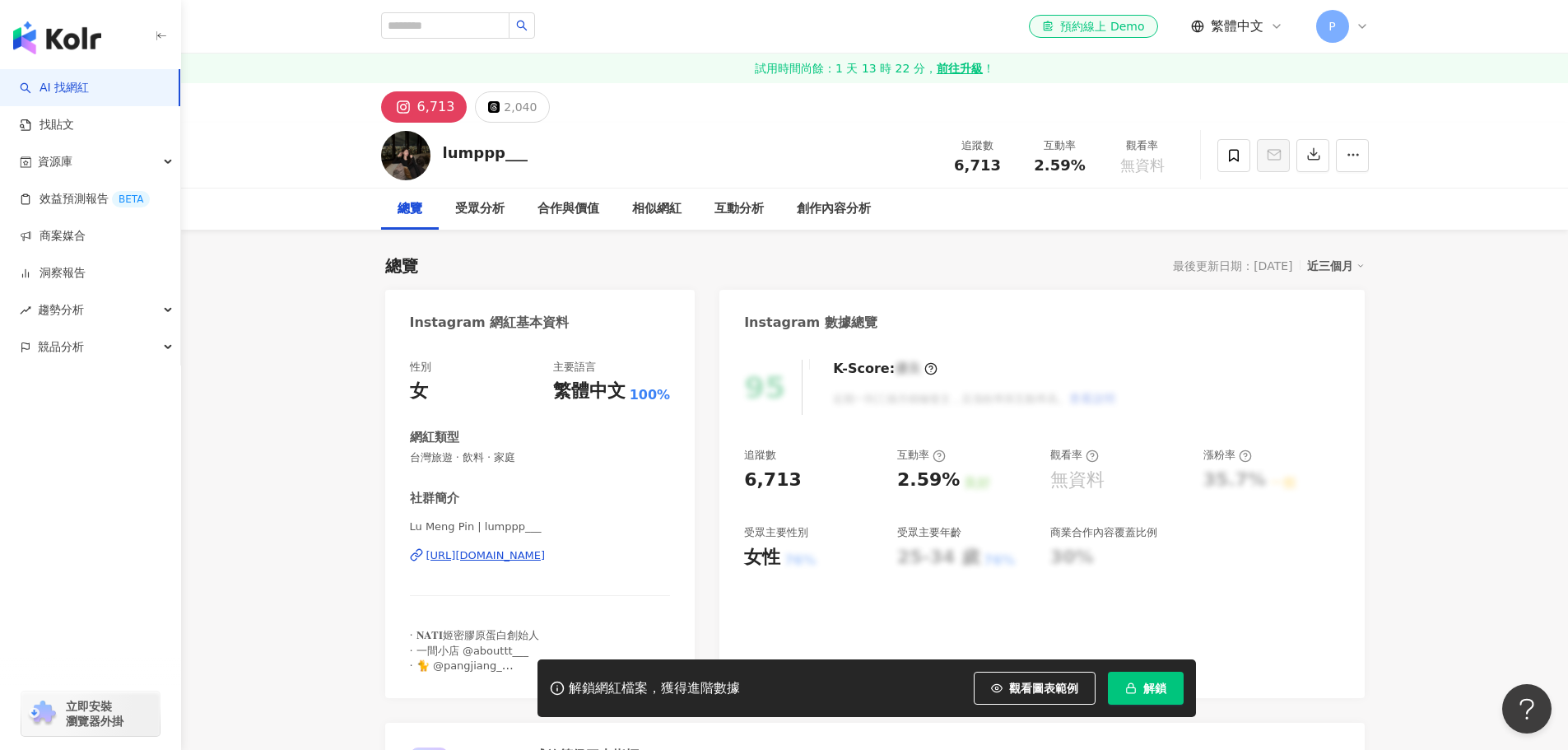
click at [546, 556] on div "https://www.instagram.com/lumppp___/" at bounding box center [486, 555] width 119 height 14
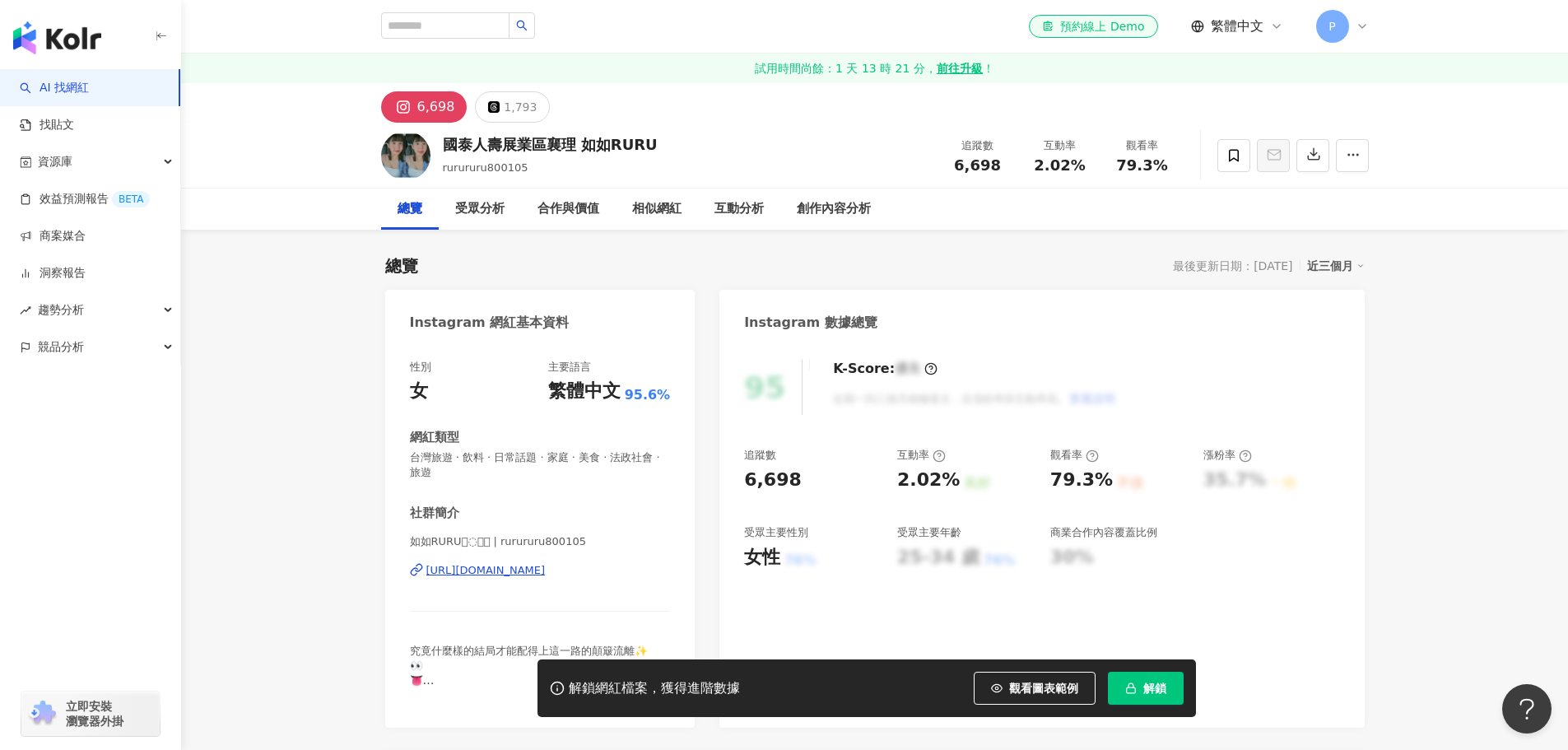
drag, startPoint x: 546, startPoint y: 574, endPoint x: 567, endPoint y: 562, distance: 24.2
click at [546, 574] on div "https://www.instagram.com/rurururu800105/" at bounding box center [486, 570] width 119 height 14
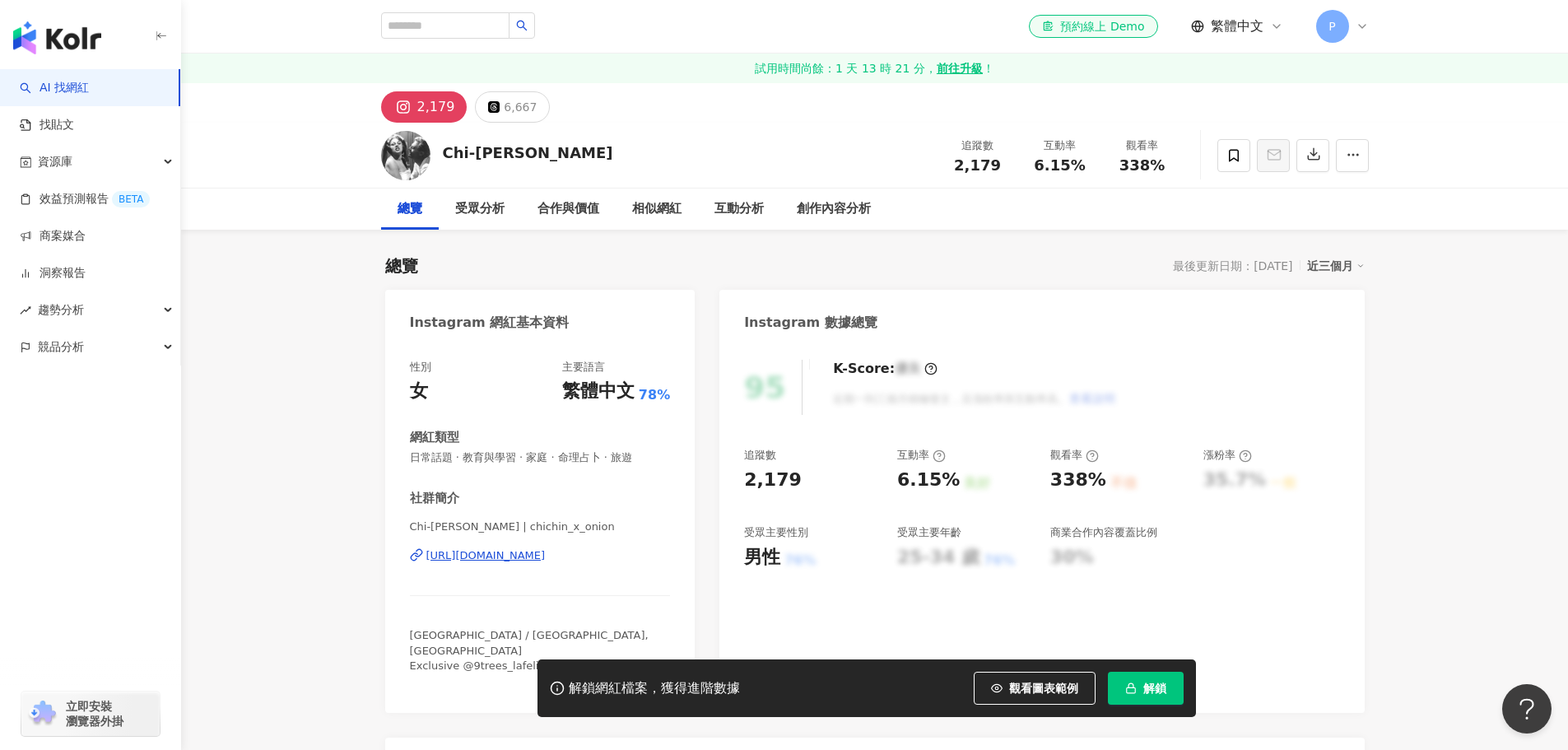
click at [546, 556] on div "https://www.instagram.com/chichin_x_onion/" at bounding box center [486, 555] width 119 height 14
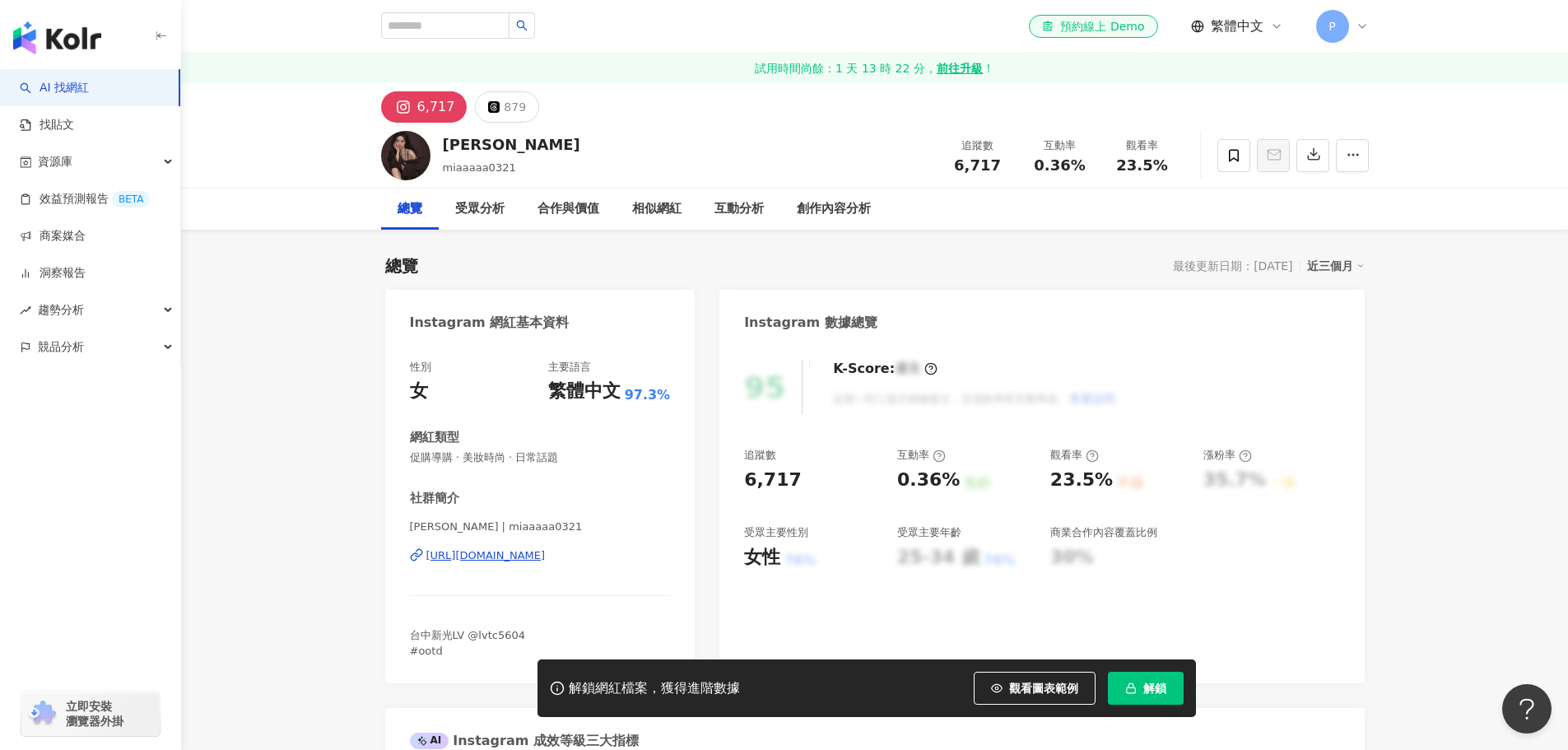
click at [546, 555] on div "https://www.instagram.com/miaaaaa0321/" at bounding box center [486, 555] width 119 height 14
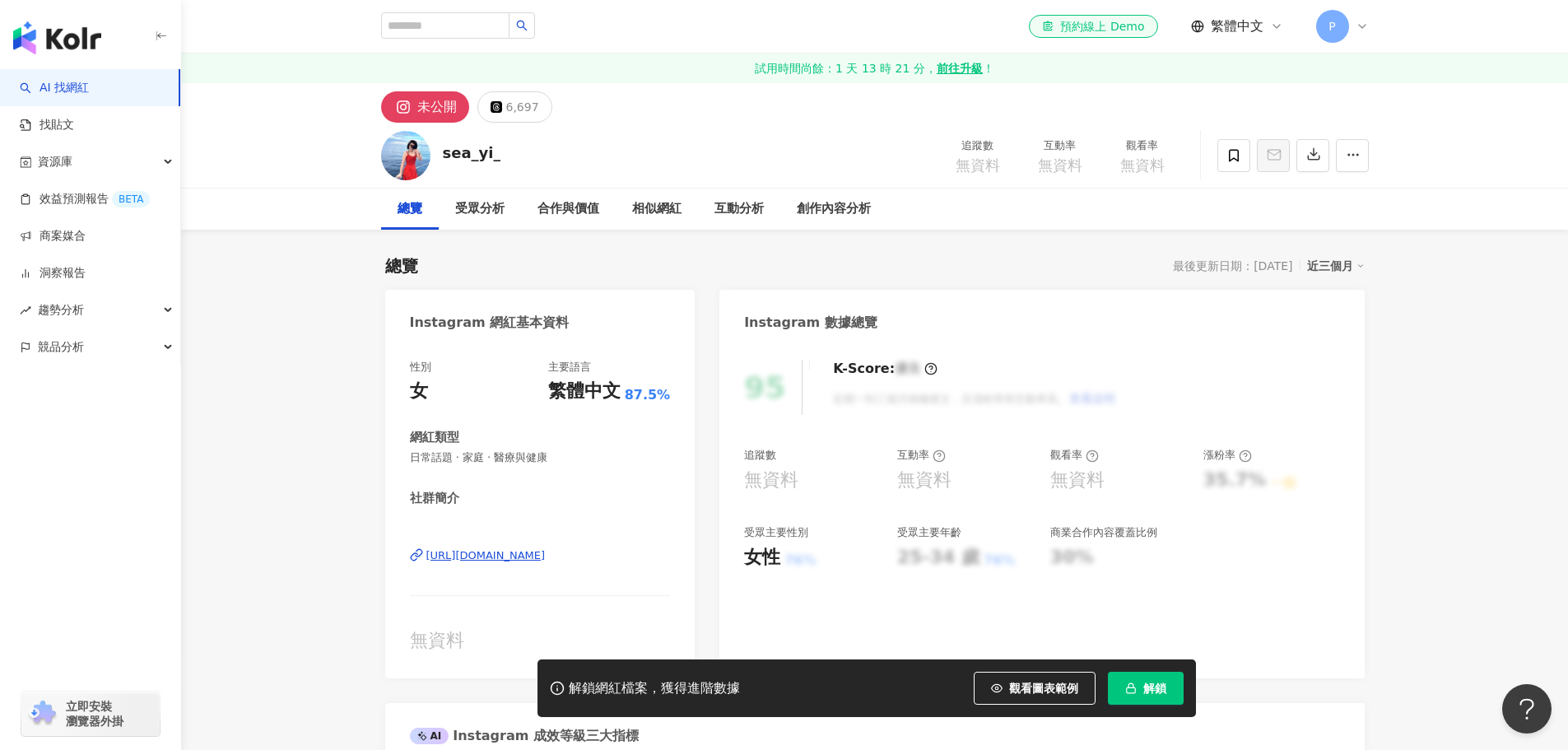
click at [546, 557] on div "[URL][DOMAIN_NAME]" at bounding box center [486, 555] width 119 height 14
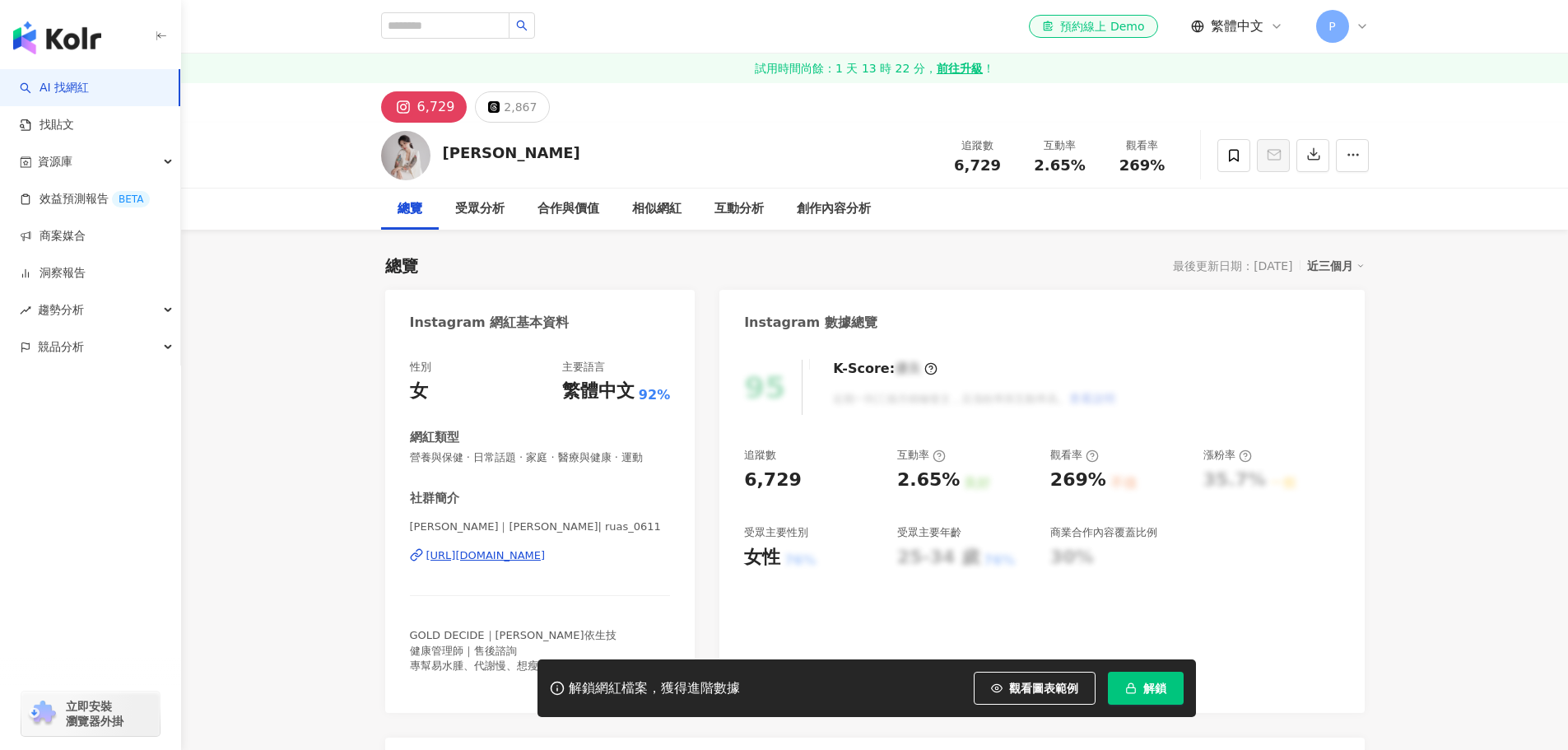
click at [490, 557] on div "[URL][DOMAIN_NAME]" at bounding box center [486, 555] width 119 height 14
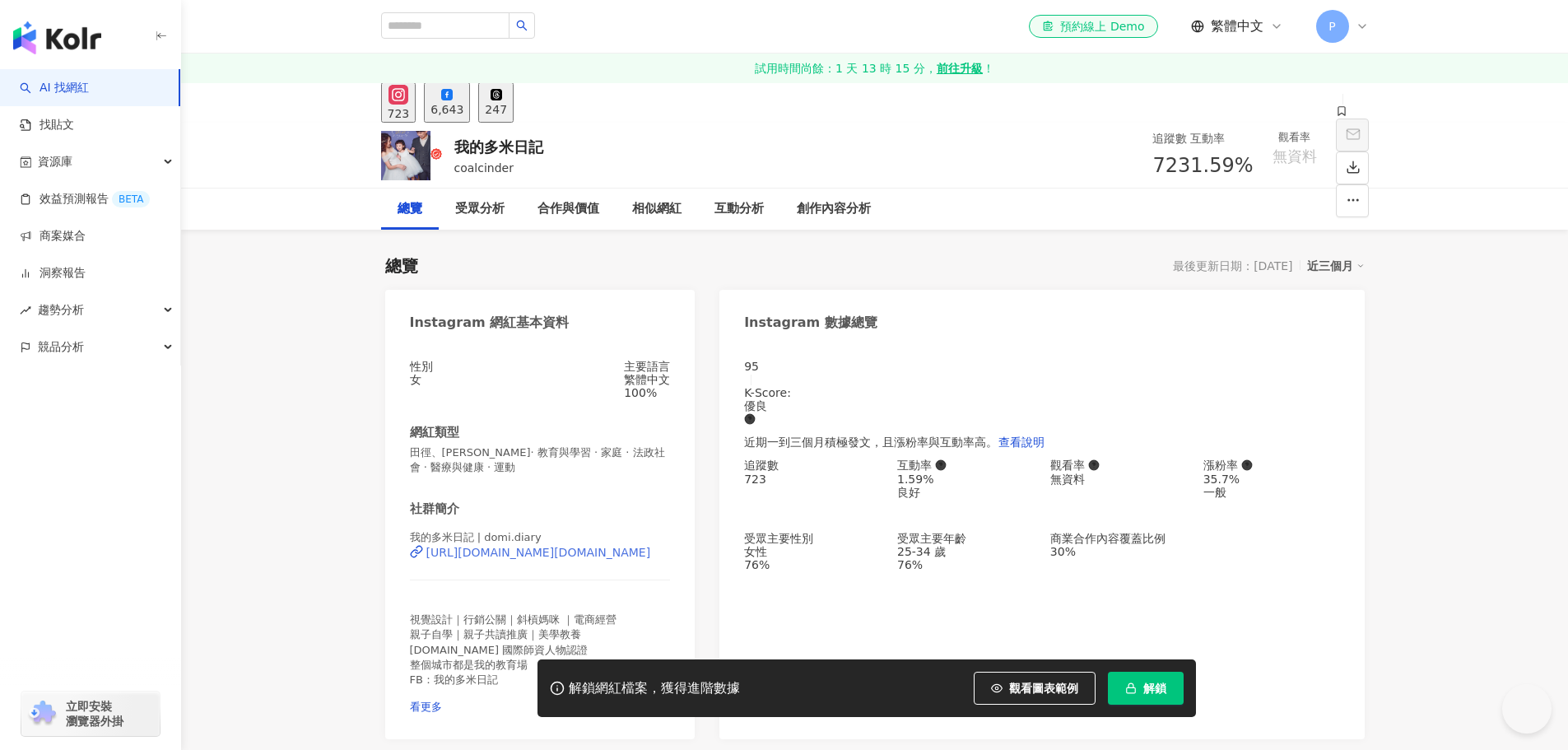
drag, startPoint x: 546, startPoint y: 405, endPoint x: 555, endPoint y: 400, distance: 10.3
click at [546, 546] on div "https://www.instagram.com/domi.diary/" at bounding box center [538, 552] width 225 height 14
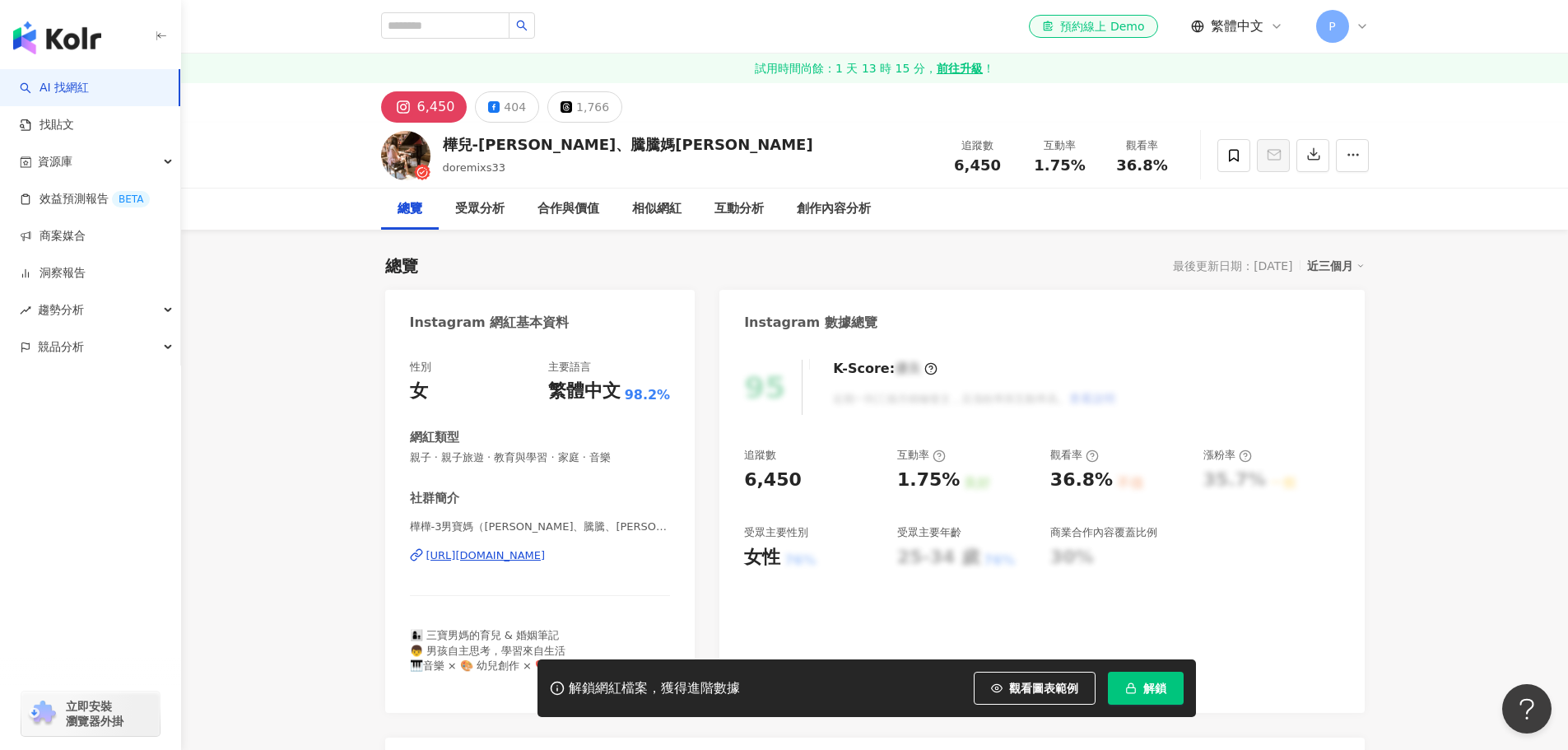
click at [533, 559] on div "https://www.instagram.com/doremixs33/" at bounding box center [486, 555] width 119 height 14
